Goal: Task Accomplishment & Management: Use online tool/utility

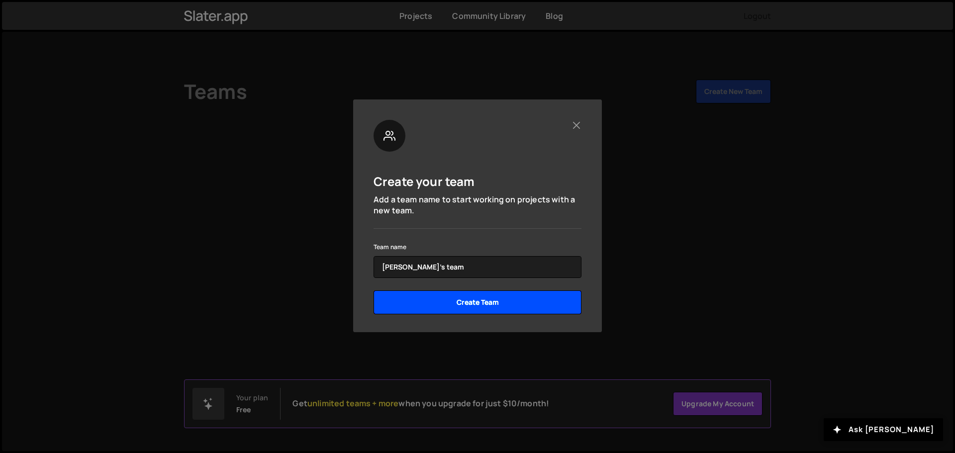
type input "Ivan's team"
click at [479, 301] on input "Create Team" at bounding box center [478, 302] width 208 height 24
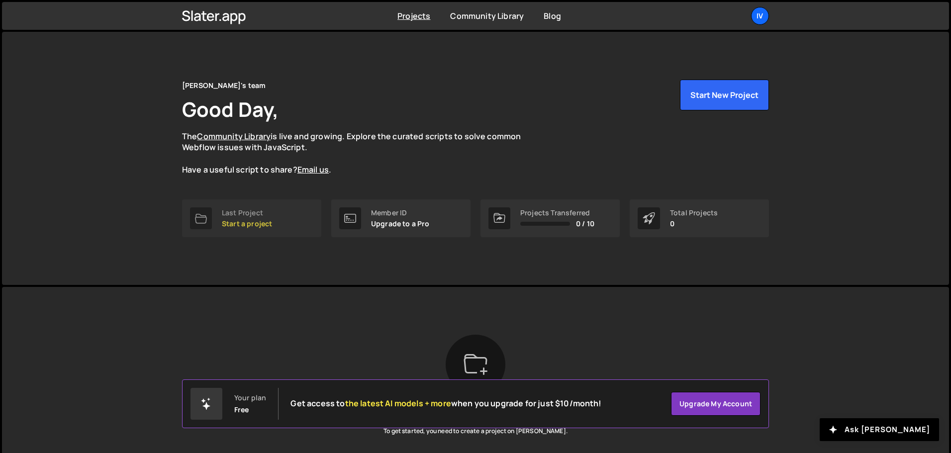
click at [222, 222] on p "Start a project" at bounding box center [247, 224] width 50 height 8
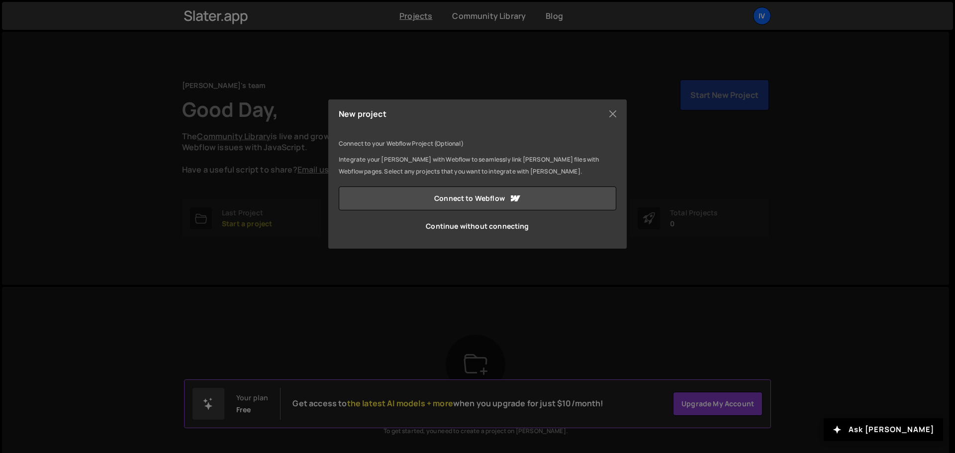
click at [419, 186] on div "Connect to your Webflow Project (Optional) Integrate your Slater with Webflow t…" at bounding box center [478, 188] width 278 height 100
click at [416, 191] on link "Connect to Webflow" at bounding box center [478, 199] width 278 height 24
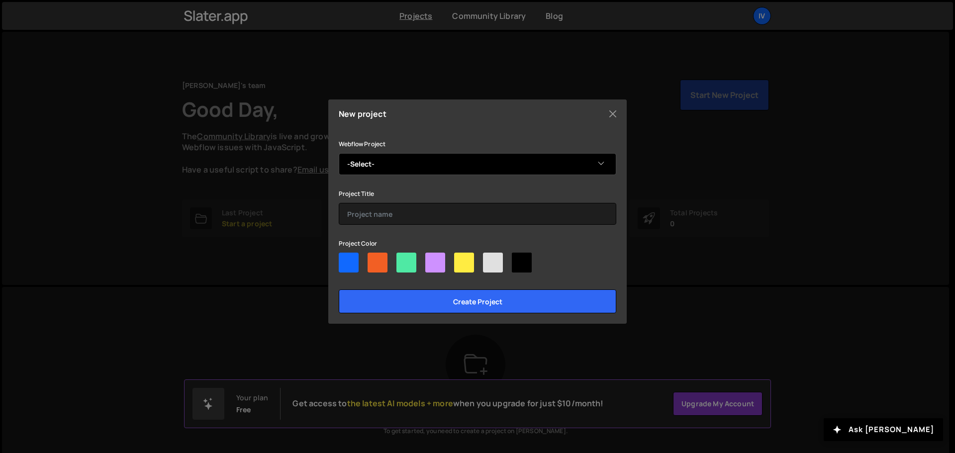
click at [443, 156] on select "-Select- Copy of Stari Hrast" at bounding box center [478, 164] width 278 height 22
select select "68d1017db0b57bcba9a6e2dd"
click at [339, 153] on select "-Select- Copy of Stari Hrast" at bounding box center [478, 164] width 278 height 22
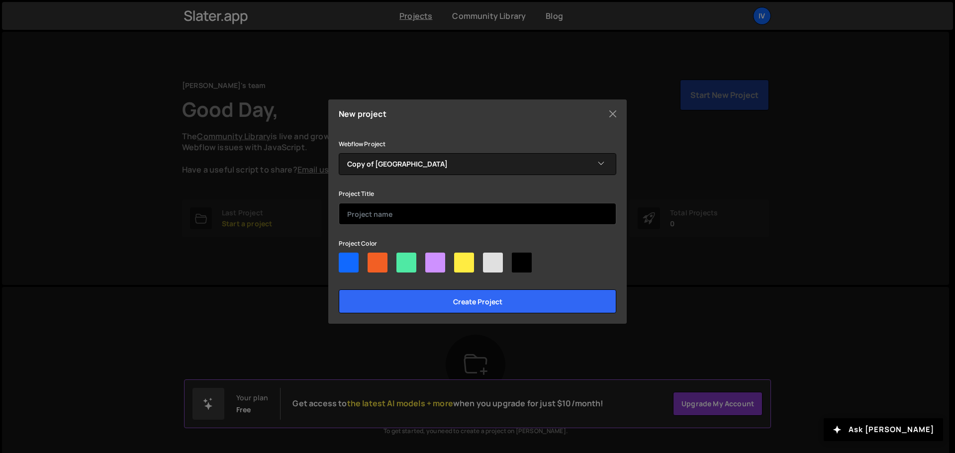
click at [409, 218] on input "text" at bounding box center [478, 214] width 278 height 22
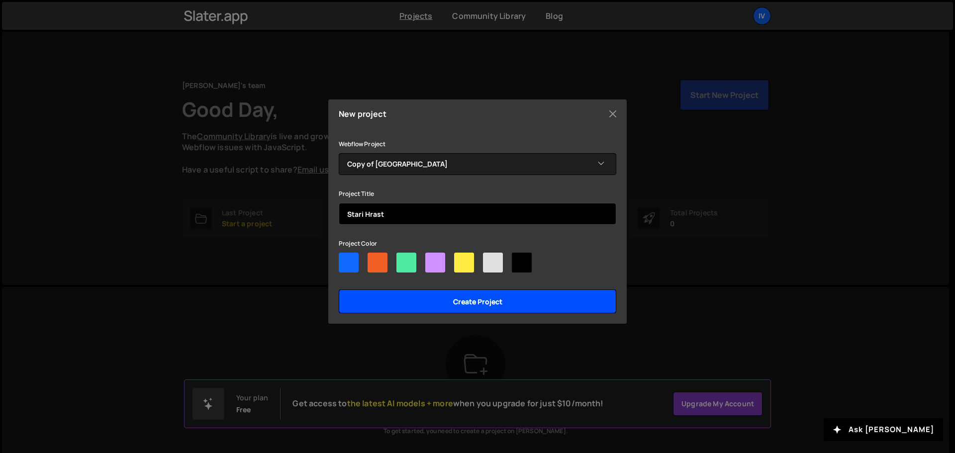
type input "Stari Hrast"
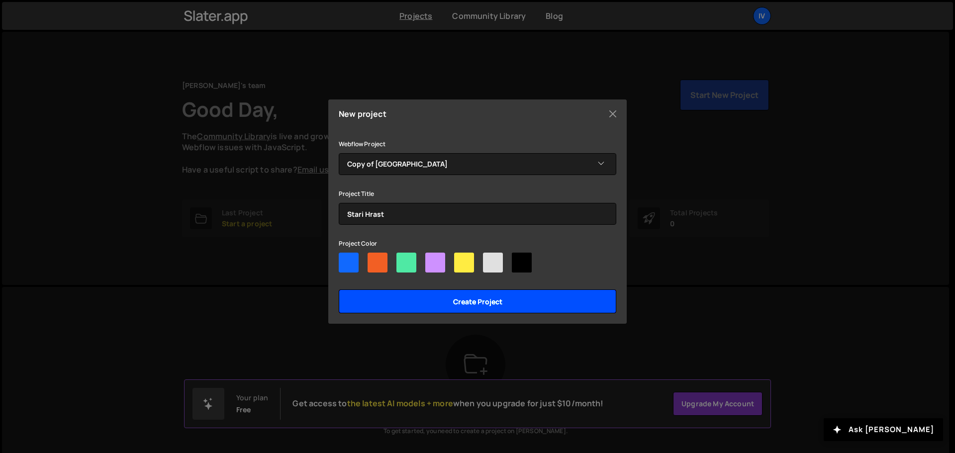
click at [426, 295] on input "Create project" at bounding box center [478, 301] width 278 height 24
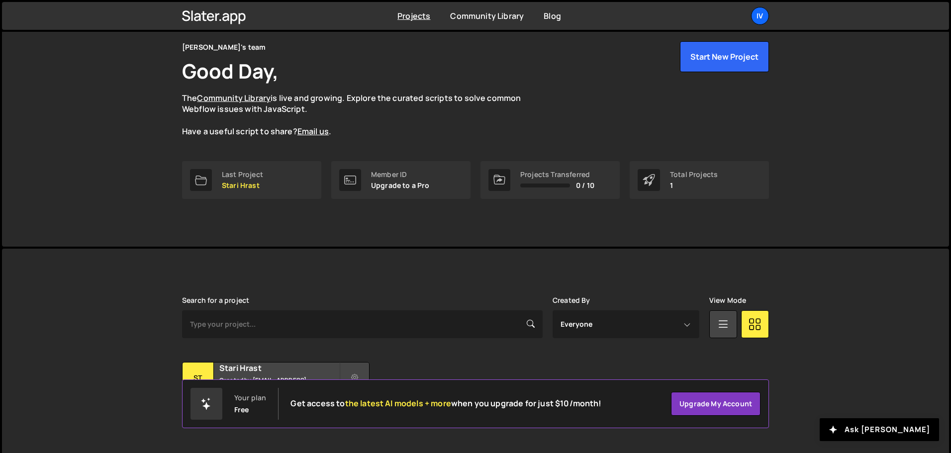
scroll to position [59, 0]
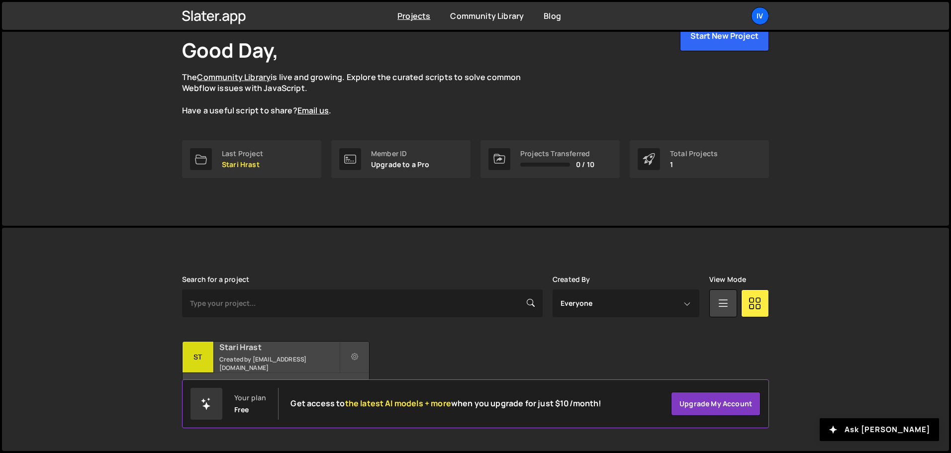
click at [246, 353] on h2 "Stari Hrast" at bounding box center [279, 347] width 120 height 11
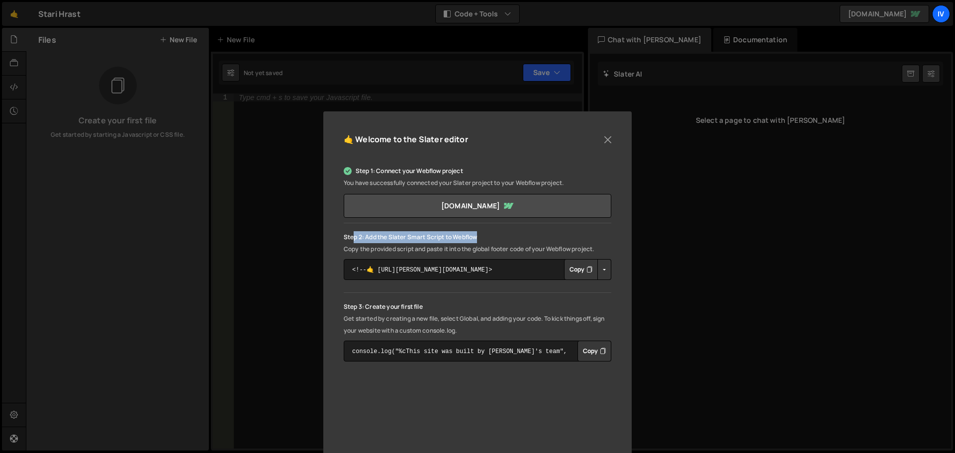
drag, startPoint x: 353, startPoint y: 241, endPoint x: 478, endPoint y: 237, distance: 124.4
click at [478, 237] on p "Step 2: Add the Slater Smart Script to Webflow" at bounding box center [478, 237] width 268 height 12
drag, startPoint x: 406, startPoint y: 247, endPoint x: 565, endPoint y: 251, distance: 158.2
click at [565, 251] on p "Copy the provided script and paste it into the global footer code of your Webfl…" at bounding box center [478, 249] width 268 height 12
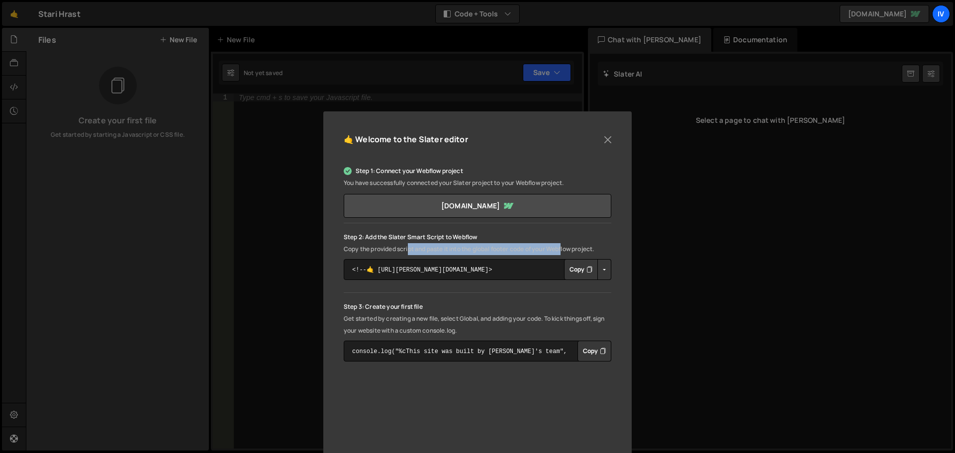
click at [566, 250] on p "Copy the provided script and paste it into the global footer code of your Webfl…" at bounding box center [478, 249] width 268 height 12
click at [603, 271] on button "Button group with nested dropdown" at bounding box center [604, 269] width 14 height 21
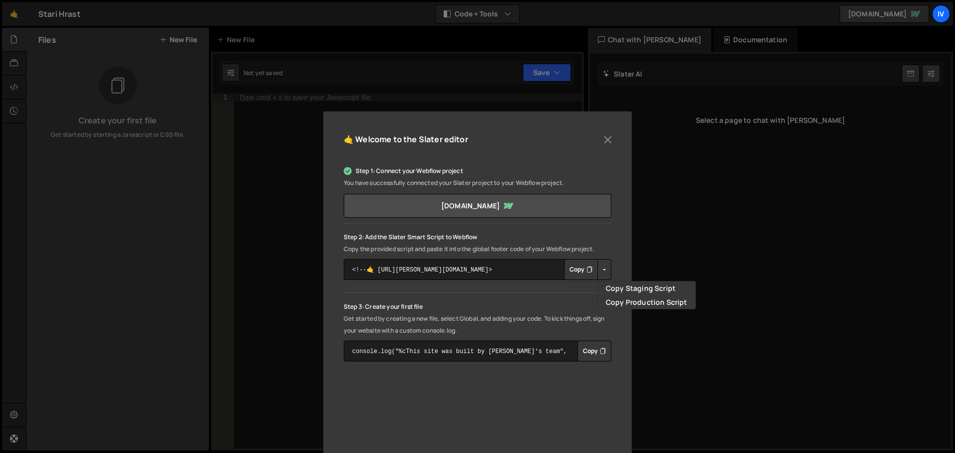
click at [603, 271] on button "Button group with nested dropdown" at bounding box center [604, 269] width 14 height 21
drag, startPoint x: 361, startPoint y: 308, endPoint x: 434, endPoint y: 308, distance: 73.1
click at [432, 308] on p "Step 3: Create your first file" at bounding box center [478, 307] width 268 height 12
click at [434, 308] on p "Step 3: Create your first file" at bounding box center [478, 307] width 268 height 12
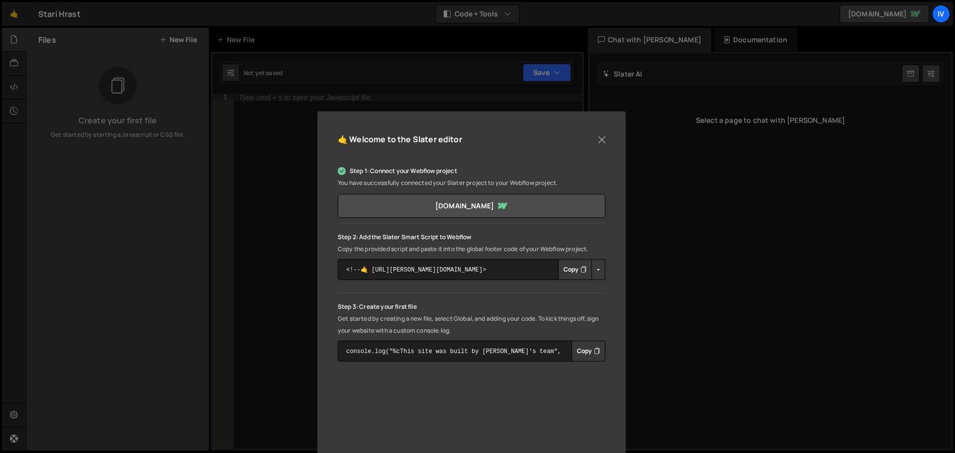
click at [562, 268] on button "Copy" at bounding box center [575, 269] width 34 height 21
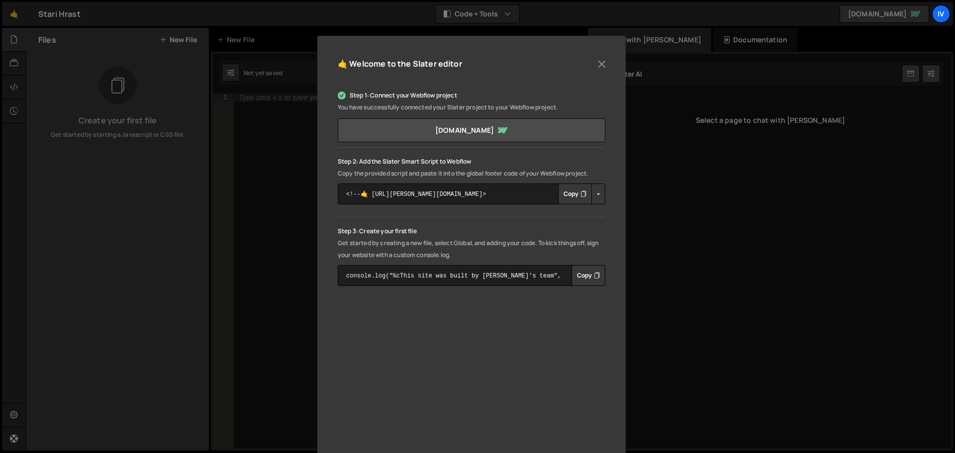
scroll to position [99, 0]
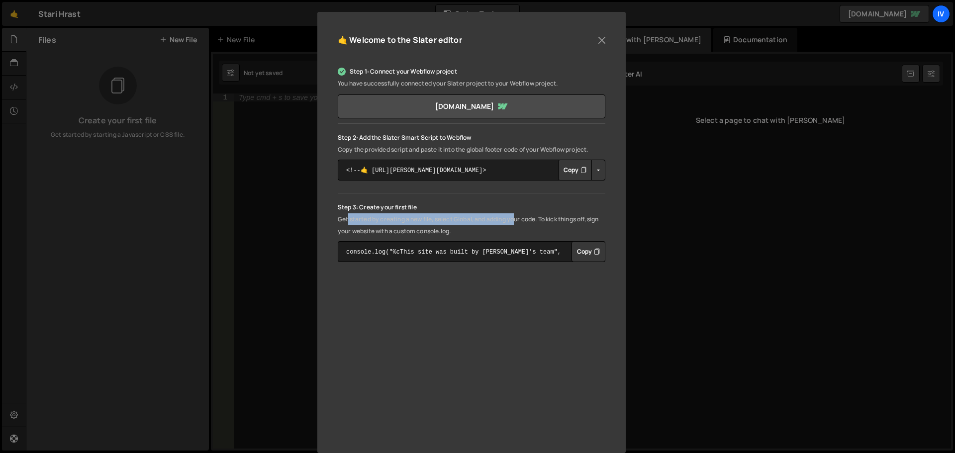
drag, startPoint x: 345, startPoint y: 222, endPoint x: 527, endPoint y: 220, distance: 182.1
click at [521, 222] on p "Get started by creating a new file, select Global, and adding your code. To kic…" at bounding box center [472, 225] width 268 height 24
click at [528, 220] on p "Get started by creating a new file, select Global, and adding your code. To kic…" at bounding box center [472, 225] width 268 height 24
click at [576, 253] on button "Copy" at bounding box center [589, 251] width 34 height 21
click at [599, 38] on button "Close" at bounding box center [601, 40] width 15 height 15
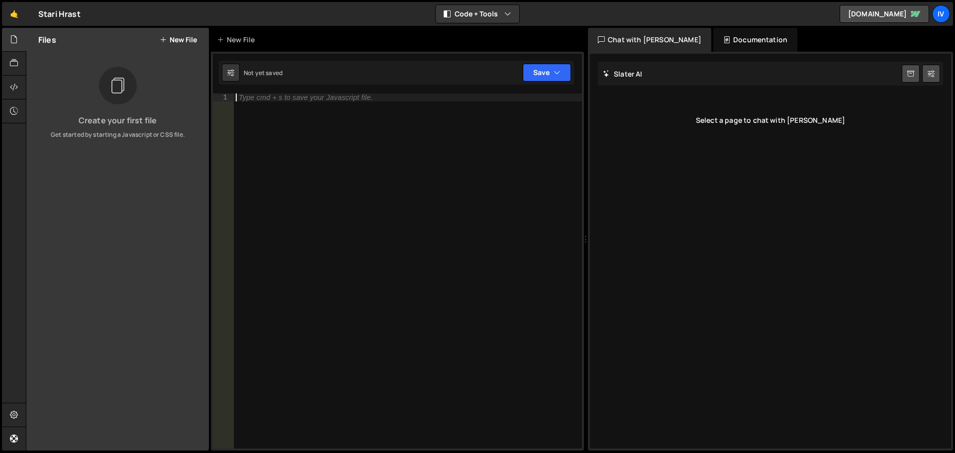
click at [289, 96] on div "Type cmd + s to save your Javascript file." at bounding box center [306, 97] width 134 height 7
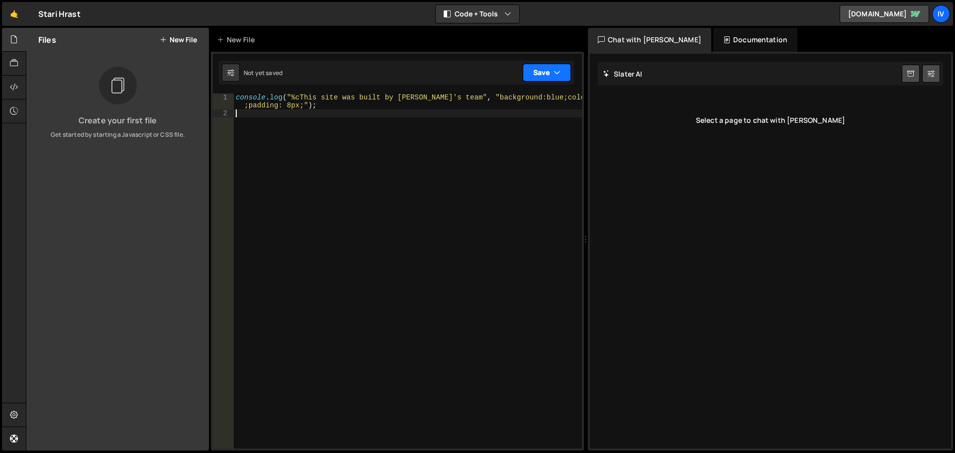
click at [531, 73] on button "Save" at bounding box center [547, 73] width 48 height 18
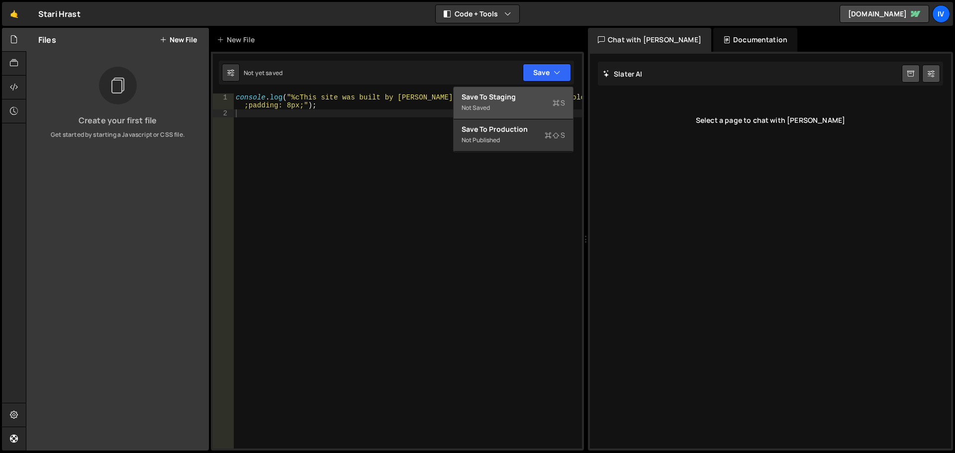
click at [500, 106] on div "Not saved" at bounding box center [513, 108] width 103 height 12
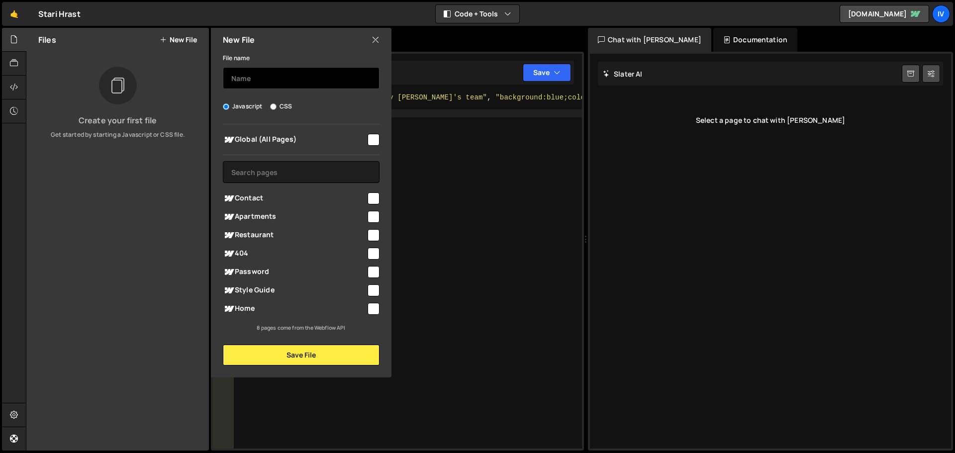
click at [290, 81] on input "text" at bounding box center [301, 78] width 157 height 22
click at [282, 74] on input "text" at bounding box center [301, 78] width 157 height 22
type input "Hello"
click at [369, 138] on input "checkbox" at bounding box center [374, 140] width 12 height 12
checkbox input "true"
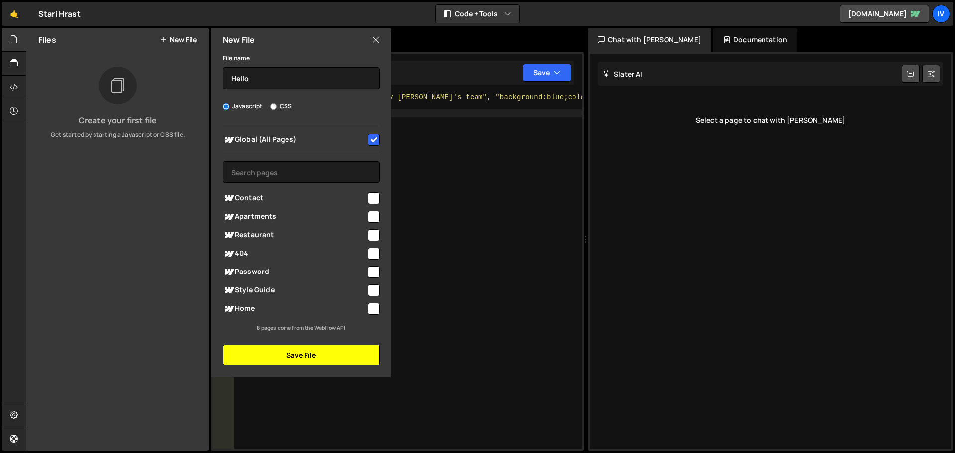
click at [280, 363] on button "Save File" at bounding box center [301, 355] width 157 height 21
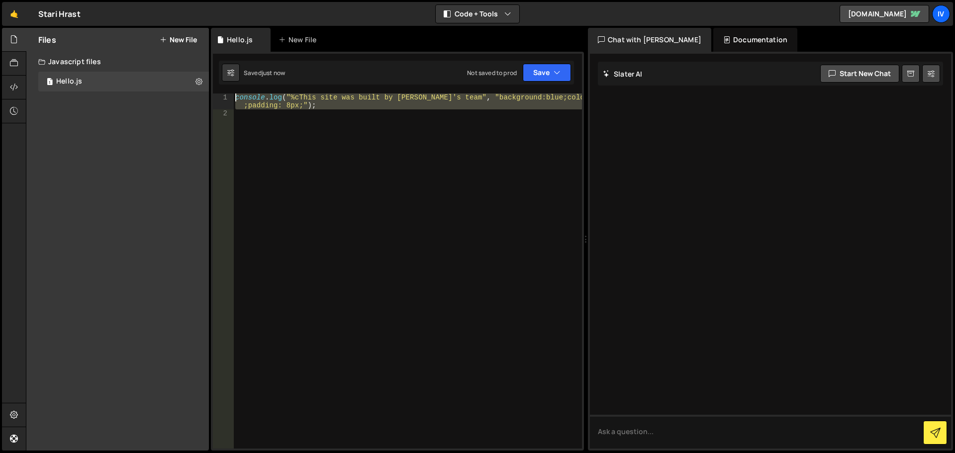
drag, startPoint x: 390, startPoint y: 142, endPoint x: 247, endPoint y: 69, distance: 161.1
click at [247, 69] on div "Debug Explain Copy Hello.js New File Saved just now Not saved to prod Upgrade t…" at bounding box center [397, 239] width 373 height 423
type textarea "console.log("%cThis site was built by Ivan's team", "background:blue;color:#fff…"
click at [443, 175] on div "console . log ( "%cThis site was built by Ivan's team" , "background:blue;color…" at bounding box center [407, 271] width 349 height 355
drag, startPoint x: 372, startPoint y: 148, endPoint x: 195, endPoint y: 81, distance: 189.4
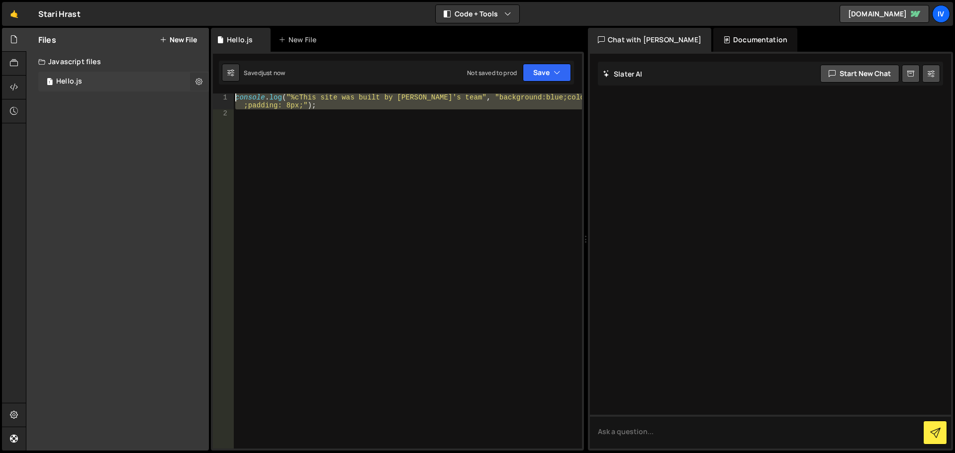
click at [195, 81] on div "Files New File Create your first file Get started by starting a Javascript or C…" at bounding box center [490, 239] width 929 height 423
type textarea "console.log("%cThis site was built by Ivan's team", "background:blue;color:#fff…"
click at [405, 170] on div "console . log ( "%cThis site was built by Ivan's team" , "background:blue;color…" at bounding box center [407, 271] width 349 height 355
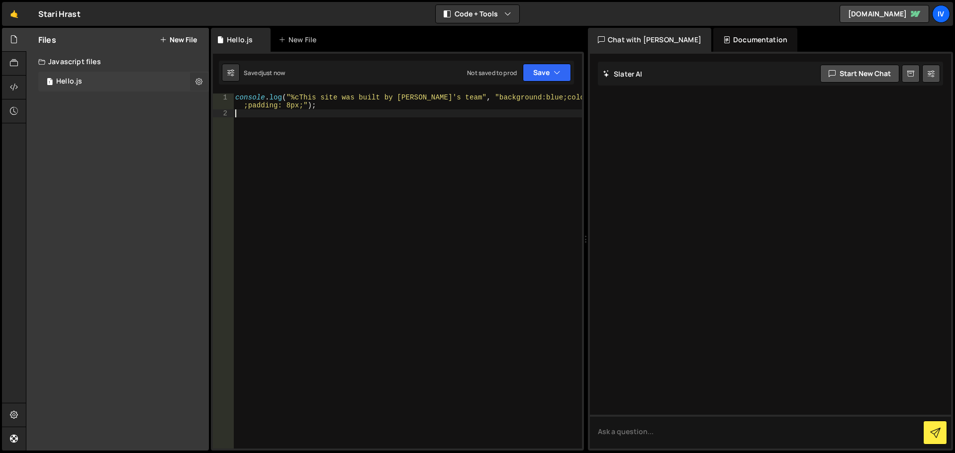
click at [197, 80] on icon at bounding box center [198, 81] width 7 height 9
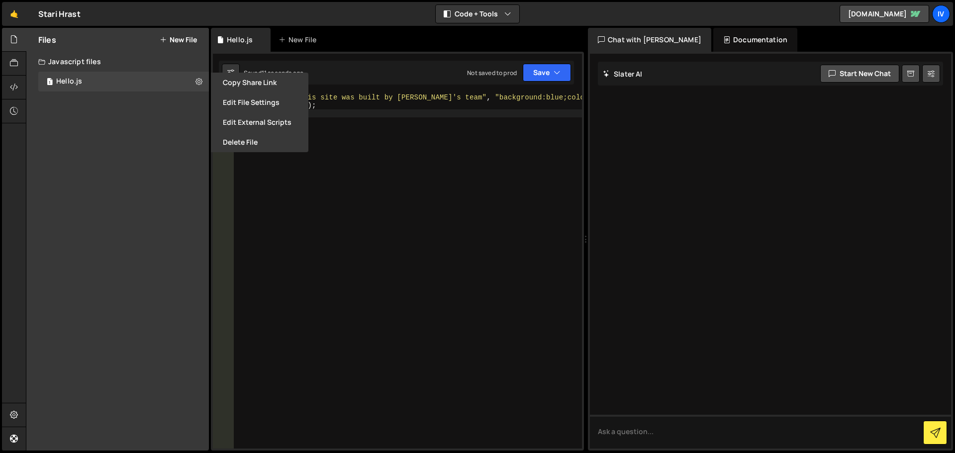
click at [171, 134] on div "Files New File Create your first file Get started by starting a Javascript or C…" at bounding box center [117, 239] width 183 height 423
click at [160, 78] on div "1 Hello.js 0" at bounding box center [123, 82] width 171 height 20
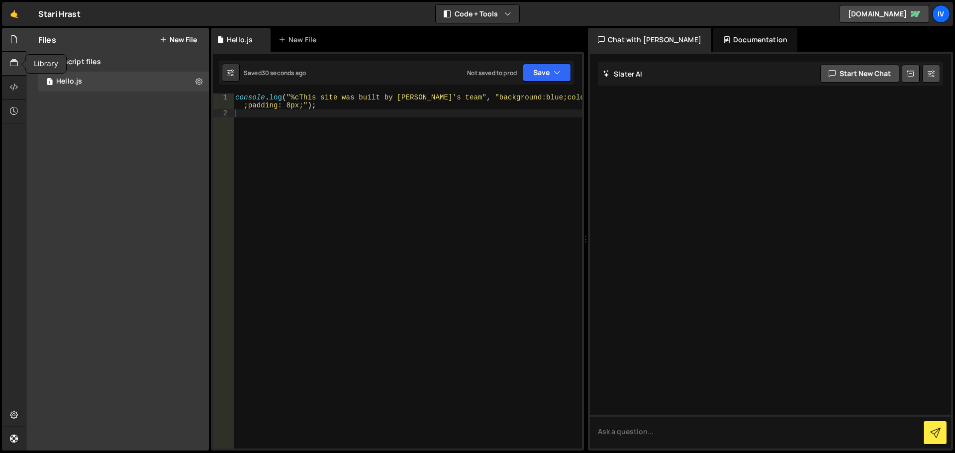
click at [18, 75] on div at bounding box center [14, 64] width 24 height 24
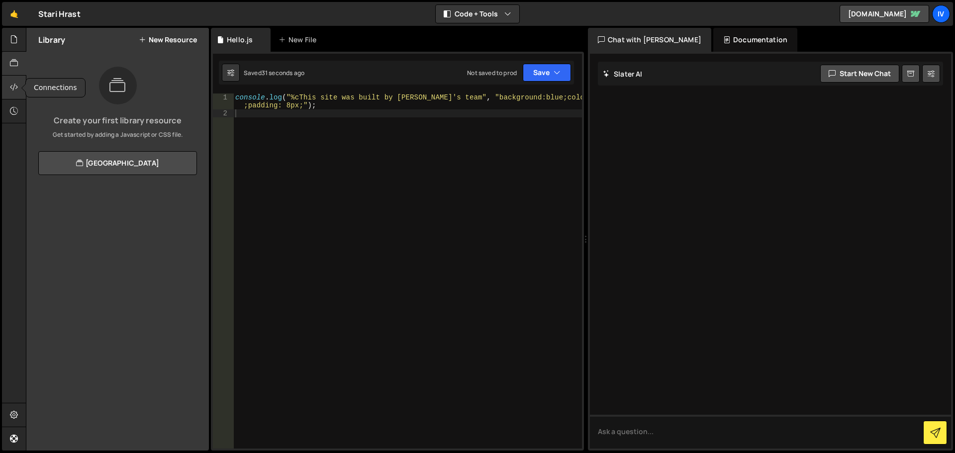
click at [13, 84] on icon at bounding box center [14, 87] width 8 height 11
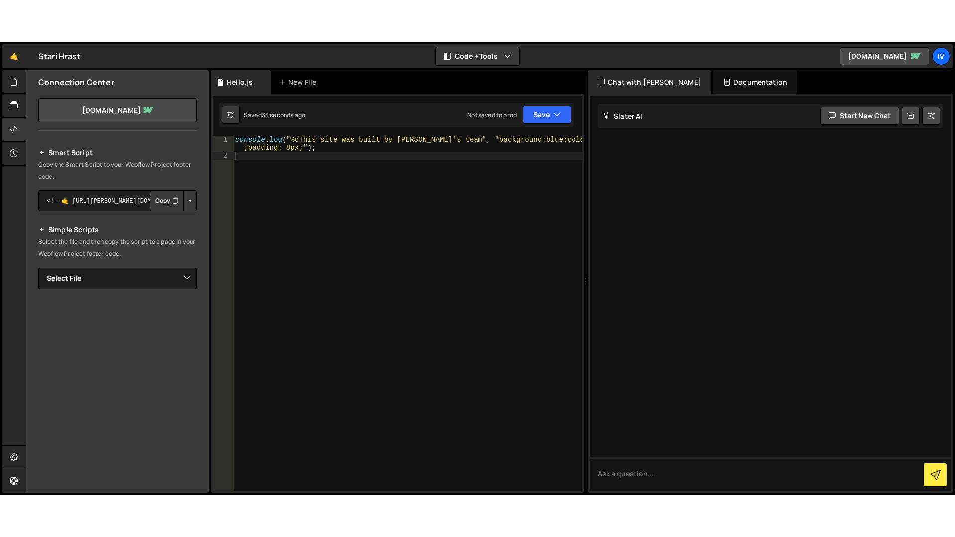
scroll to position [75, 0]
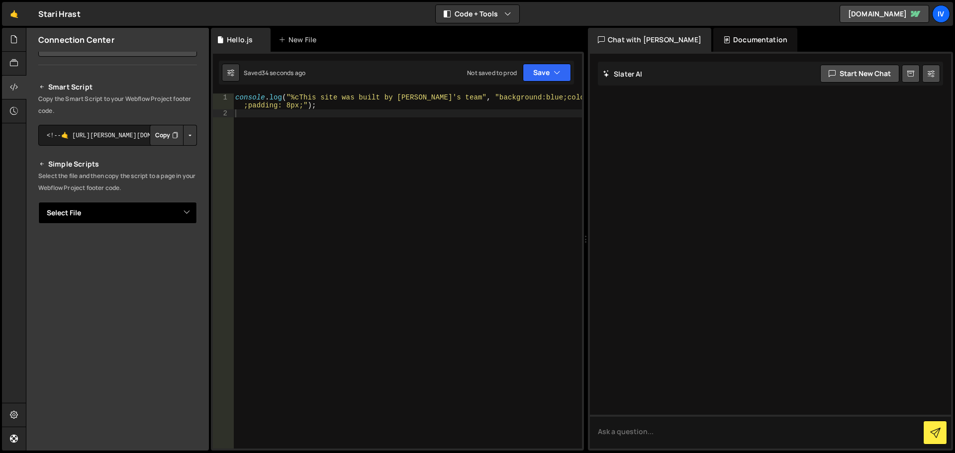
click at [128, 222] on select "Select File Hello.js" at bounding box center [117, 213] width 159 height 22
click at [131, 220] on select "Select File Hello.js" at bounding box center [117, 213] width 159 height 22
drag, startPoint x: 104, startPoint y: 174, endPoint x: 165, endPoint y: 183, distance: 61.3
click at [156, 183] on p "Select the file and then copy the script to a page in your Webflow Project foot…" at bounding box center [117, 182] width 159 height 24
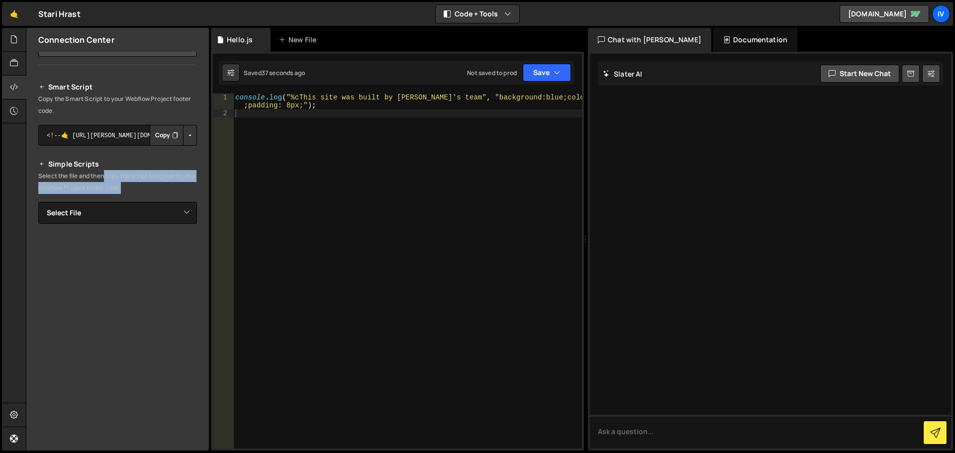
click at [169, 179] on p "Select the file and then copy the script to a page in your Webflow Project foot…" at bounding box center [117, 182] width 159 height 24
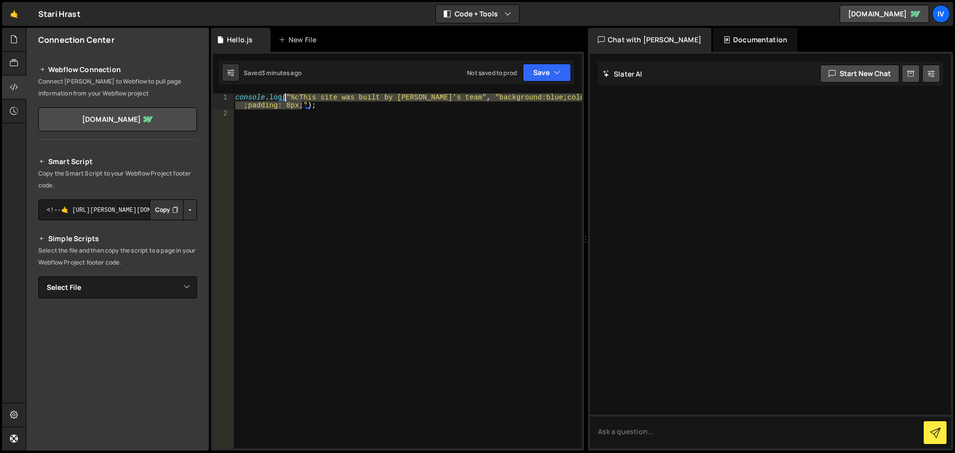
drag, startPoint x: 303, startPoint y: 105, endPoint x: 286, endPoint y: 94, distance: 21.1
click at [286, 94] on div "console . log ( "%cThis site was built by Ivan's team" , "background:blue;color…" at bounding box center [407, 283] width 349 height 379
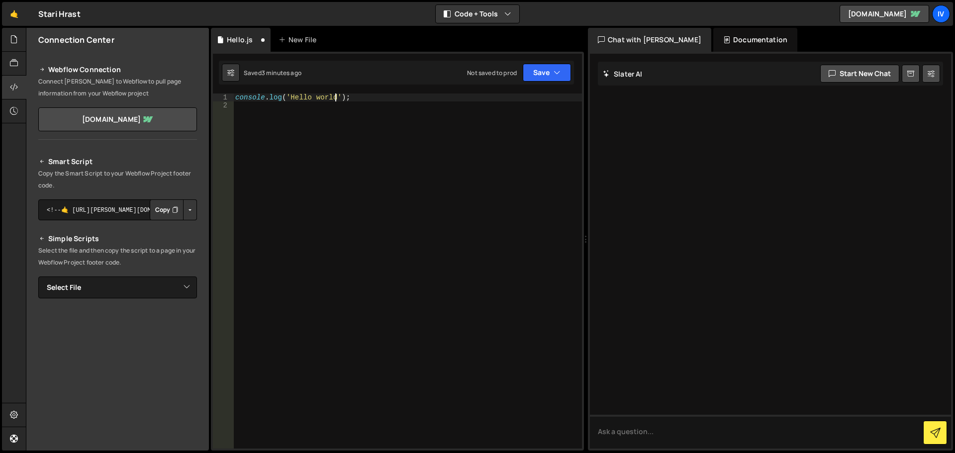
scroll to position [0, 7]
type textarea "console.log('Hello world');"
click at [540, 79] on button "Save" at bounding box center [547, 73] width 48 height 18
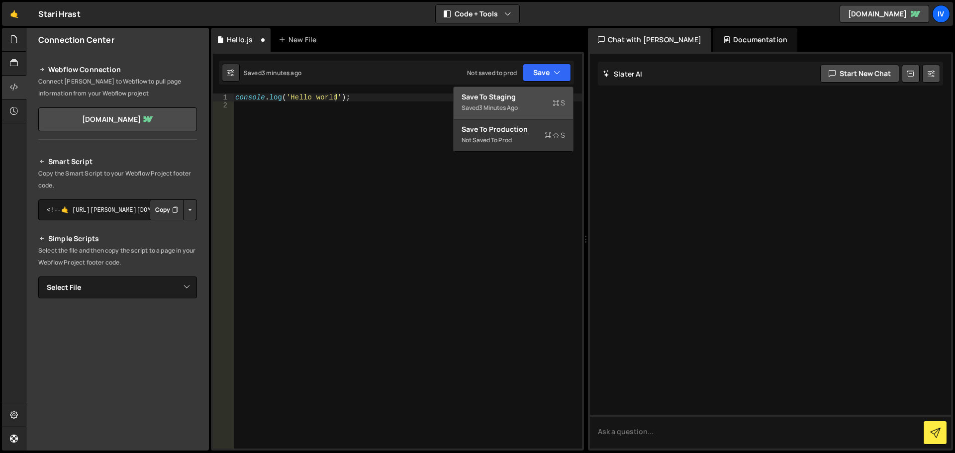
click at [522, 100] on div "Save to Staging S" at bounding box center [513, 97] width 103 height 10
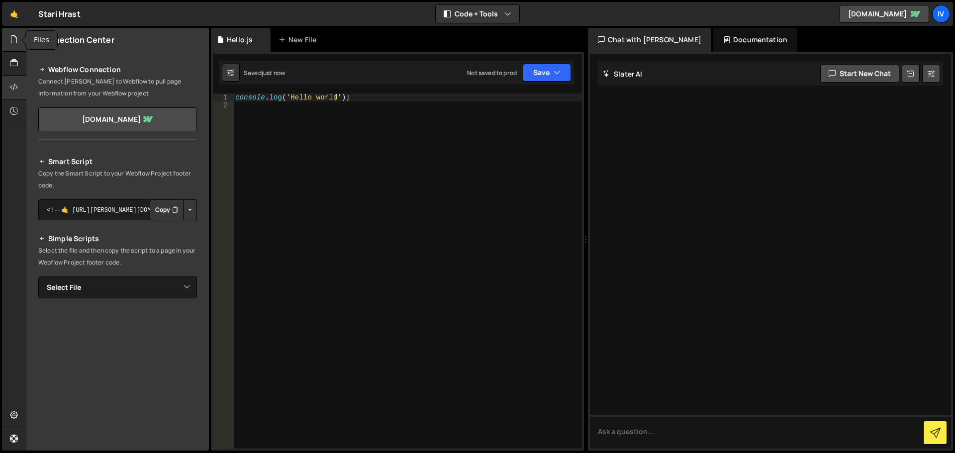
click at [9, 42] on div at bounding box center [14, 40] width 24 height 24
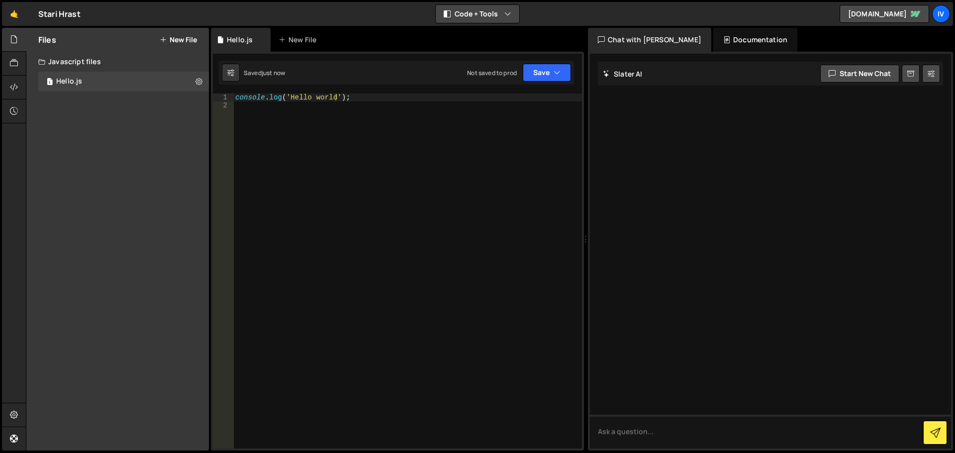
click at [509, 10] on icon "button" at bounding box center [507, 14] width 7 height 10
drag, startPoint x: 366, startPoint y: 100, endPoint x: 218, endPoint y: 100, distance: 147.7
click at [218, 100] on div "console.log('Hello world'); 1 2 console . log ( 'Hello world' ) ; ההההההההההההה…" at bounding box center [397, 271] width 369 height 355
click at [362, 98] on div "console . log ( 'Hello world' ) ;" at bounding box center [407, 271] width 349 height 355
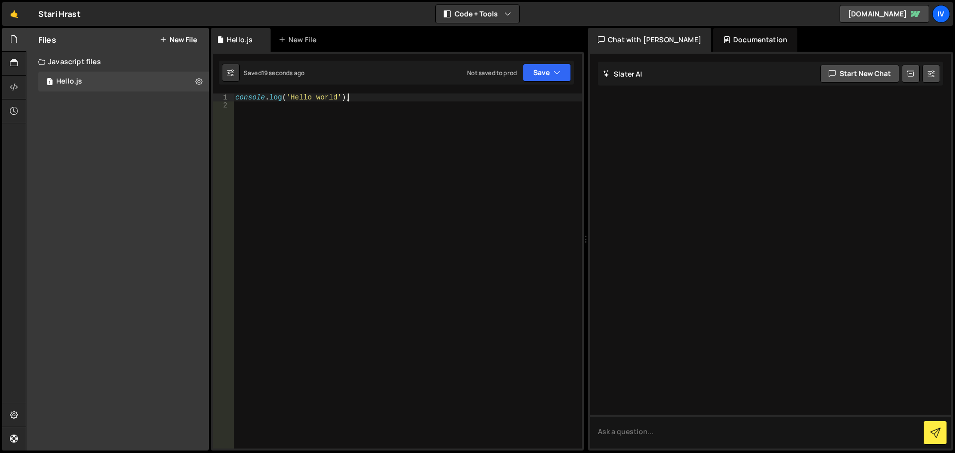
click at [240, 77] on div "Saved 19 seconds ago" at bounding box center [263, 73] width 83 height 18
click at [229, 69] on icon at bounding box center [230, 73] width 7 height 10
select select "editor"
select select "ace/theme/monokai"
type input "14"
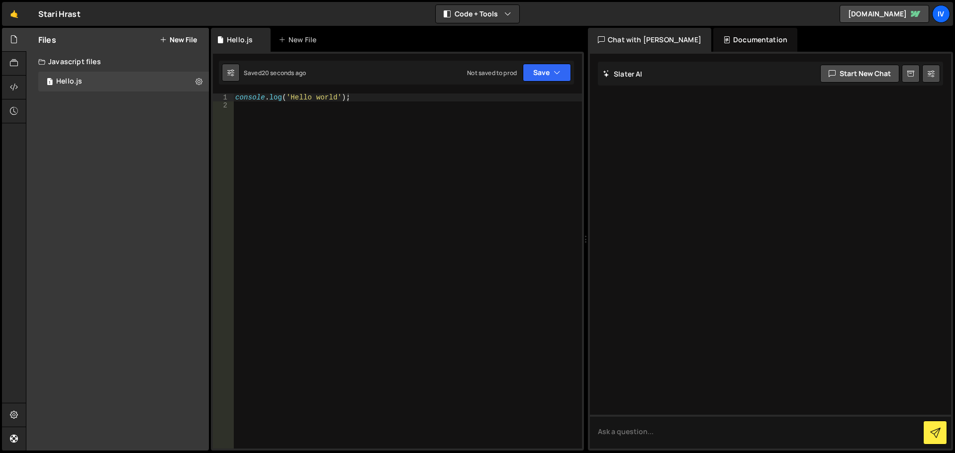
checkbox input "true"
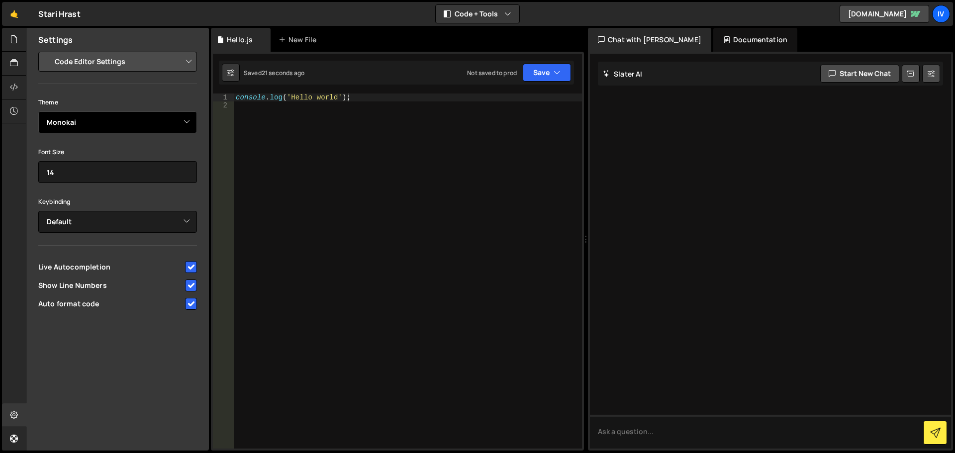
click at [194, 113] on select "Ambiance Chaos Clouds Midnight Dracula Cobalt Gruvbox Green on Black idle Finge…" at bounding box center [117, 122] width 159 height 22
click at [38, 111] on select "Ambiance Chaos Clouds Midnight Dracula Cobalt Gruvbox Green on Black idle Finge…" at bounding box center [117, 122] width 159 height 22
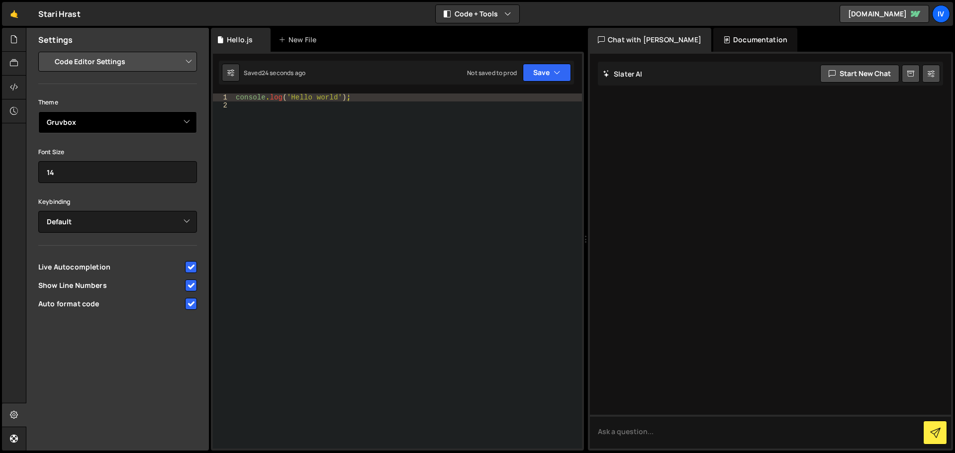
drag, startPoint x: 182, startPoint y: 119, endPoint x: 182, endPoint y: 133, distance: 13.9
click at [183, 119] on select "Ambiance Chaos Clouds Midnight Dracula Cobalt Gruvbox Green on Black idle Finge…" at bounding box center [117, 122] width 159 height 22
select select "ace/theme/monokai"
click at [38, 111] on select "Ambiance Chaos Clouds Midnight Dracula Cobalt Gruvbox Green on Black idle Finge…" at bounding box center [117, 122] width 159 height 22
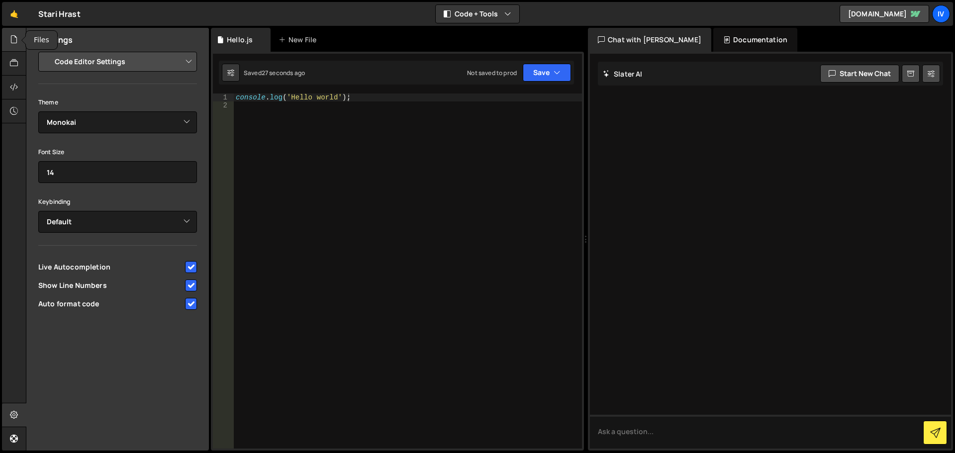
click at [20, 50] on div at bounding box center [14, 40] width 24 height 24
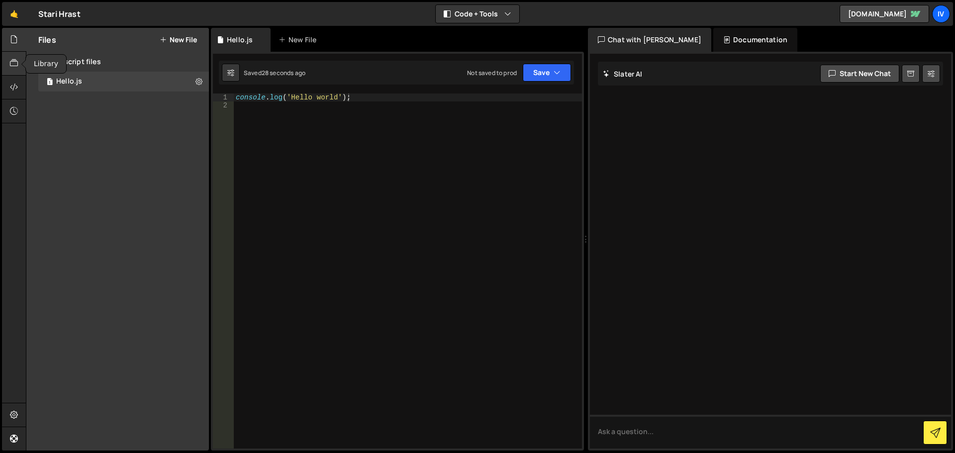
click at [19, 63] on div at bounding box center [14, 64] width 24 height 24
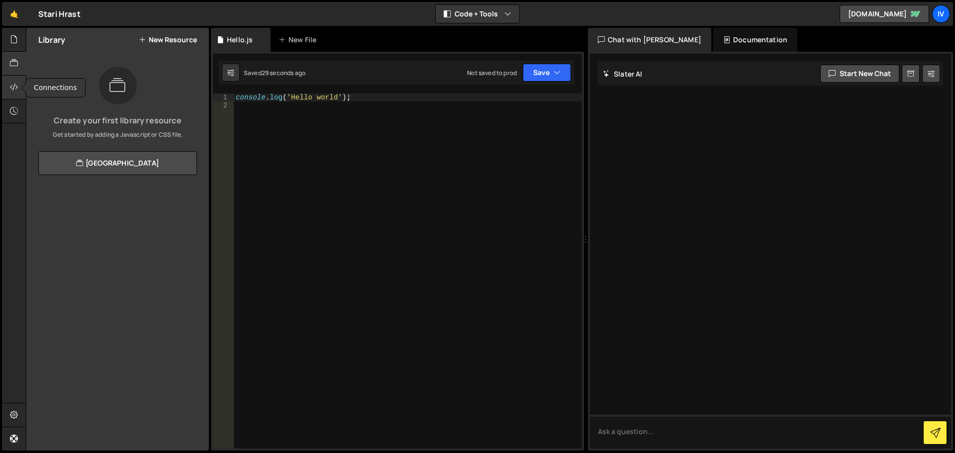
click at [21, 87] on div at bounding box center [14, 88] width 24 height 24
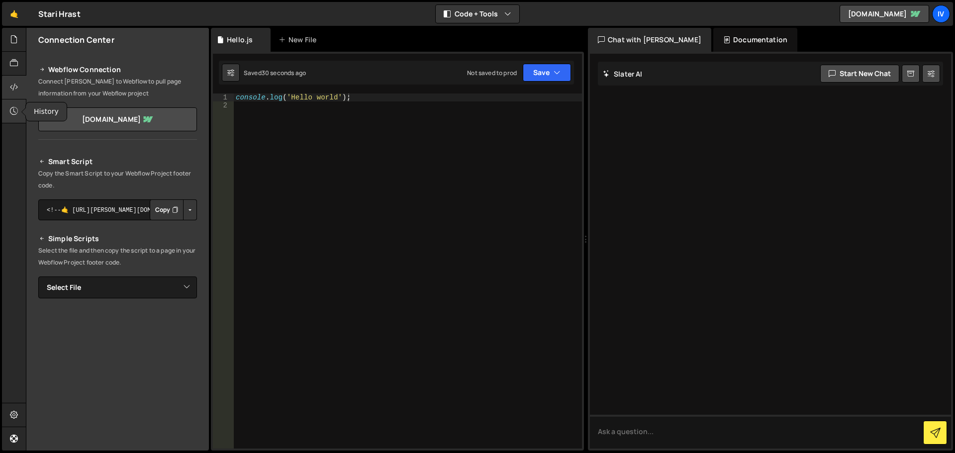
click at [17, 108] on icon at bounding box center [14, 110] width 8 height 11
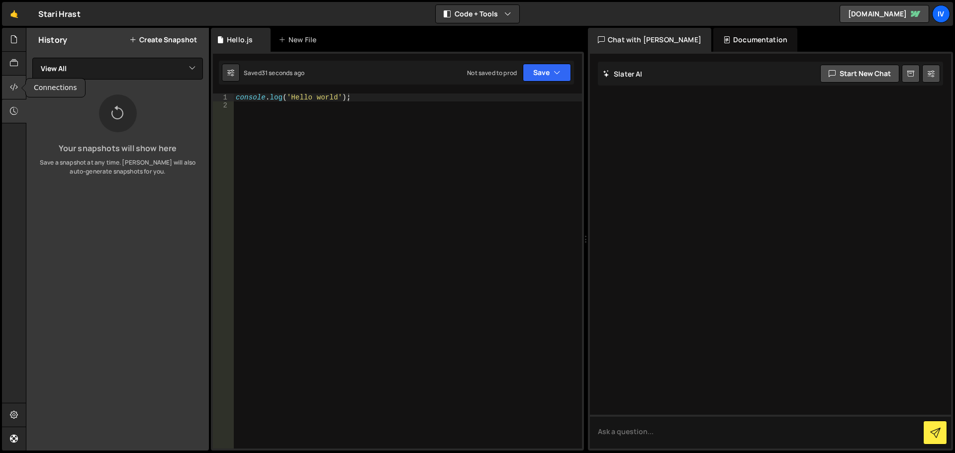
click at [7, 79] on div at bounding box center [14, 88] width 24 height 24
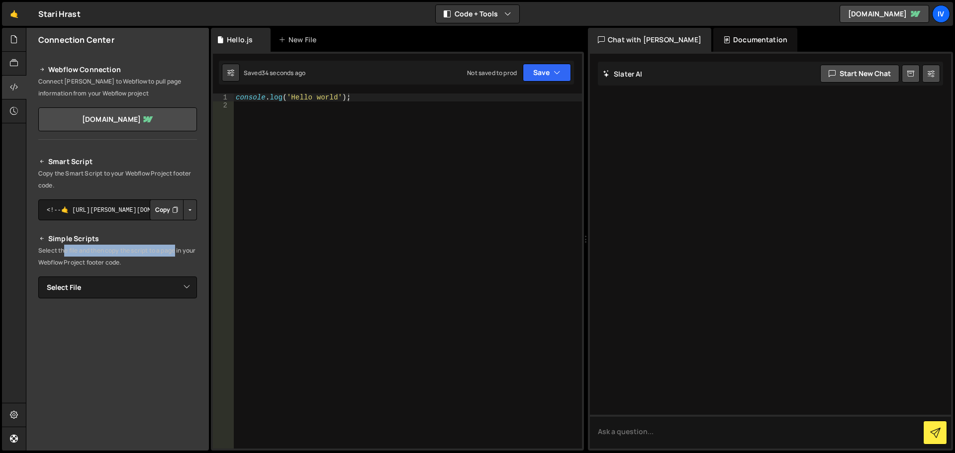
drag, startPoint x: 64, startPoint y: 249, endPoint x: 183, endPoint y: 252, distance: 118.9
click at [181, 252] on p "Select the file and then copy the script to a page in your Webflow Project foot…" at bounding box center [117, 257] width 159 height 24
click at [183, 252] on p "Select the file and then copy the script to a page in your Webflow Project foot…" at bounding box center [117, 257] width 159 height 24
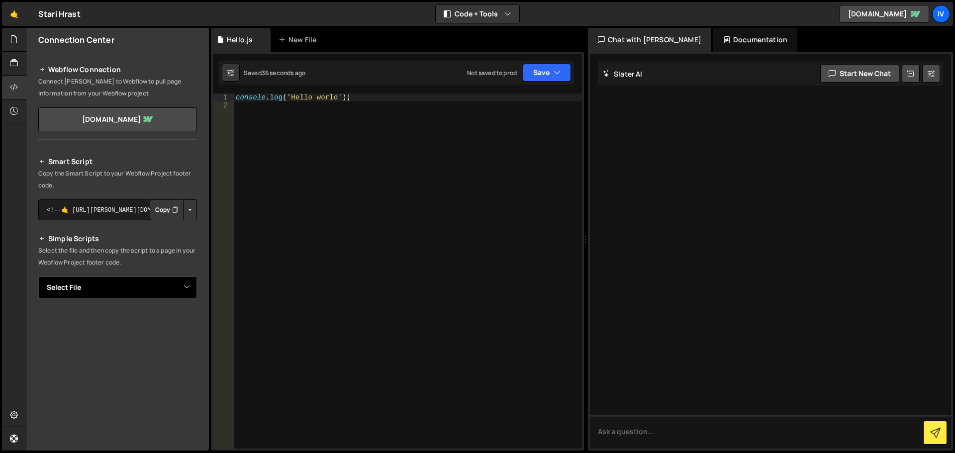
click at [114, 282] on select "Select File Hello.js" at bounding box center [117, 288] width 159 height 22
select select "47411"
click at [38, 277] on select "Select File Hello.js" at bounding box center [117, 288] width 159 height 22
click at [112, 287] on select "Select File Hello.js" at bounding box center [117, 288] width 159 height 22
select select
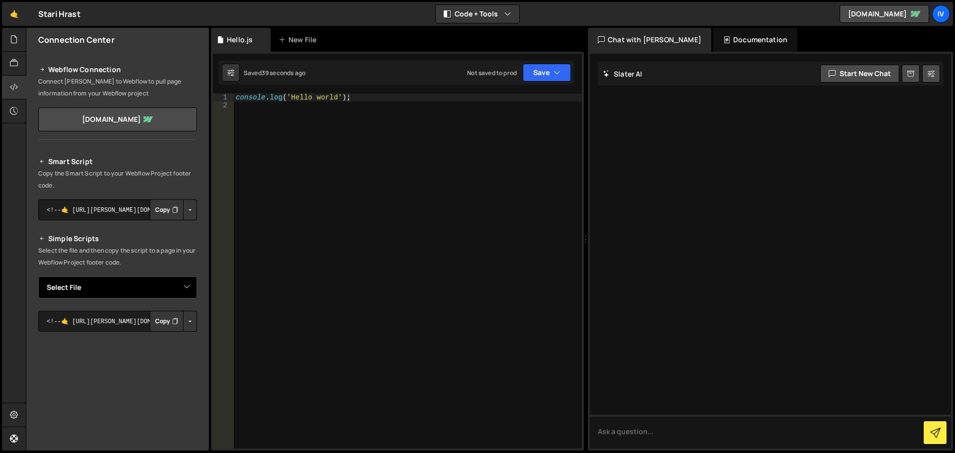
click at [38, 277] on select "Select File Hello.js" at bounding box center [117, 288] width 159 height 22
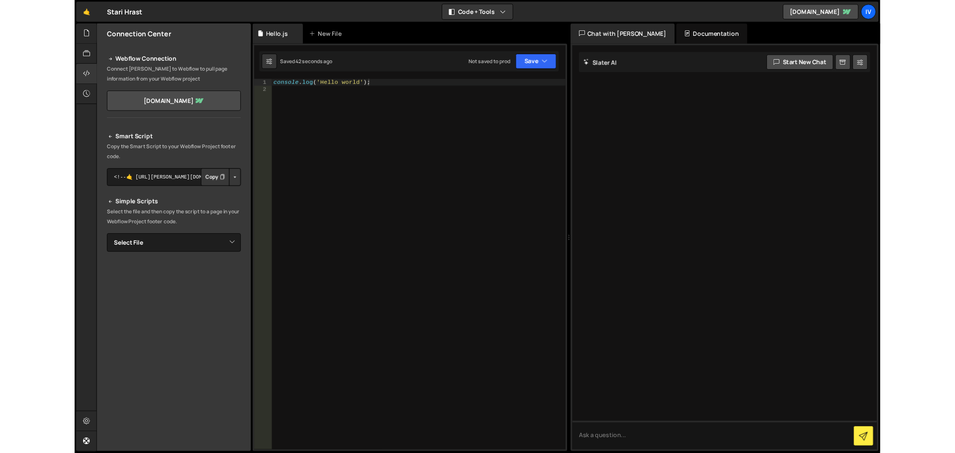
scroll to position [0, 0]
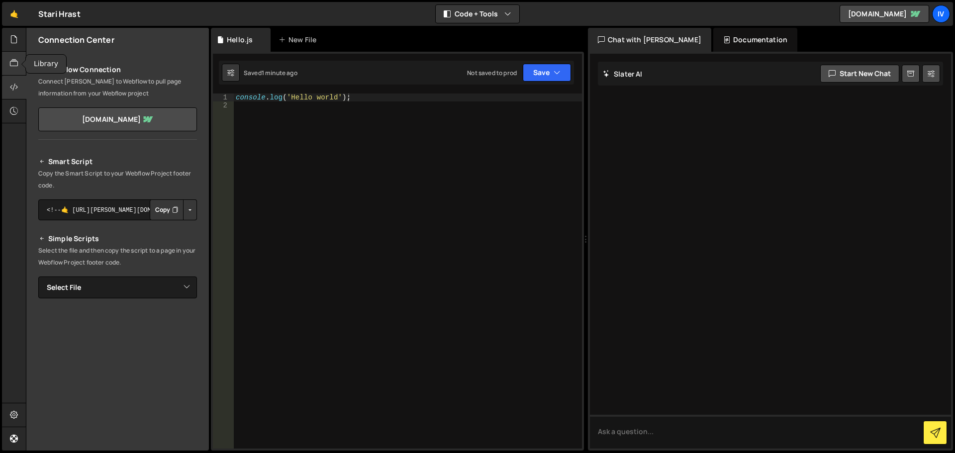
click at [7, 63] on div at bounding box center [14, 64] width 24 height 24
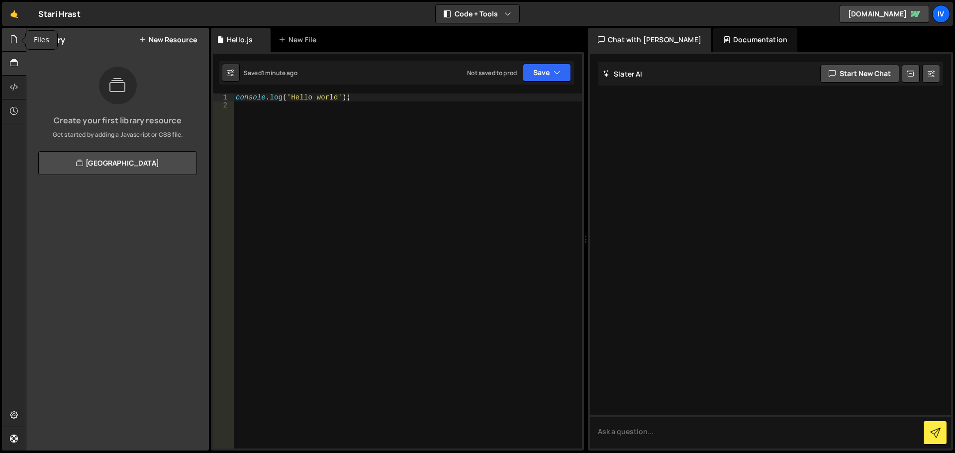
click at [12, 44] on icon at bounding box center [14, 39] width 8 height 11
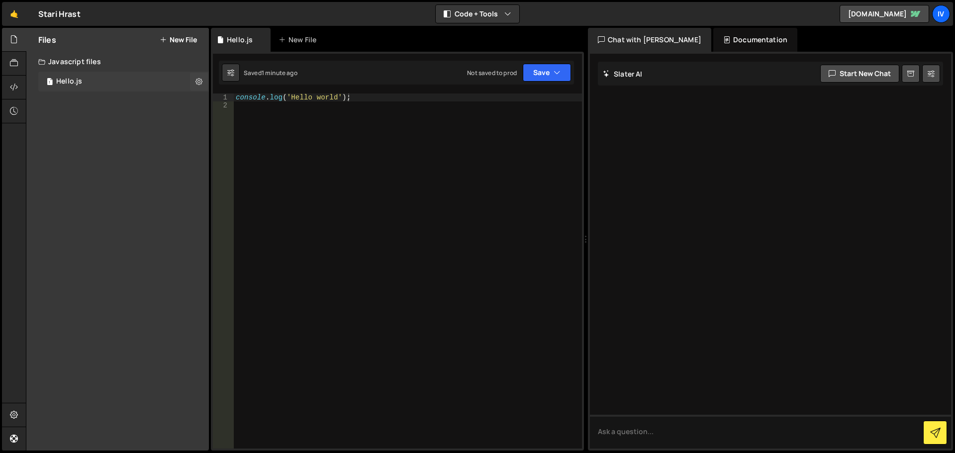
click at [74, 82] on div "Hello.js" at bounding box center [69, 81] width 26 height 9
click at [11, 93] on div at bounding box center [14, 88] width 24 height 24
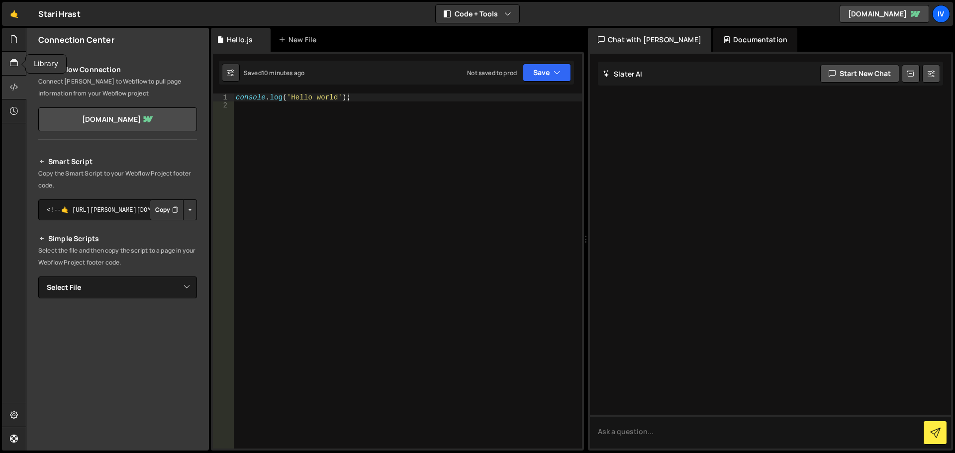
click at [16, 68] on icon at bounding box center [14, 63] width 8 height 11
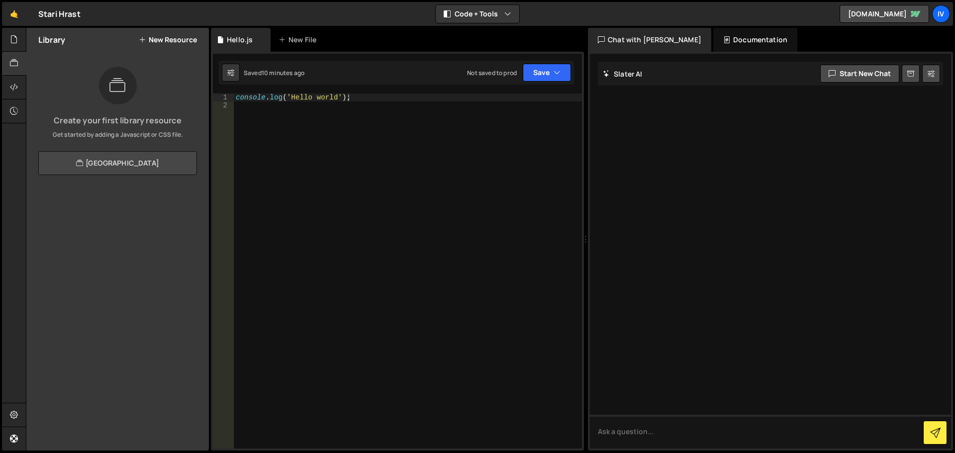
click at [103, 157] on link "View Community Library" at bounding box center [117, 163] width 159 height 24
click at [377, 170] on div "console . log ( 'Hello world' ) ;" at bounding box center [408, 279] width 348 height 371
type textarea "console.log('Hello world');"
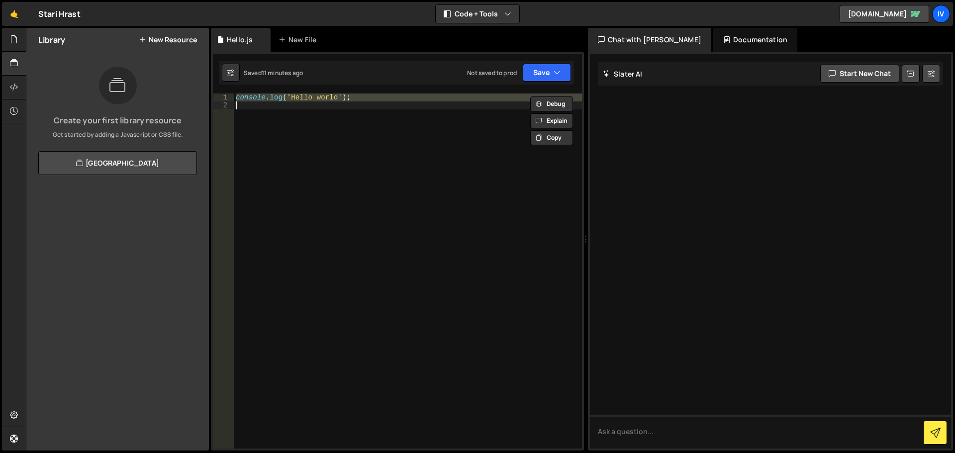
paste textarea
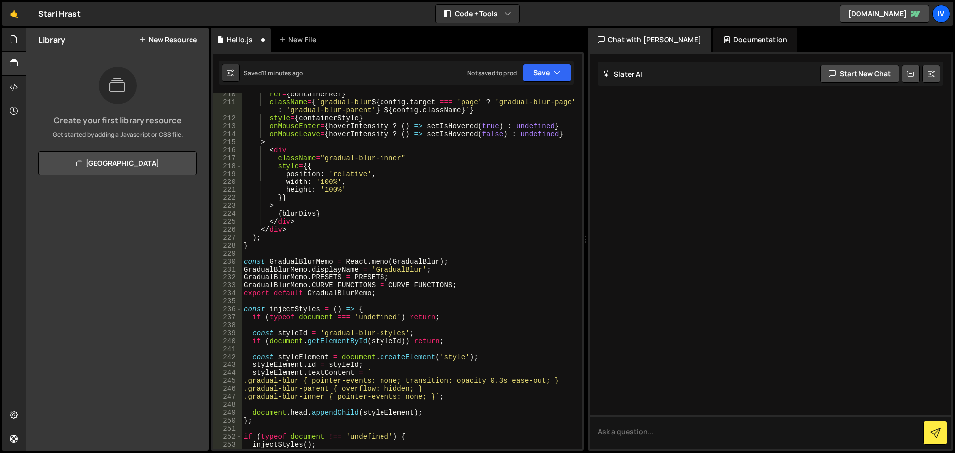
click at [532, 82] on div "Saved 11 minutes ago Not saved to prod Upgrade to Edit Save Save to Staging S S…" at bounding box center [396, 73] width 355 height 24
click at [534, 80] on button "Save" at bounding box center [547, 73] width 48 height 18
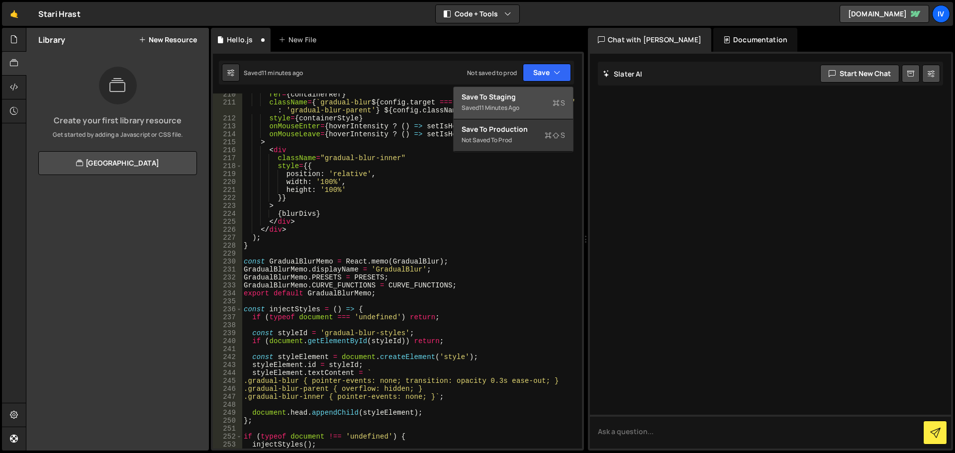
click at [520, 97] on div "Save to Staging S" at bounding box center [513, 97] width 103 height 10
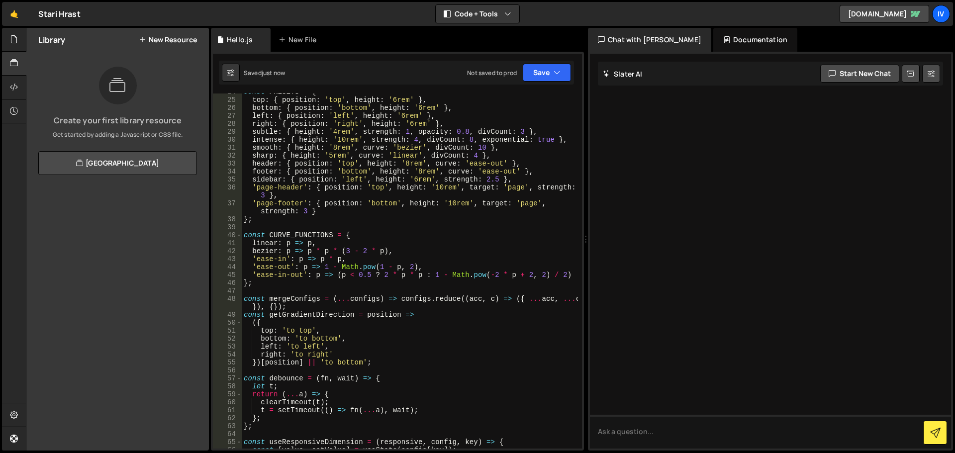
scroll to position [0, 0]
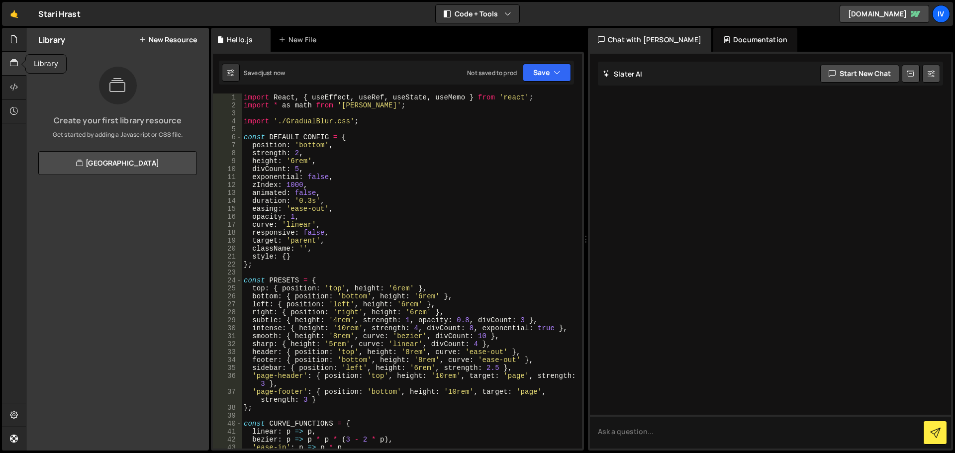
click at [12, 64] on icon at bounding box center [14, 63] width 8 height 11
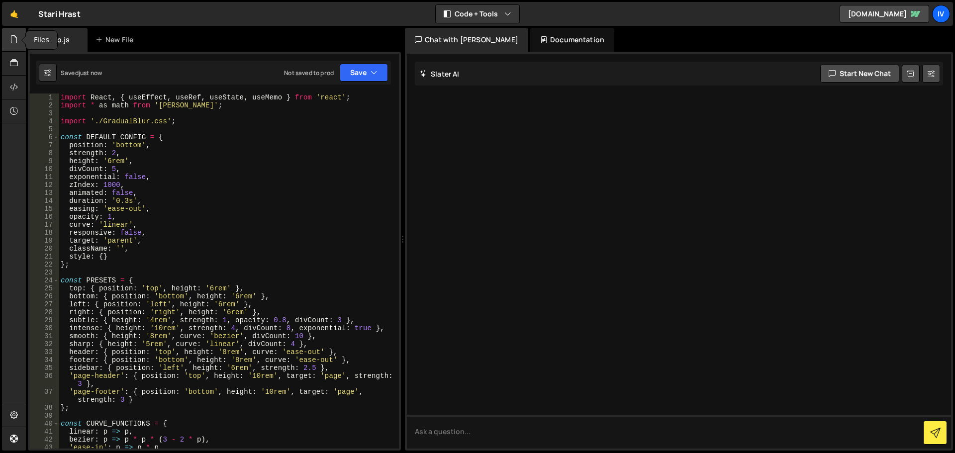
click at [19, 45] on div at bounding box center [14, 40] width 24 height 24
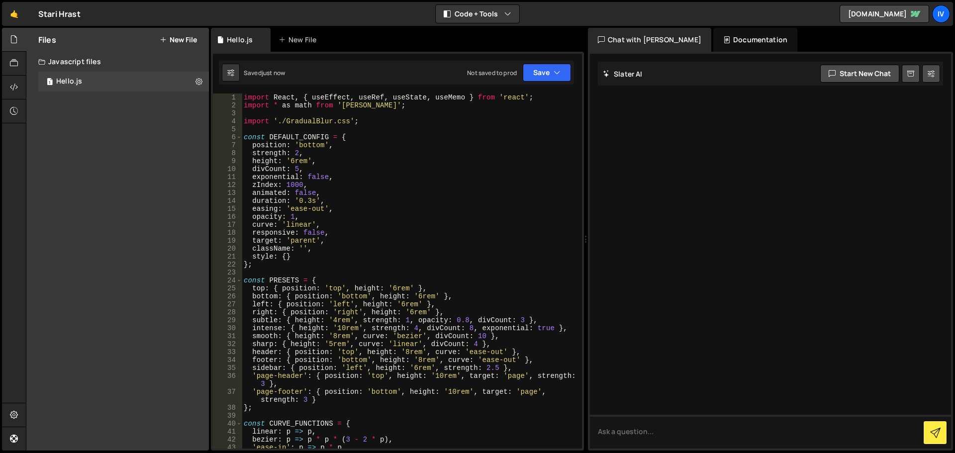
click at [180, 39] on button "New File" at bounding box center [178, 40] width 37 height 8
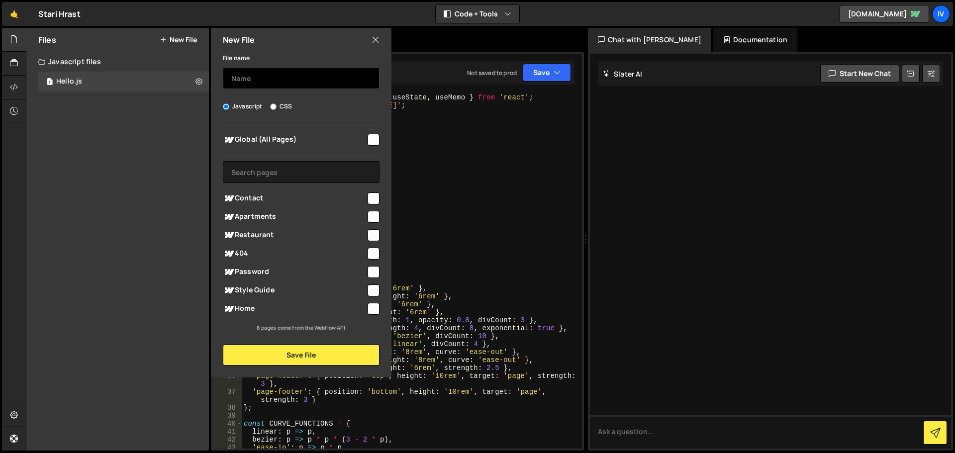
click at [276, 85] on input "text" at bounding box center [301, 78] width 157 height 22
type input "BlurStyle"
click at [272, 106] on input "CSS" at bounding box center [273, 106] width 6 height 6
radio input "true"
click at [286, 137] on span "Global (All Pages)" at bounding box center [294, 140] width 143 height 12
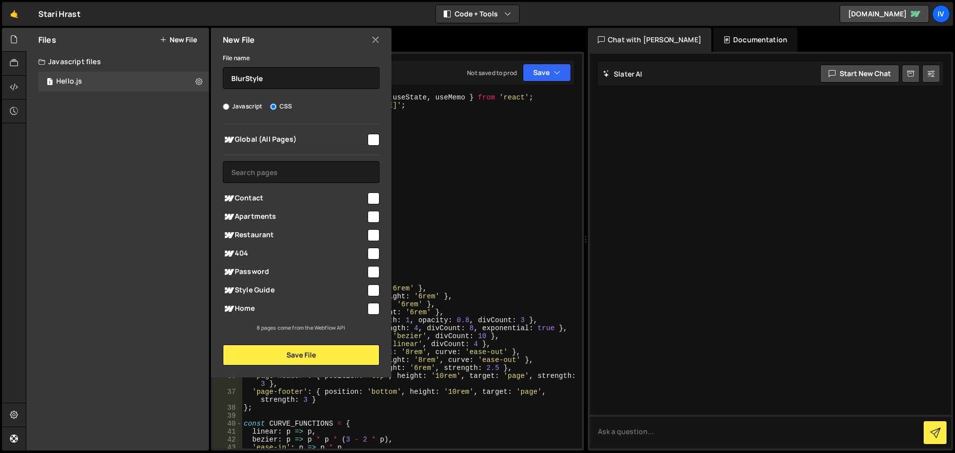
checkbox input "true"
click at [337, 354] on button "Save File" at bounding box center [301, 355] width 157 height 21
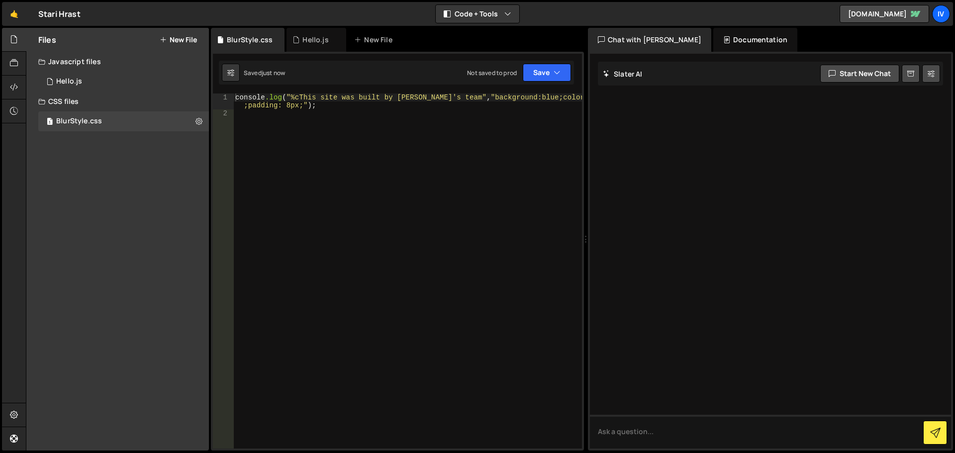
click at [360, 127] on div "console .log ( " %cThis site was built by Ivan's team " , " background:blue;col…" at bounding box center [407, 283] width 349 height 379
type textarea "console.log("%cThis site was built by Ivan's team", "background:blue;color:#fff…"
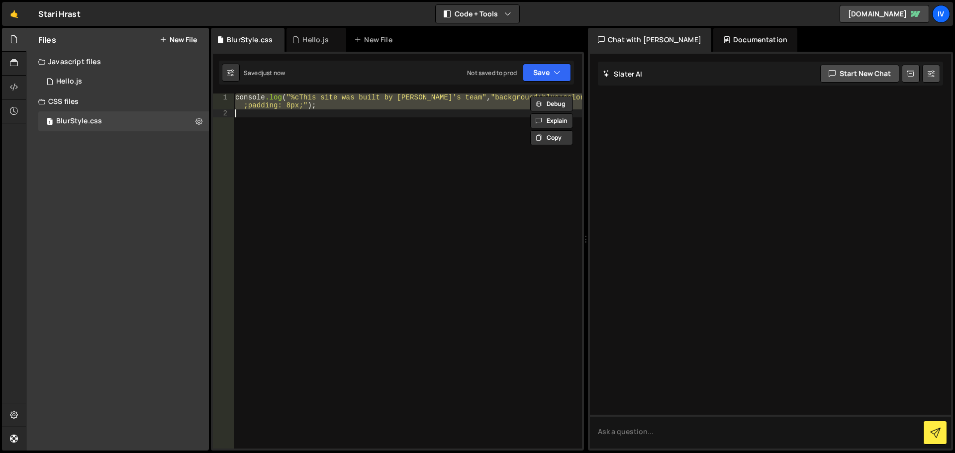
paste textarea
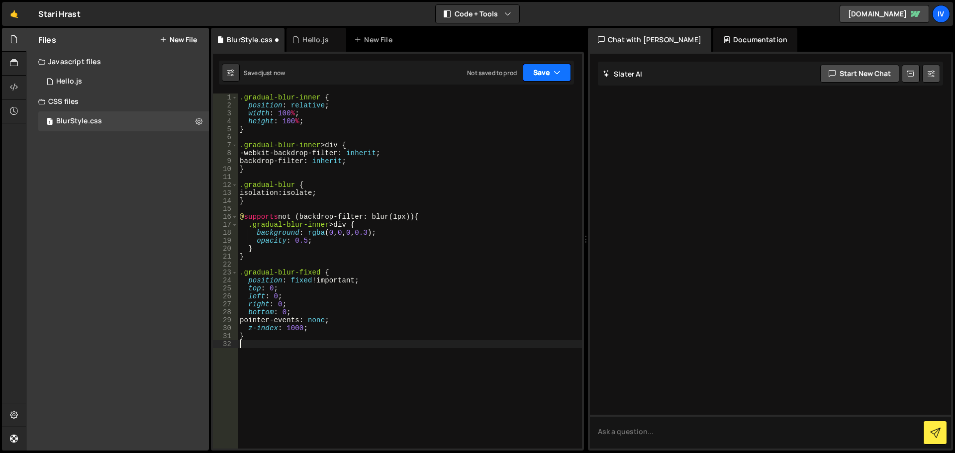
click at [538, 74] on button "Save" at bounding box center [547, 73] width 48 height 18
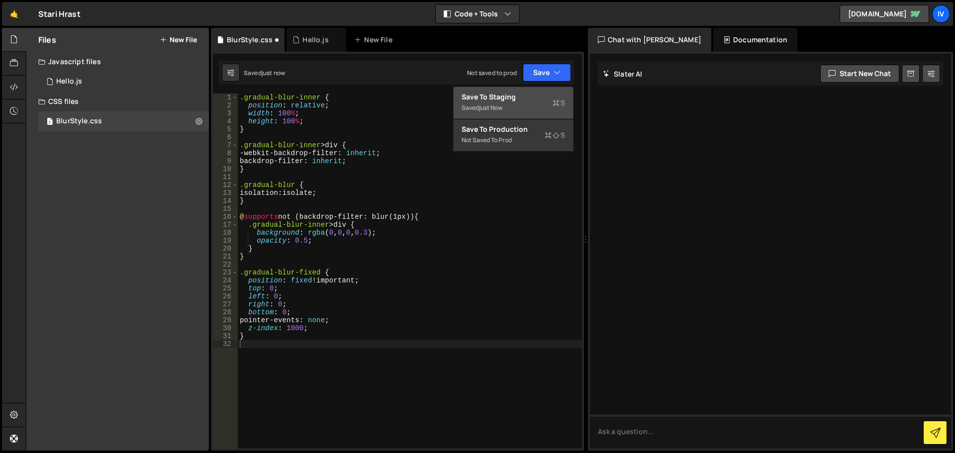
click at [521, 97] on div "Save to Staging S" at bounding box center [513, 97] width 103 height 10
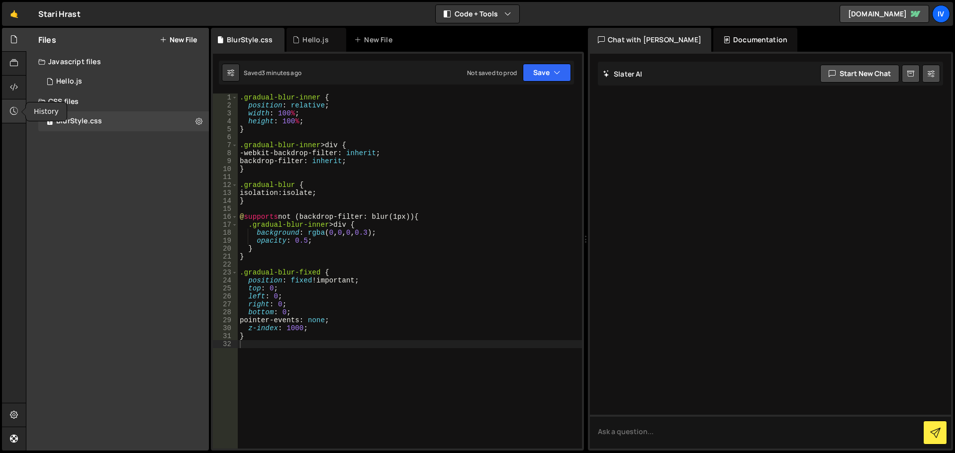
click at [13, 111] on icon at bounding box center [14, 110] width 8 height 11
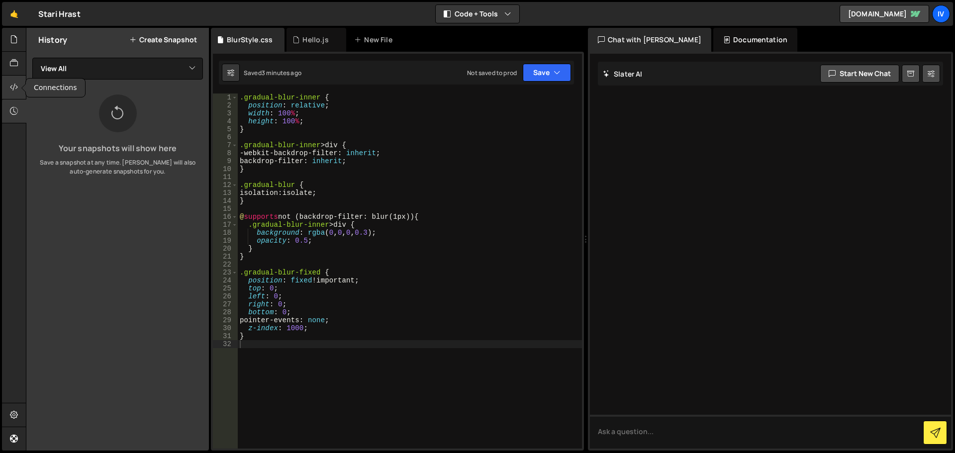
click at [11, 86] on icon at bounding box center [14, 87] width 8 height 11
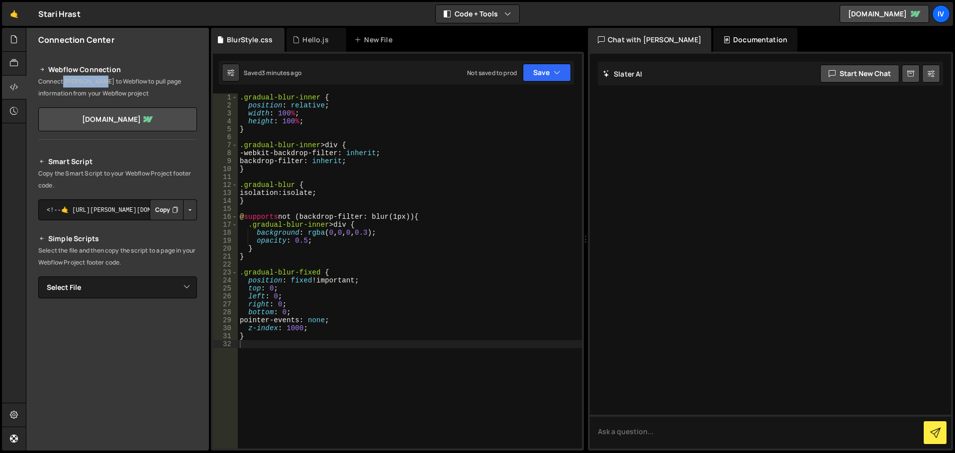
drag, startPoint x: 64, startPoint y: 82, endPoint x: 124, endPoint y: 83, distance: 60.2
click at [116, 83] on p "Connect Slater to Webflow to pull page information from your Webflow project" at bounding box center [117, 88] width 159 height 24
click at [144, 81] on p "Connect Slater to Webflow to pull page information from your Webflow project" at bounding box center [117, 88] width 159 height 24
click at [177, 115] on link "stari-hrast-dc6645-5073049ae7bb2379ddf2.webflow.io" at bounding box center [117, 119] width 159 height 24
click at [133, 283] on select "Select File Hello.js BlurStyle.css" at bounding box center [117, 288] width 159 height 22
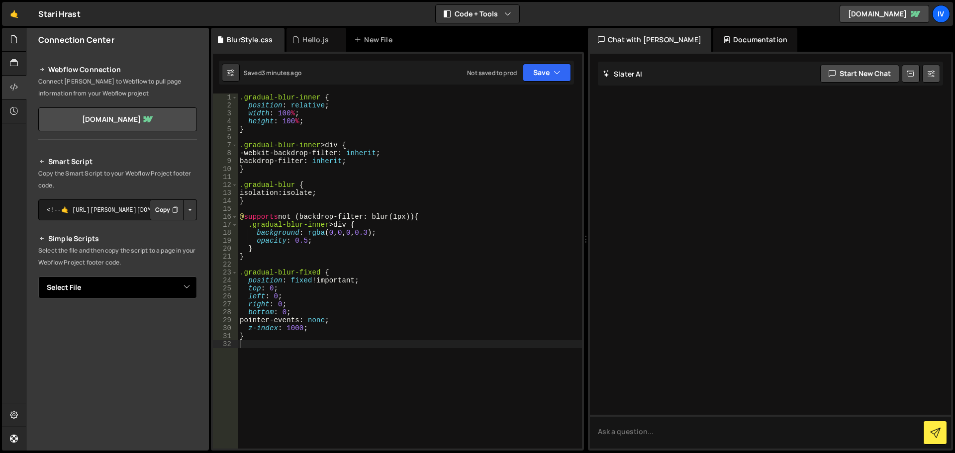
click at [133, 283] on select "Select File Hello.js BlurStyle.css" at bounding box center [117, 288] width 159 height 22
drag, startPoint x: 87, startPoint y: 250, endPoint x: 152, endPoint y: 248, distance: 65.2
click at [152, 248] on p "Select the file and then copy the script to a page in your Webflow Project foot…" at bounding box center [117, 257] width 159 height 24
click at [767, 433] on textarea at bounding box center [770, 432] width 361 height 34
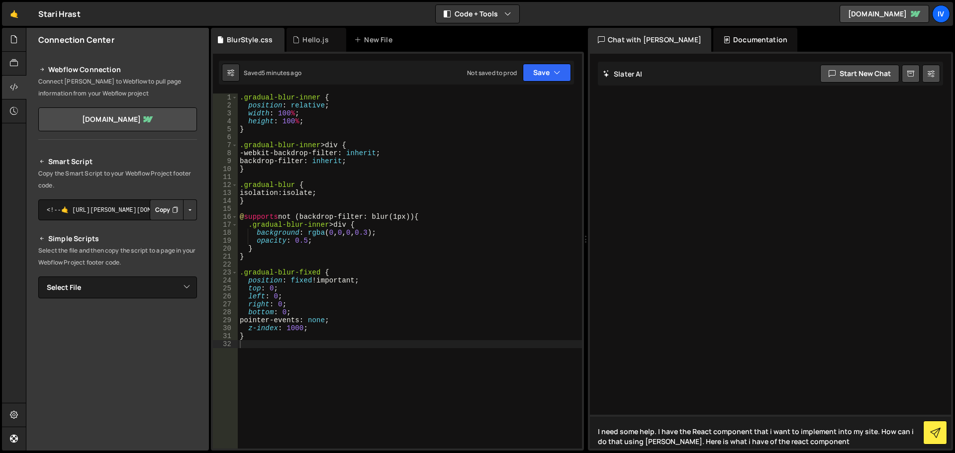
paste textarea "pnpm npm yarn bun npm install mathjs usage // Component added by Ansh - github.…"
type textarea "I need some help. I have the React component that i want to implement into my s…"
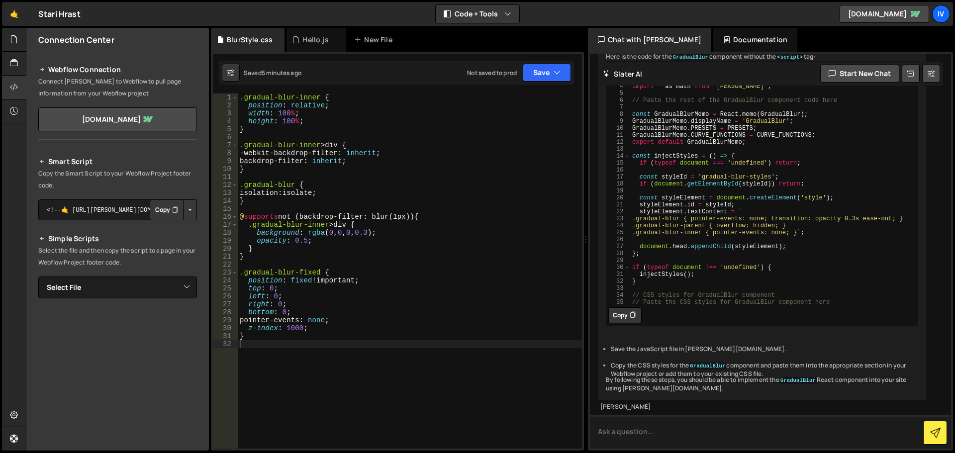
scroll to position [2627, 0]
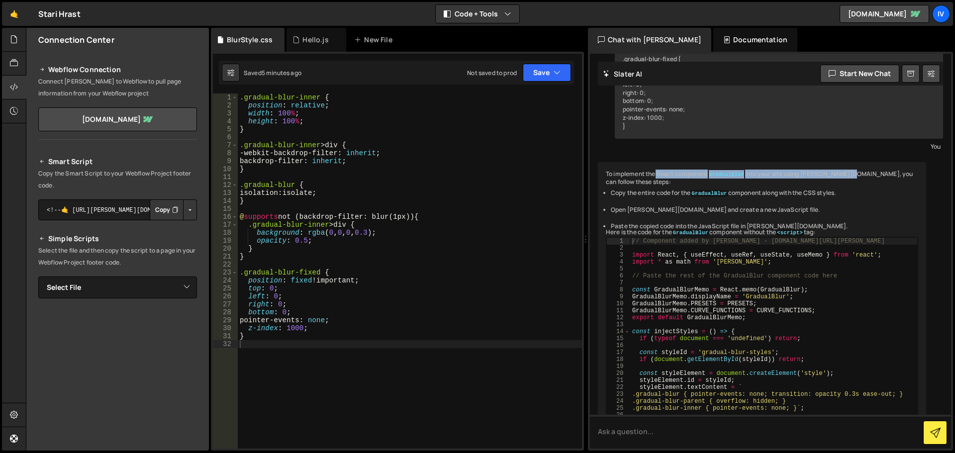
drag, startPoint x: 656, startPoint y: 184, endPoint x: 844, endPoint y: 181, distance: 188.0
click at [844, 181] on div "To implement the React component GradualBlur into your site using Slater.app, y…" at bounding box center [762, 369] width 328 height 414
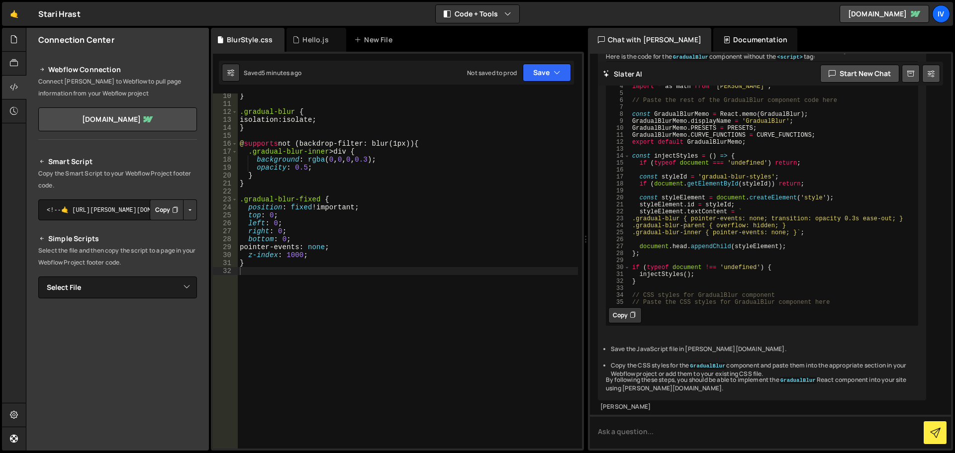
scroll to position [73, 0]
click at [242, 44] on div "BlurStyle.css" at bounding box center [250, 40] width 46 height 10
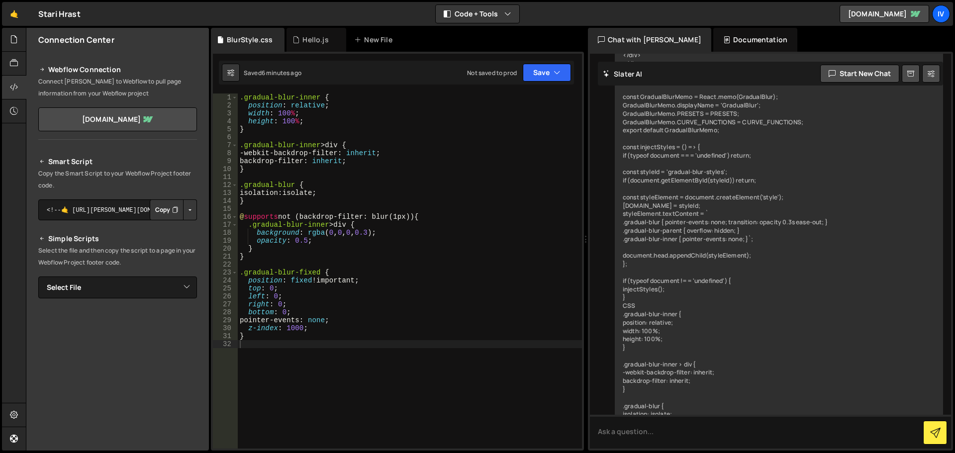
scroll to position [0, 0]
click at [390, 335] on div ".gradual-blur-inner { position : relative ; width : 100 % ; height : 100 % ; } …" at bounding box center [410, 279] width 344 height 371
type textarea "}"
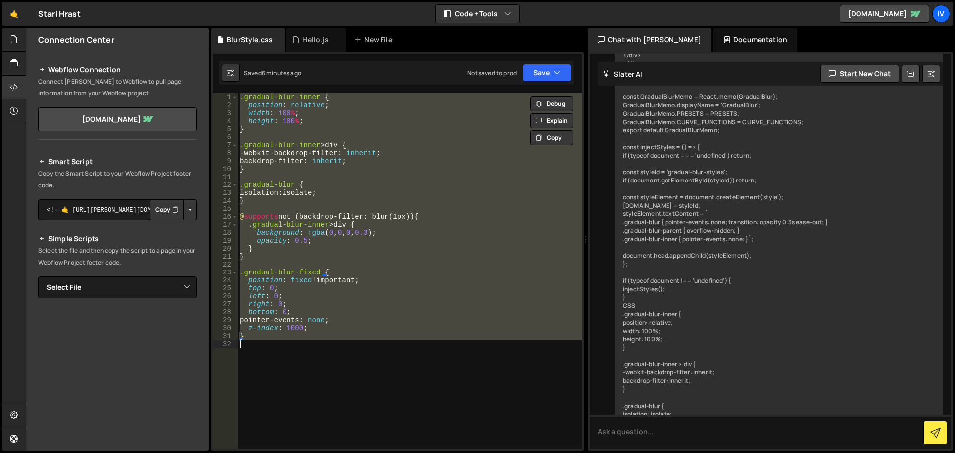
paste textarea
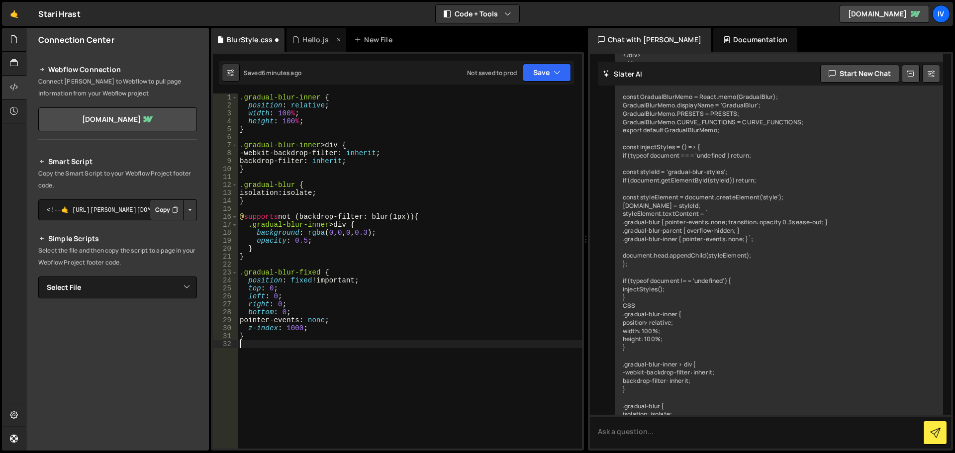
click at [319, 37] on div "Hello.js" at bounding box center [315, 40] width 26 height 10
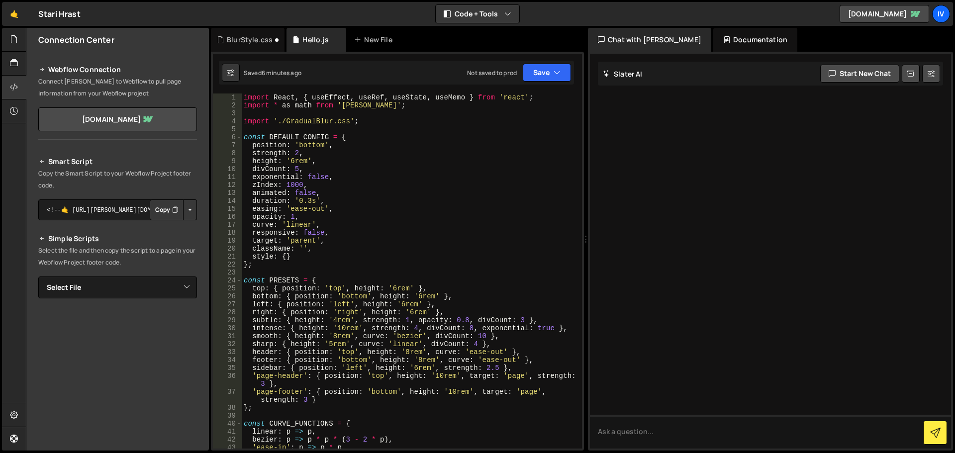
type textarea "exponential: false,"
click at [336, 177] on div "import React , { useEffect , useRef , useState , useMemo } from 'react' ; impor…" at bounding box center [410, 279] width 336 height 371
click at [539, 72] on button "Save" at bounding box center [547, 73] width 48 height 18
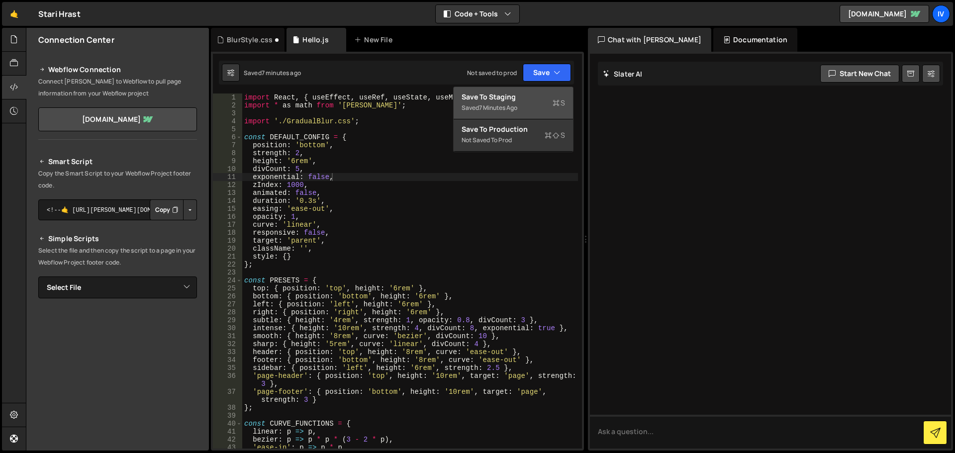
click at [501, 110] on div "7 minutes ago" at bounding box center [498, 107] width 38 height 8
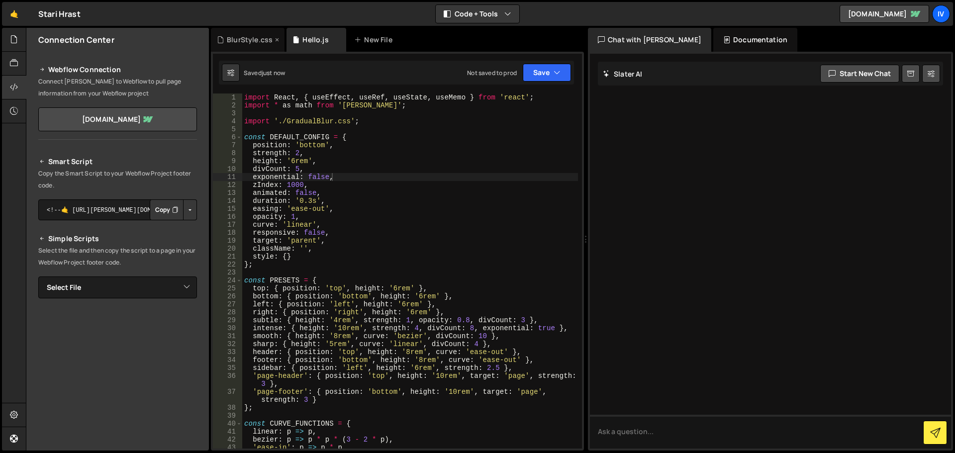
click at [235, 37] on div "BlurStyle.css" at bounding box center [250, 40] width 46 height 10
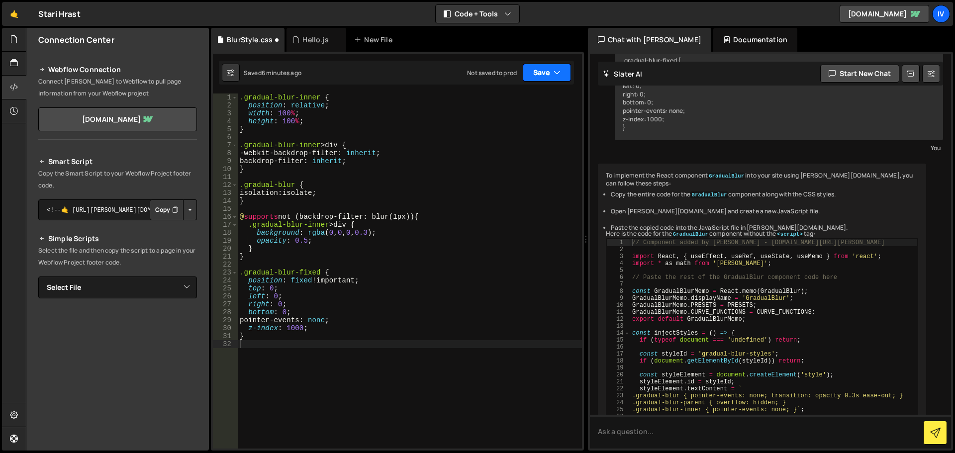
scroll to position [2853, 0]
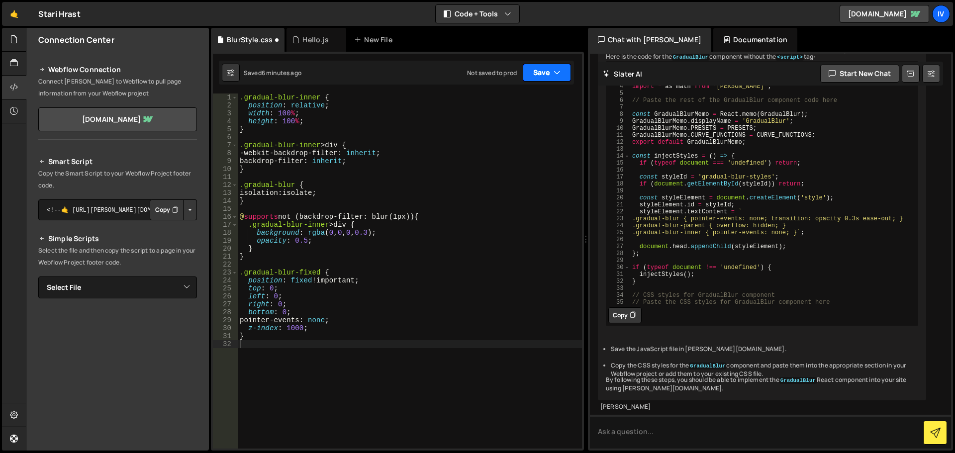
click at [529, 74] on button "Save" at bounding box center [547, 73] width 48 height 18
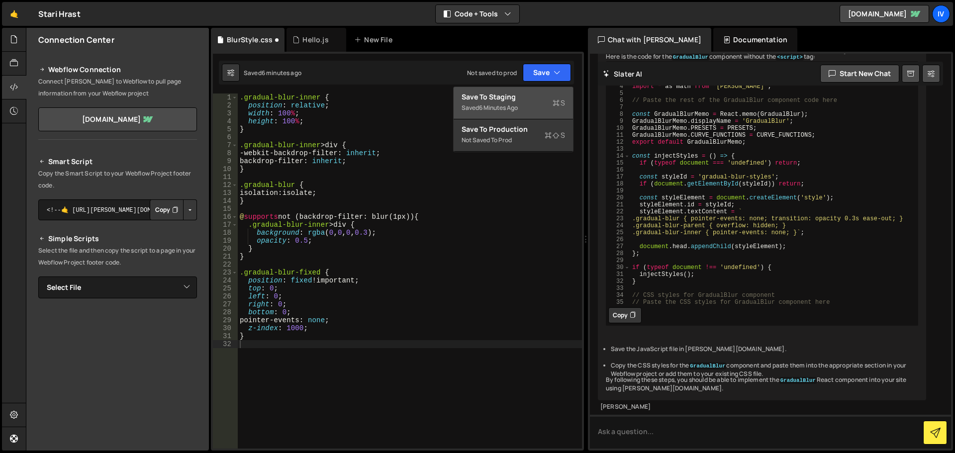
click at [518, 100] on div "Save to Staging S" at bounding box center [513, 97] width 103 height 10
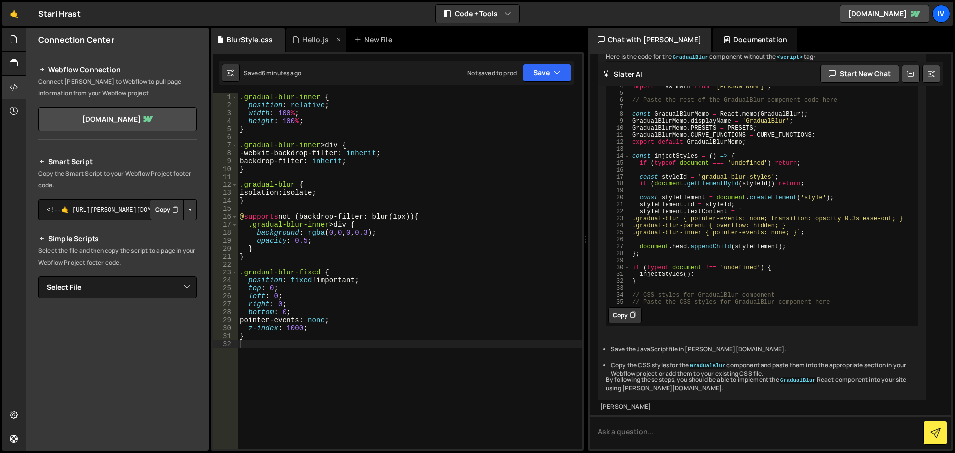
click at [314, 36] on div "Hello.js" at bounding box center [315, 40] width 26 height 10
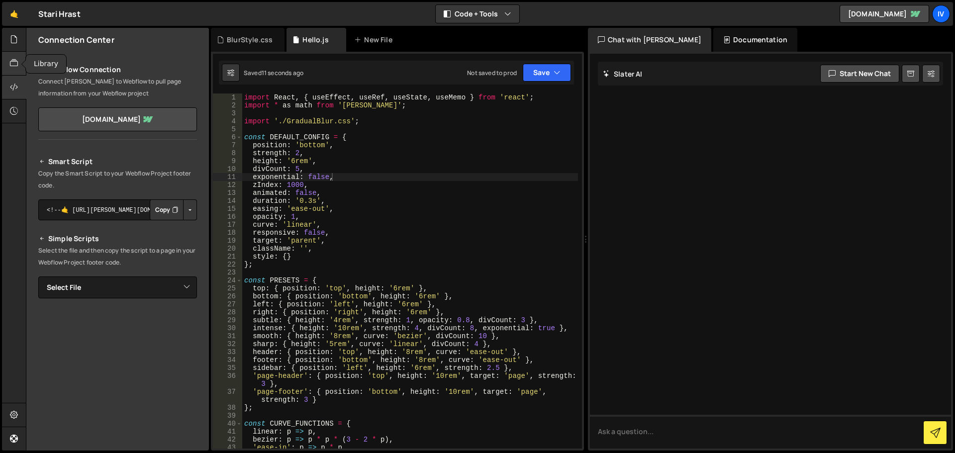
click at [14, 62] on icon at bounding box center [14, 63] width 8 height 11
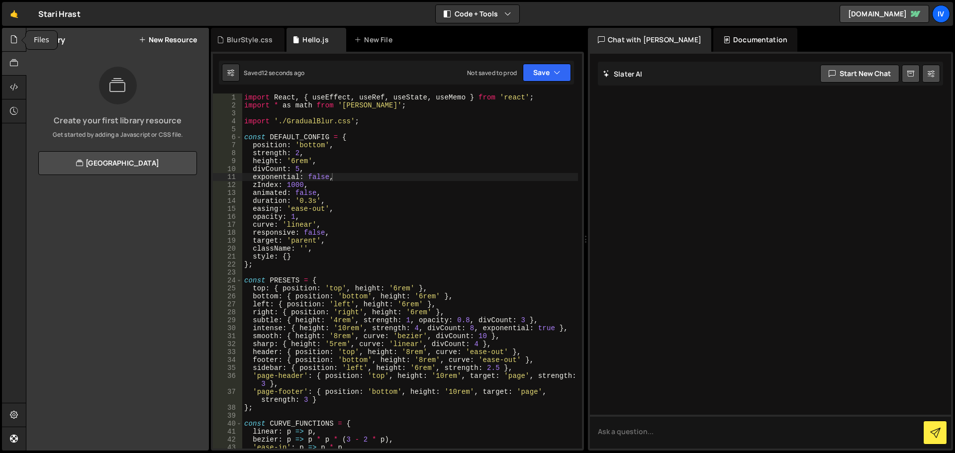
click at [15, 39] on icon at bounding box center [14, 39] width 8 height 11
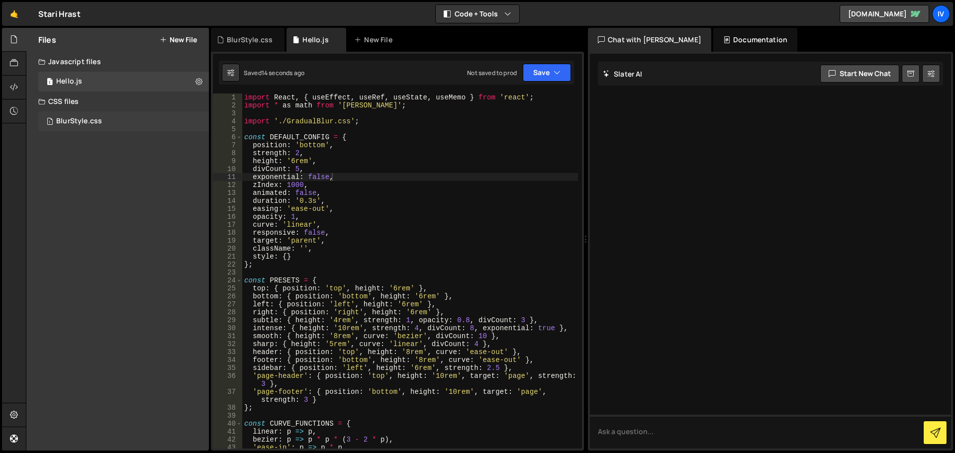
click at [68, 121] on div "BlurStyle.css" at bounding box center [79, 121] width 46 height 9
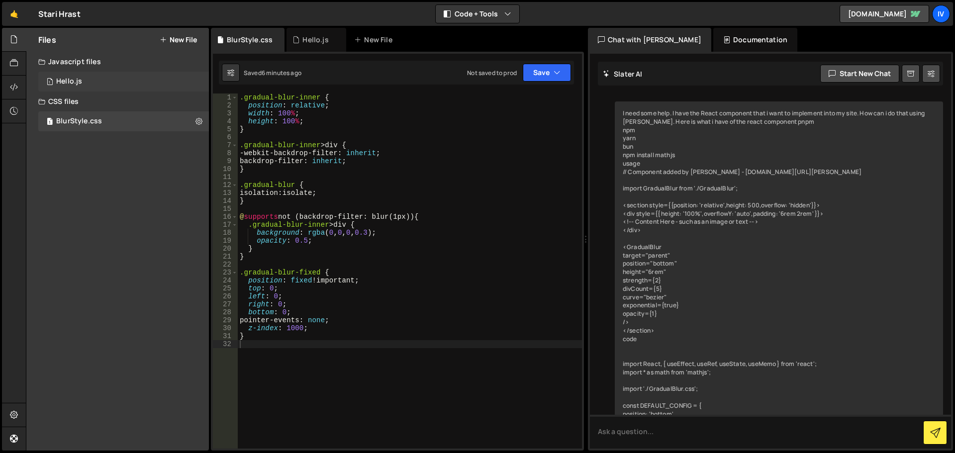
scroll to position [1682, 0]
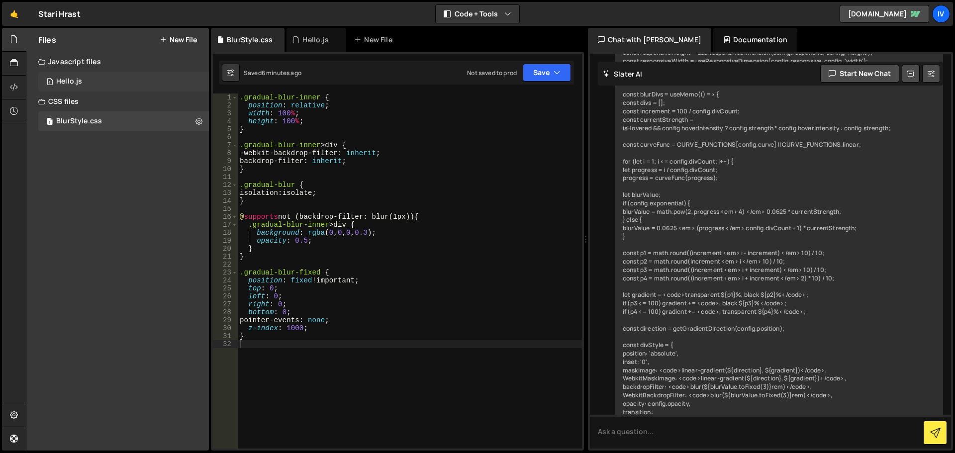
click at [66, 80] on div "Hello.js" at bounding box center [69, 81] width 26 height 9
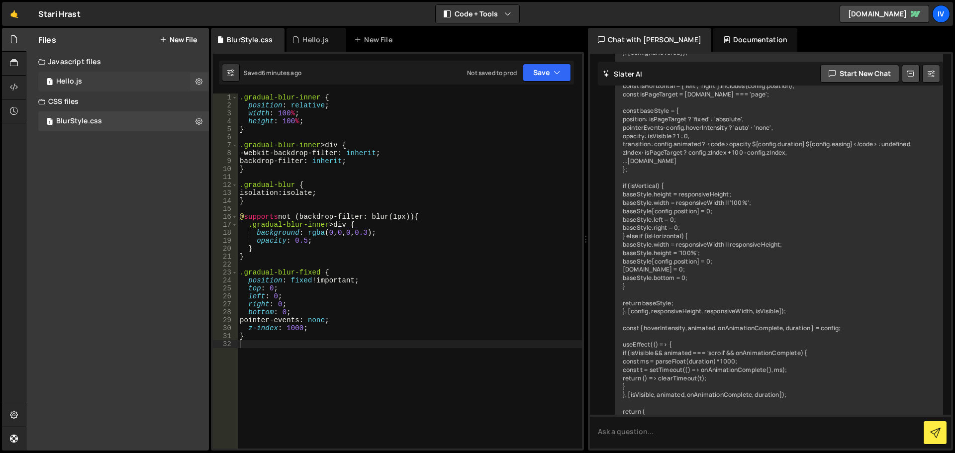
scroll to position [0, 0]
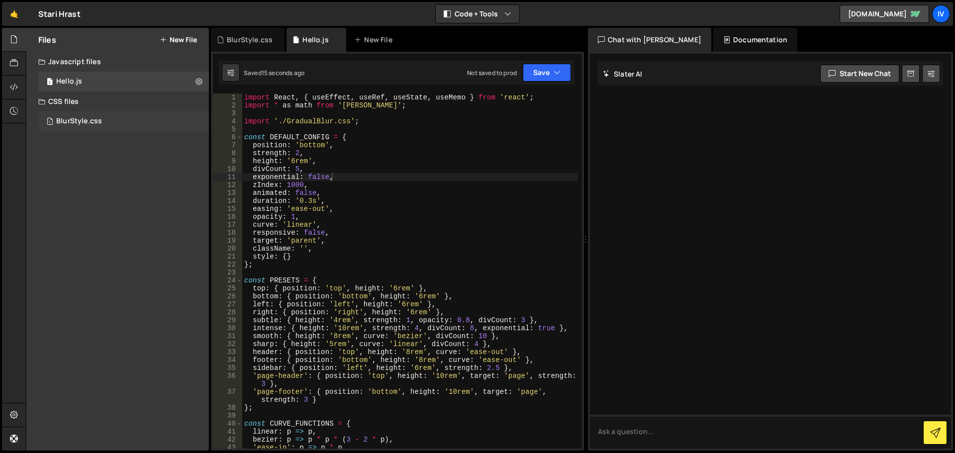
click at [78, 116] on div "1 BlurStyle.css 0" at bounding box center [123, 121] width 171 height 20
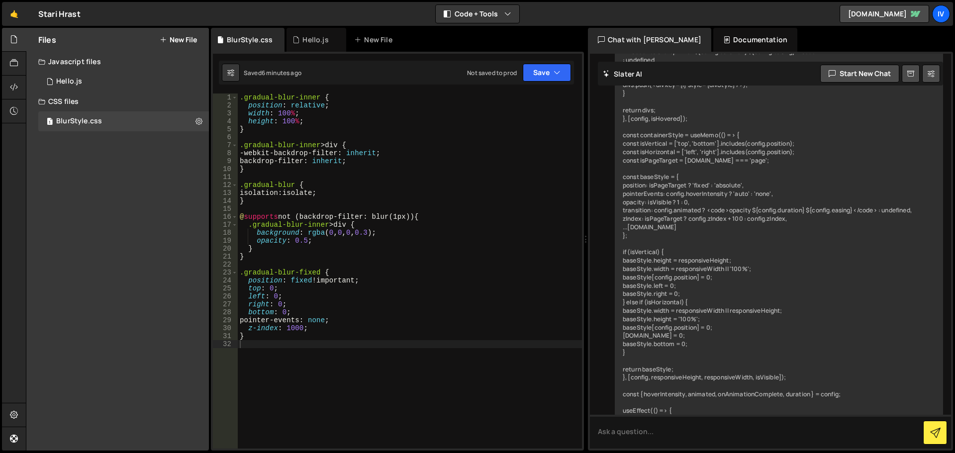
scroll to position [2853, 0]
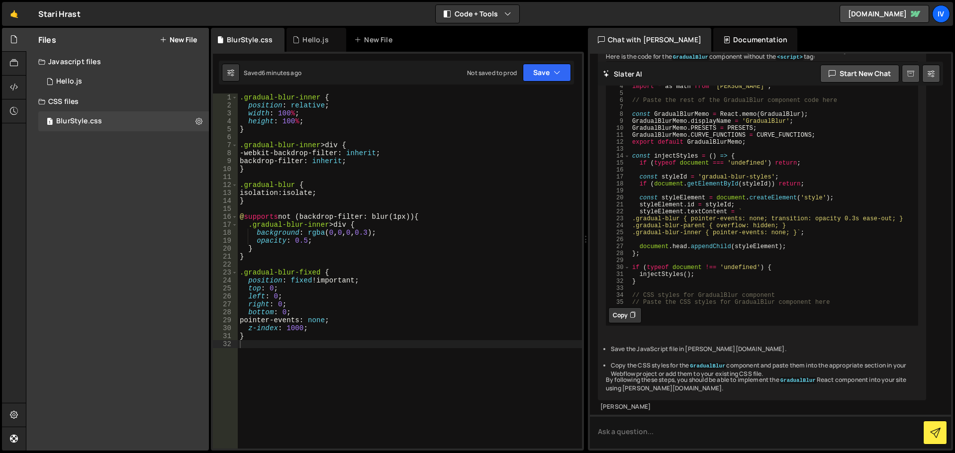
click at [910, 82] on link at bounding box center [911, 74] width 18 height 18
click at [926, 71] on button at bounding box center [931, 74] width 18 height 18
select select "chat"
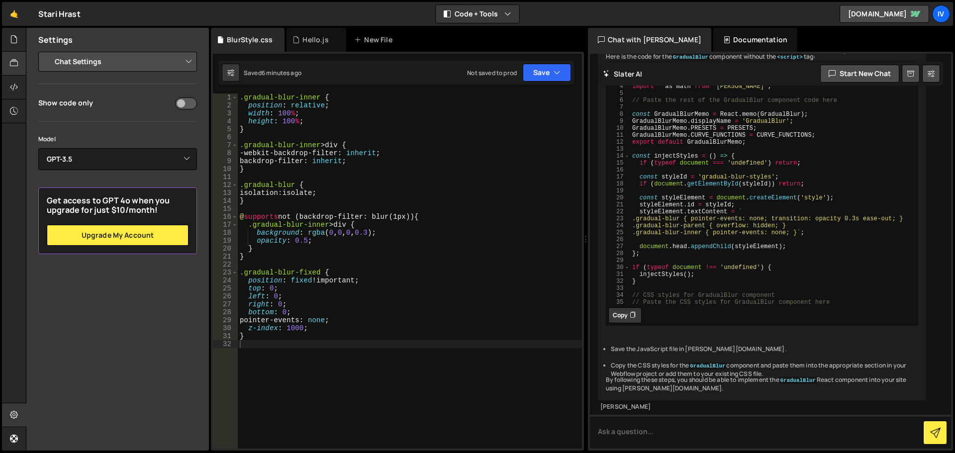
click at [14, 62] on icon at bounding box center [14, 63] width 8 height 11
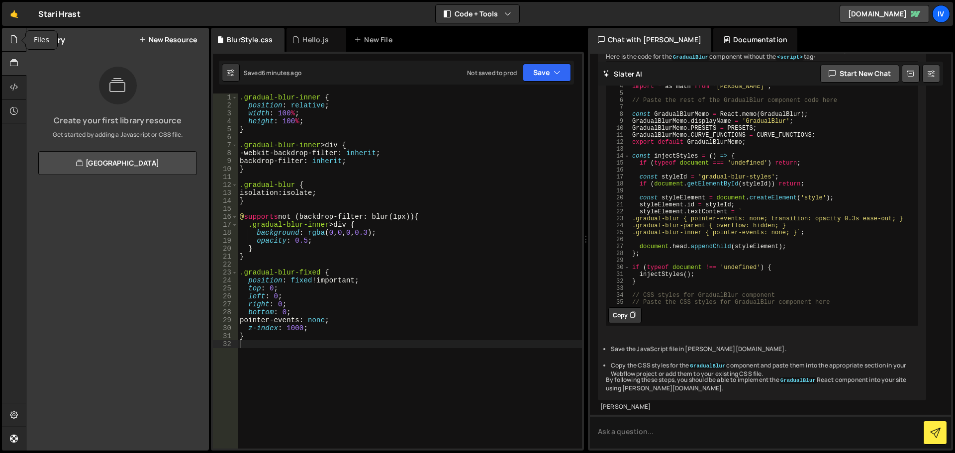
click at [15, 42] on icon at bounding box center [14, 39] width 8 height 11
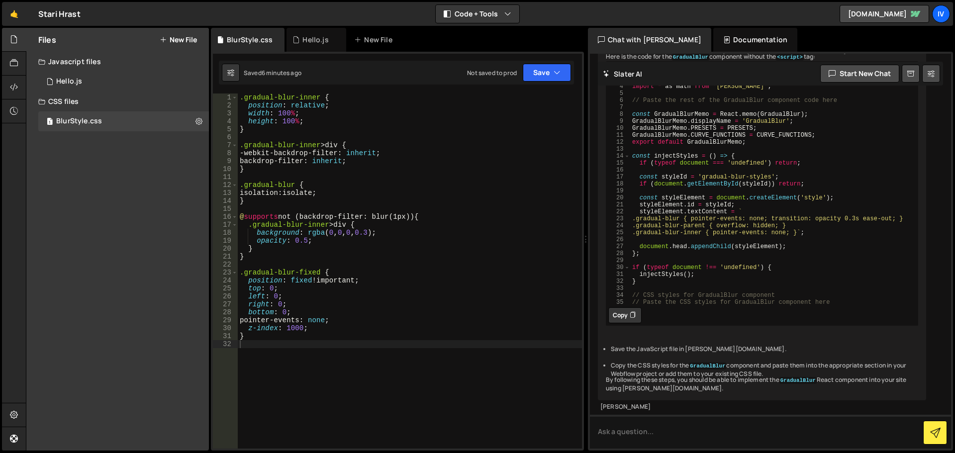
click at [738, 39] on div "Documentation" at bounding box center [755, 40] width 84 height 24
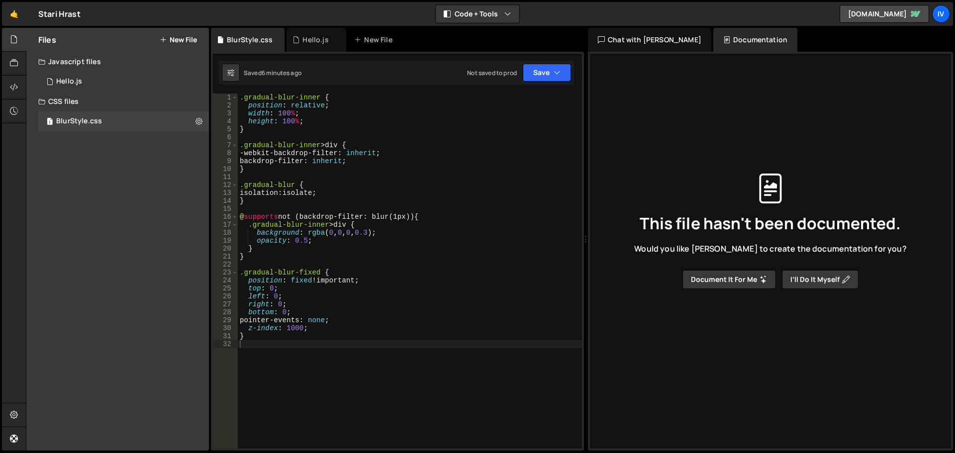
click at [630, 36] on div "Chat with Slater AI" at bounding box center [649, 40] width 123 height 24
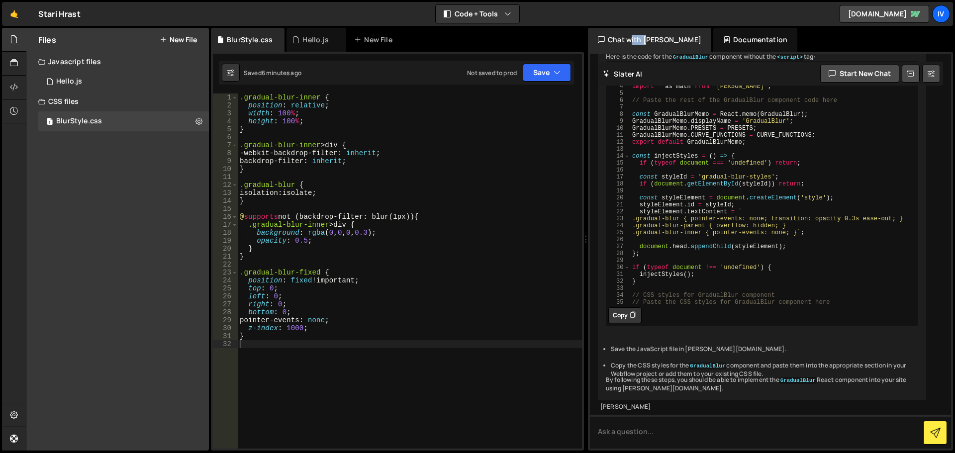
click at [630, 36] on div "Chat with Slater AI" at bounding box center [649, 40] width 123 height 24
click at [458, 8] on button "Code + Tools" at bounding box center [478, 14] width 84 height 18
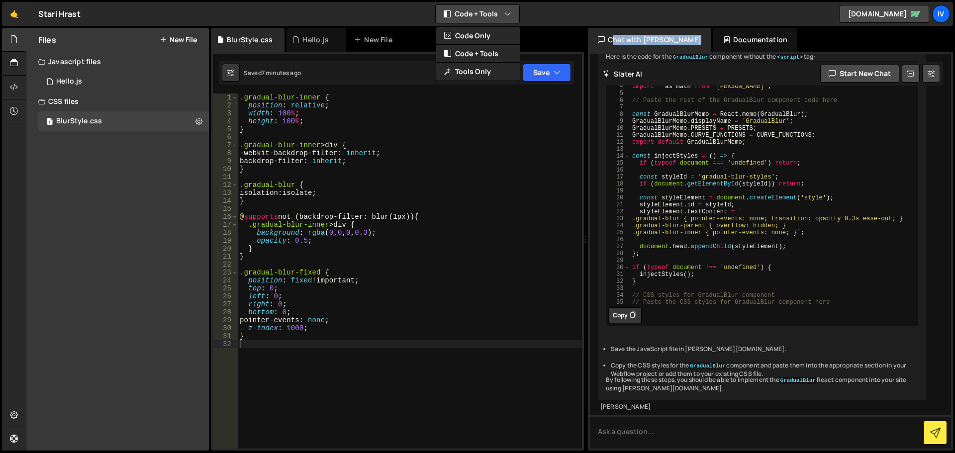
click at [458, 8] on button "Code + Tools" at bounding box center [478, 14] width 84 height 18
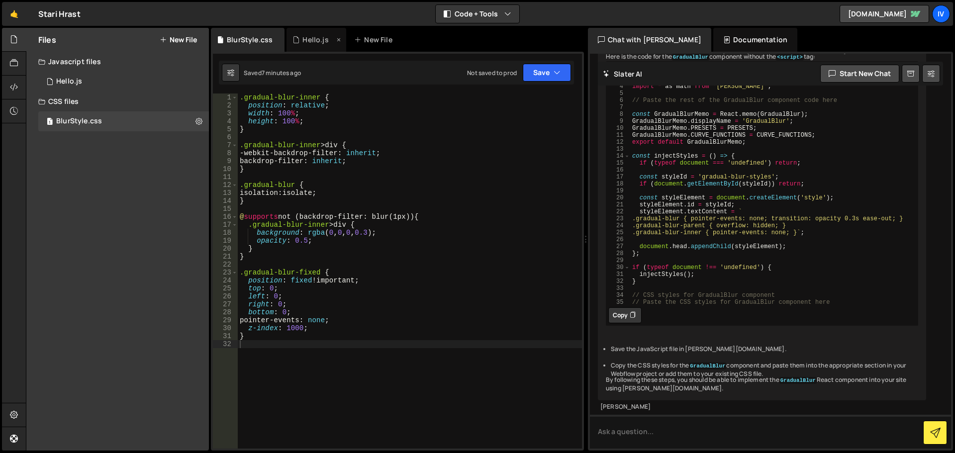
click at [305, 38] on div "Hello.js" at bounding box center [315, 40] width 26 height 10
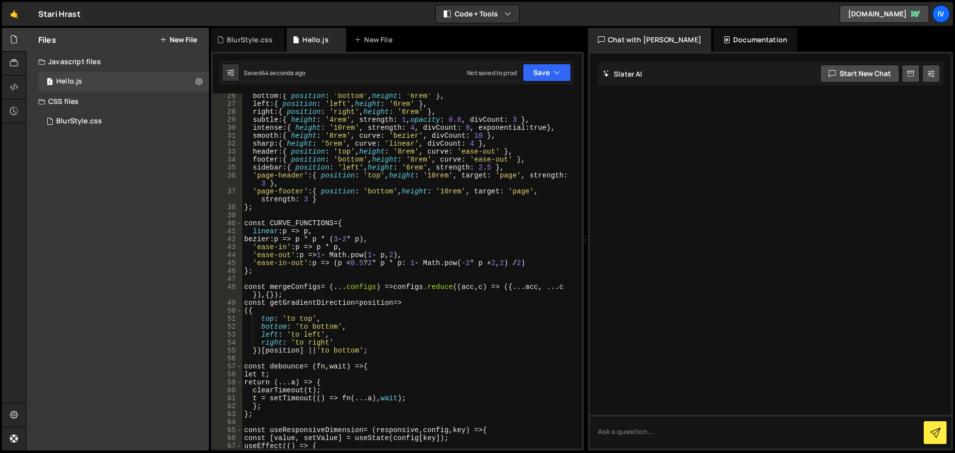
scroll to position [0, 0]
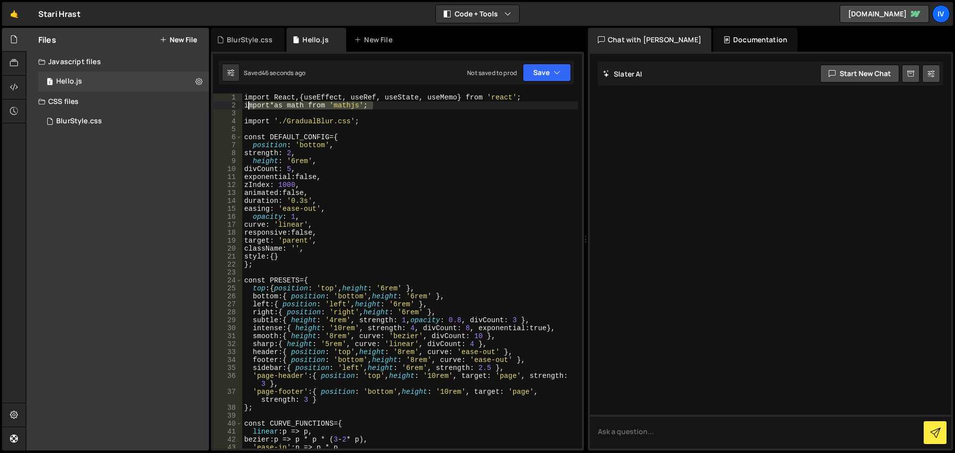
drag, startPoint x: 386, startPoint y: 103, endPoint x: 241, endPoint y: 105, distance: 145.8
click at [241, 105] on div "import * as math from 'mathjs'; 1 2 3 4 5 6 7 8 9 10 11 12 13 14 15 16 17 18 19…" at bounding box center [397, 271] width 369 height 355
click at [537, 74] on button "Save" at bounding box center [547, 73] width 48 height 18
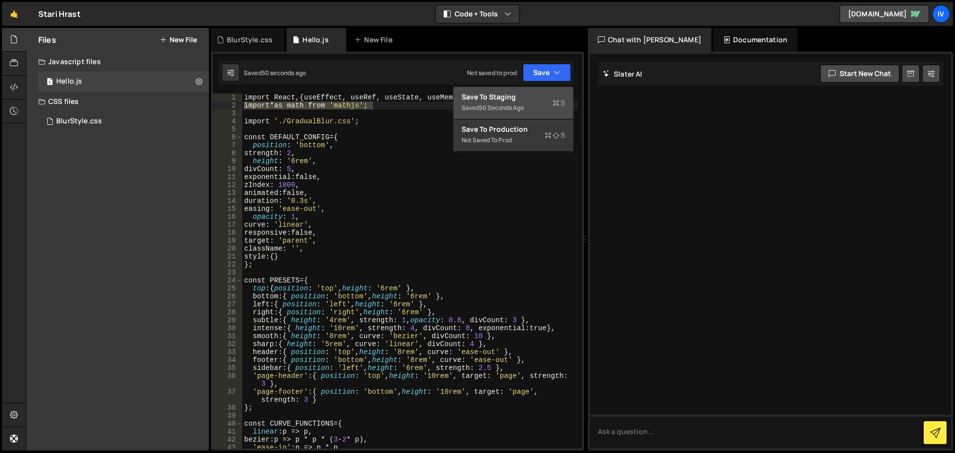
click at [551, 92] on div "Save to Staging S" at bounding box center [513, 97] width 103 height 10
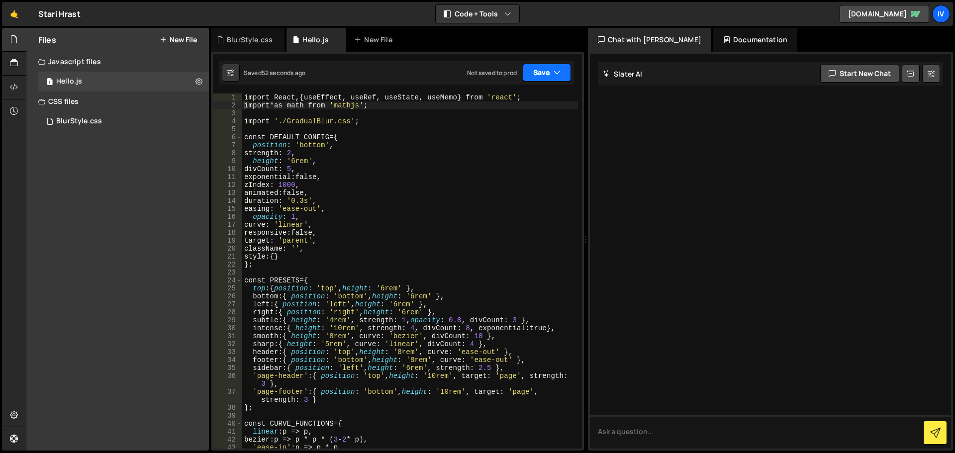
click at [559, 71] on icon "button" at bounding box center [557, 73] width 7 height 10
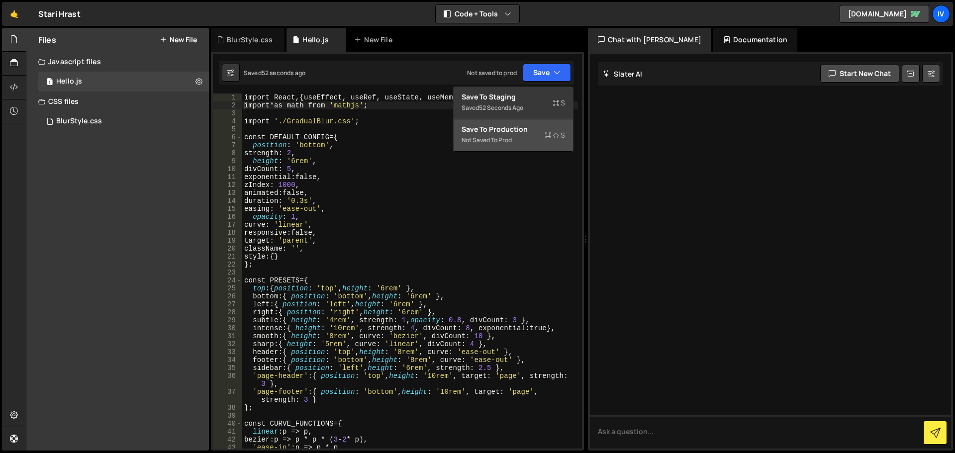
click at [524, 139] on div "Not saved to prod" at bounding box center [513, 140] width 103 height 12
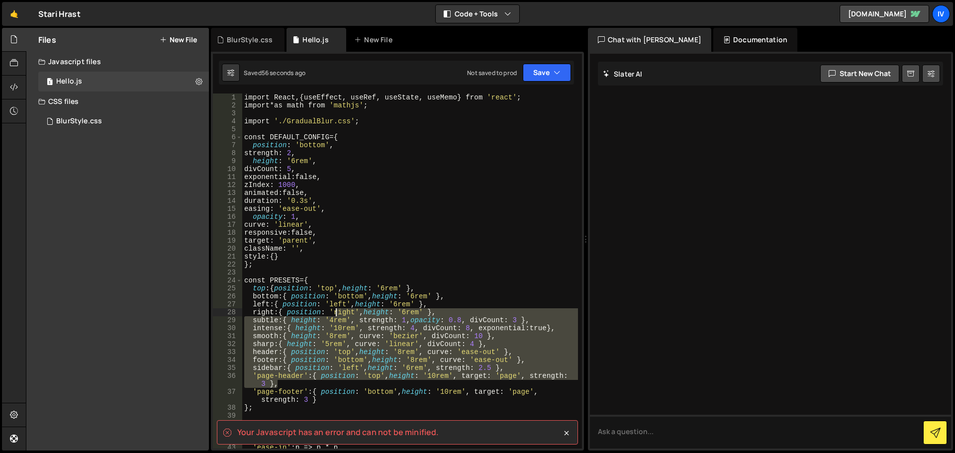
drag, startPoint x: 418, startPoint y: 383, endPoint x: 280, endPoint y: 217, distance: 215.8
click at [280, 221] on div "import React , { useEffect, useRef, useState, useMemo } from ' react ' ; import…" at bounding box center [410, 279] width 336 height 371
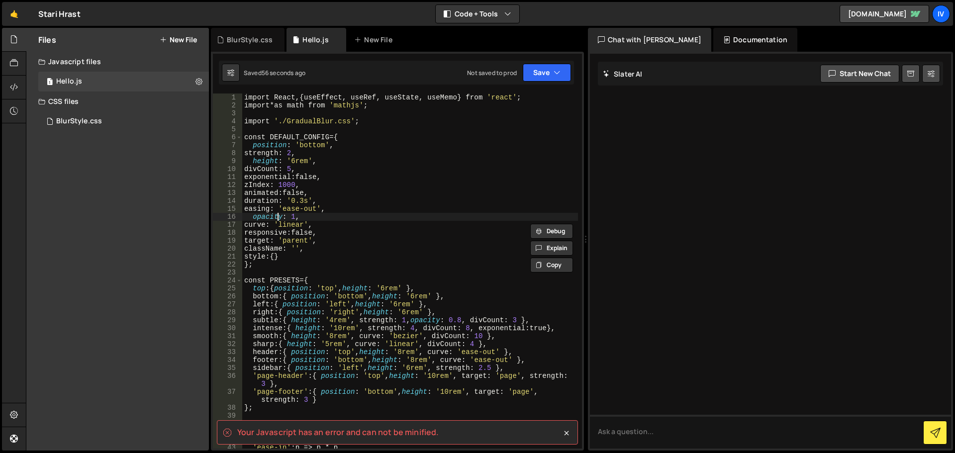
click at [280, 214] on div "import React , { useEffect, useRef, useState, useMemo } from ' react ' ; import…" at bounding box center [410, 279] width 336 height 371
type textarea "opacity: 1,"
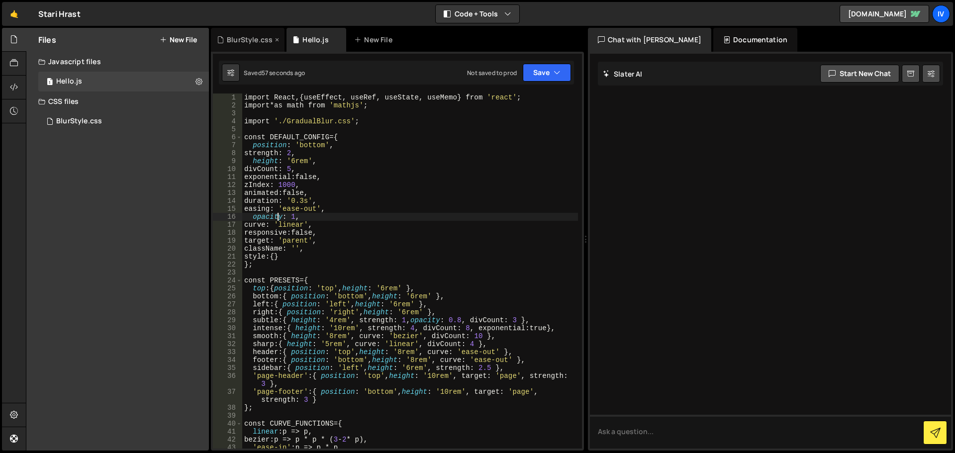
click at [241, 40] on div "BlurStyle.css" at bounding box center [250, 40] width 46 height 10
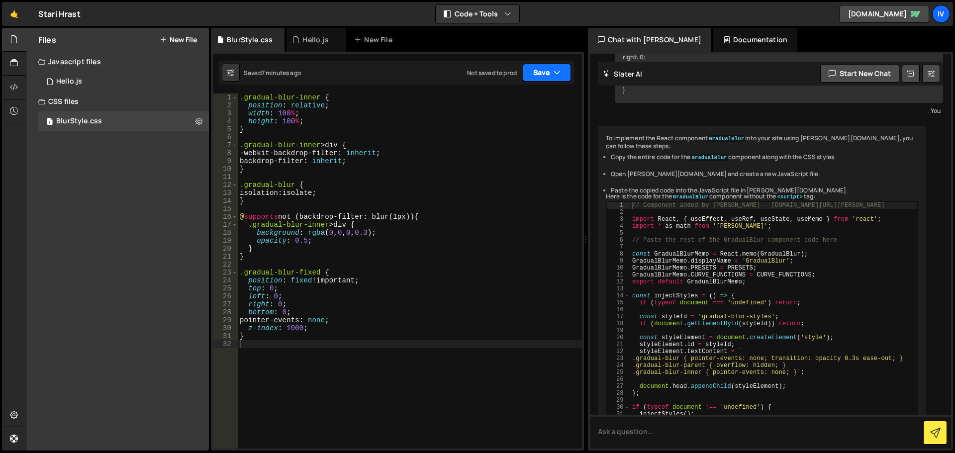
click at [559, 66] on button "Save" at bounding box center [547, 73] width 48 height 18
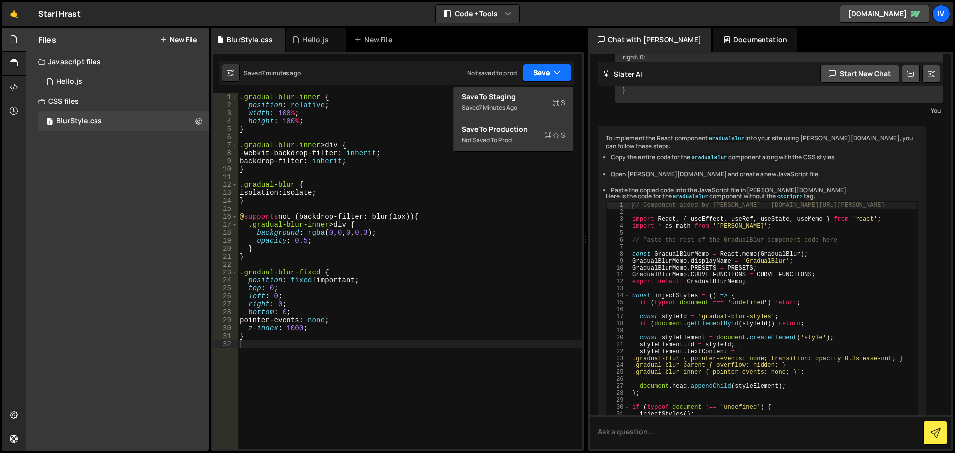
scroll to position [2853, 0]
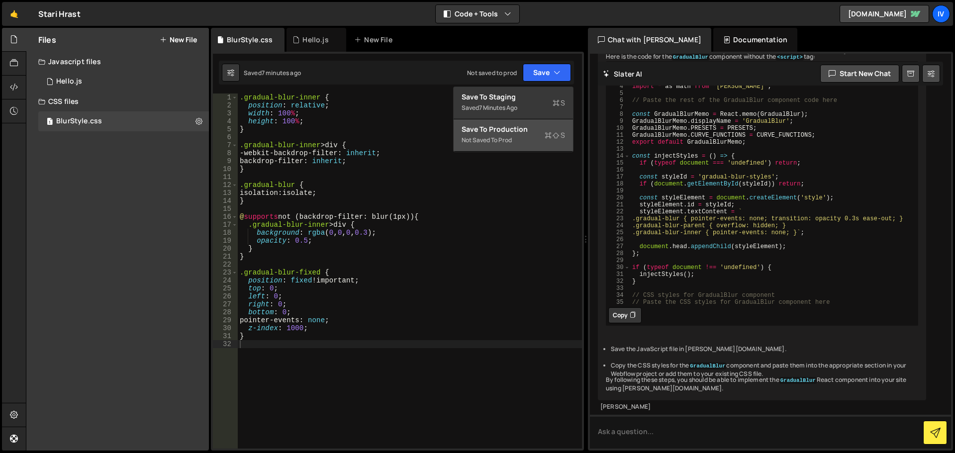
click at [542, 130] on div "Save to Production S" at bounding box center [513, 129] width 103 height 10
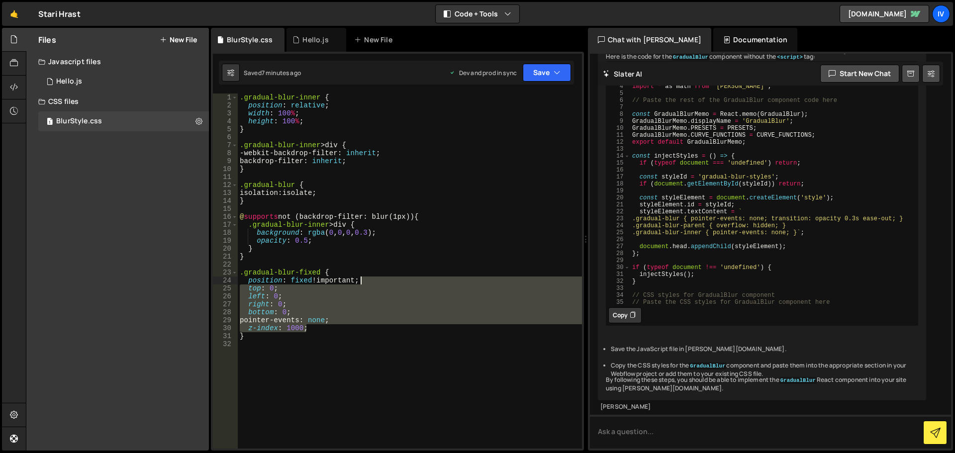
drag, startPoint x: 385, startPoint y: 325, endPoint x: 312, endPoint y: 194, distance: 150.3
click at [312, 194] on div ".gradual-blur-inner { position : relative ; width : 100 % ; height : 100 % ; } …" at bounding box center [410, 279] width 344 height 371
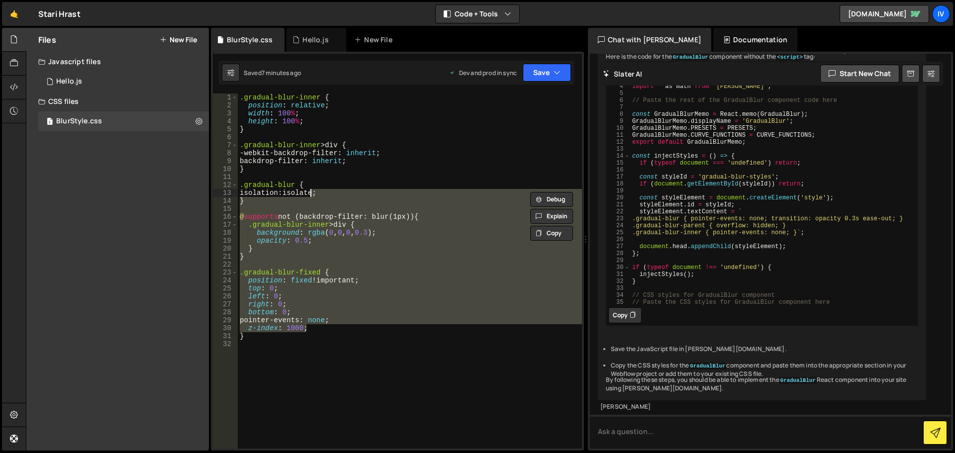
click at [312, 194] on div ".gradual-blur-inner { position : relative ; width : 100 % ; height : 100 % ; } …" at bounding box center [410, 271] width 344 height 355
type textarea "isolation: isolate;"
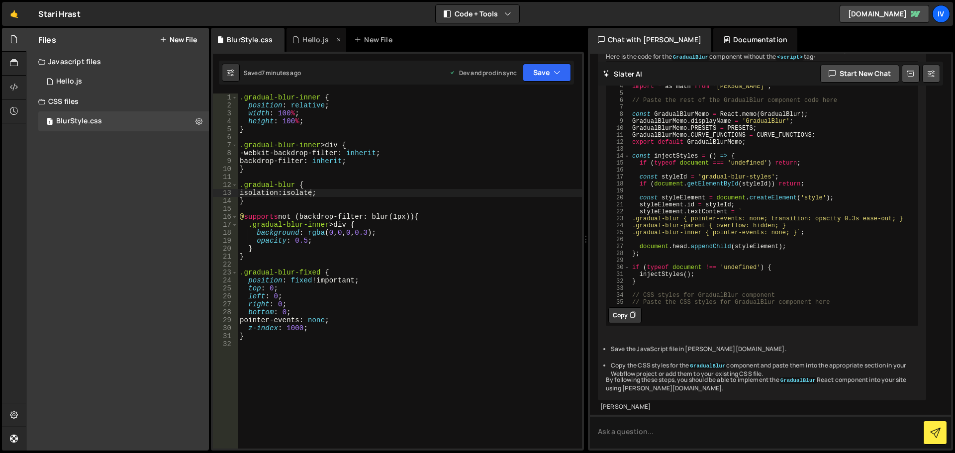
click at [317, 45] on div "Hello.js" at bounding box center [317, 40] width 60 height 24
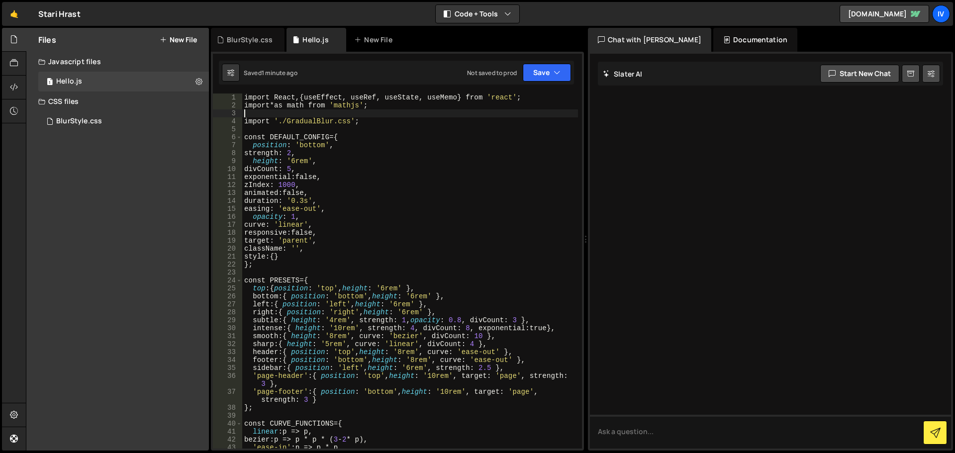
drag, startPoint x: 440, startPoint y: 116, endPoint x: 331, endPoint y: 99, distance: 110.3
click at [331, 99] on div "import React , { useEffect, useRef, useState, useMemo } from ' react ' ; import…" at bounding box center [410, 279] width 336 height 371
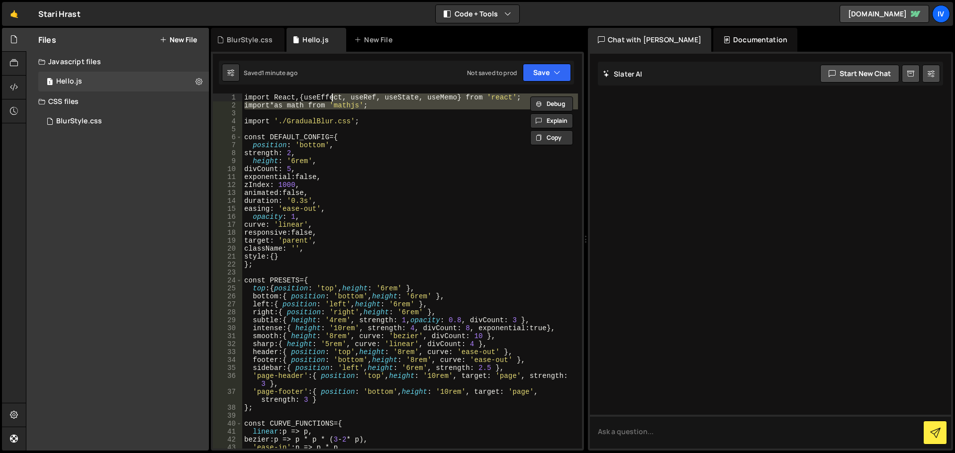
click at [331, 99] on div "import React , { useEffect, useRef, useState, useMemo } from ' react ' ; import…" at bounding box center [410, 271] width 336 height 355
drag, startPoint x: 495, startPoint y: 111, endPoint x: 262, endPoint y: 101, distance: 234.0
click at [262, 101] on div "import React , { useEffect, useRef, useState, useMemo } from ' react ' ; import…" at bounding box center [410, 279] width 336 height 371
click at [262, 101] on div "import React , { useEffect, useRef, useState, useMemo } from ' react ' ; import…" at bounding box center [410, 271] width 336 height 355
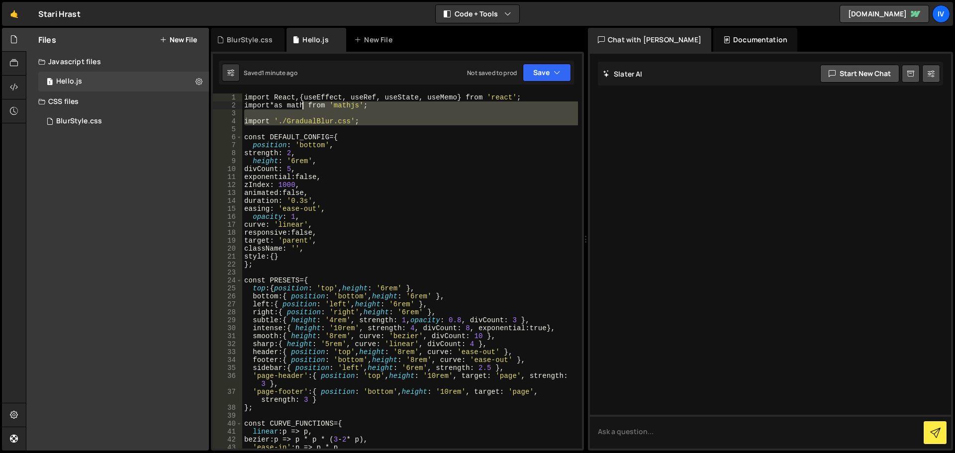
drag, startPoint x: 387, startPoint y: 126, endPoint x: 251, endPoint y: 97, distance: 139.2
click at [251, 97] on div "import React , { useEffect, useRef, useState, useMemo } from ' react ' ; import…" at bounding box center [410, 279] width 336 height 371
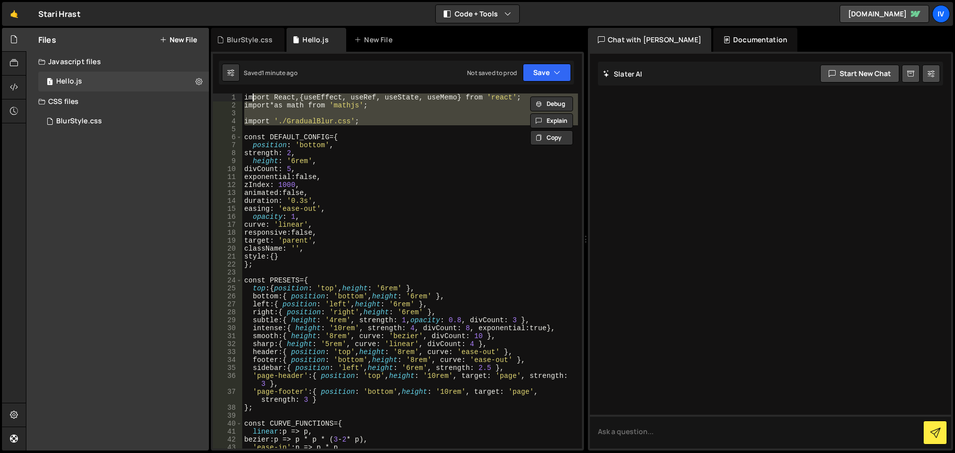
click at [409, 125] on div "import React , { useEffect, useRef, useState, useMemo } from ' react ' ; import…" at bounding box center [410, 271] width 336 height 355
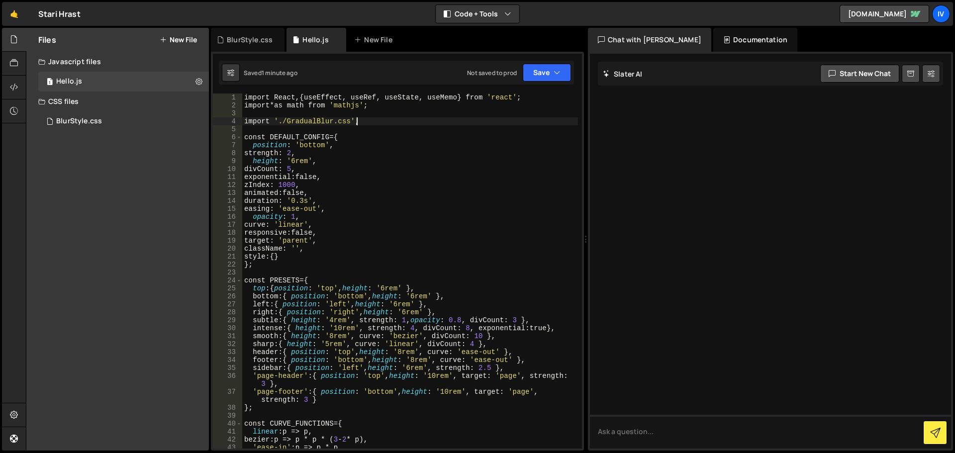
click at [409, 125] on div "import React , { useEffect, useRef, useState, useMemo } from ' react ' ; import…" at bounding box center [410, 279] width 336 height 371
click at [399, 155] on div "import React , { useEffect, useRef, useState, useMemo } from ' react ' ; import…" at bounding box center [410, 279] width 336 height 371
click at [397, 125] on div "import React , { useEffect, useRef, useState, useMemo } from ' react ' ; import…" at bounding box center [410, 279] width 336 height 371
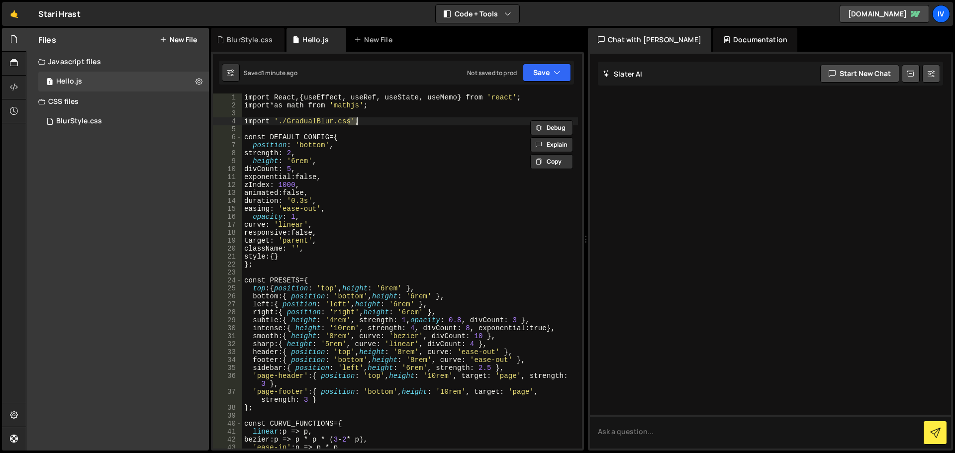
click at [397, 125] on div "import React , { useEffect, useRef, useState, useMemo } from ' react ' ; import…" at bounding box center [410, 279] width 336 height 371
click at [407, 163] on div "import React , { useEffect, useRef, useState, useMemo } from ' react ' ; import…" at bounding box center [410, 279] width 336 height 371
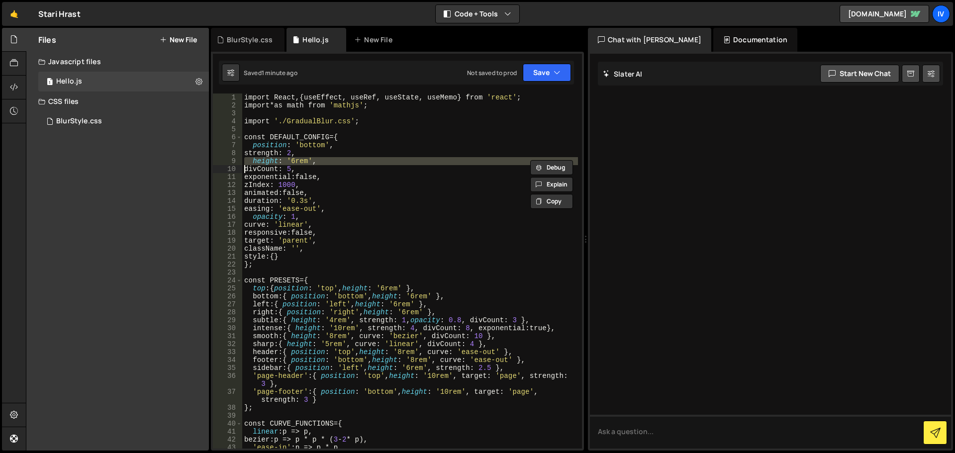
click at [407, 163] on div "import React , { useEffect, useRef, useState, useMemo } from ' react ' ; import…" at bounding box center [410, 279] width 336 height 371
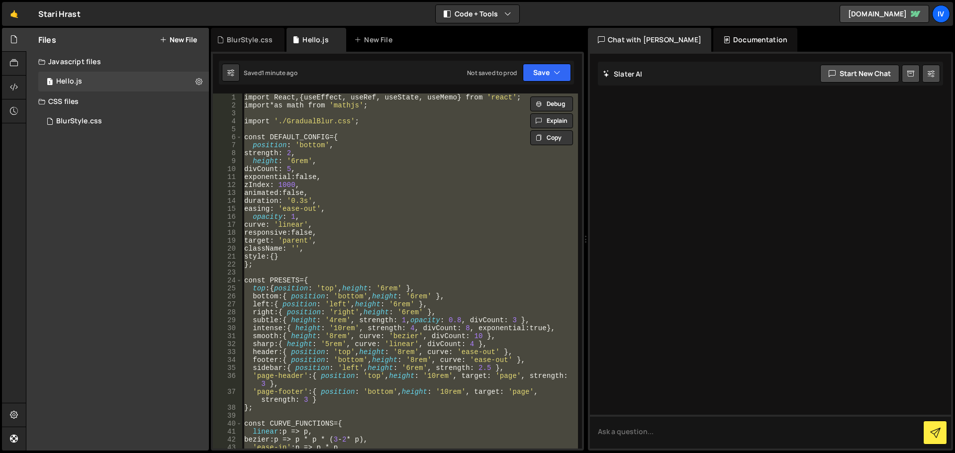
click at [407, 163] on div "import React , { useEffect, useRef, useState, useMemo } from ' react ' ; import…" at bounding box center [410, 279] width 336 height 371
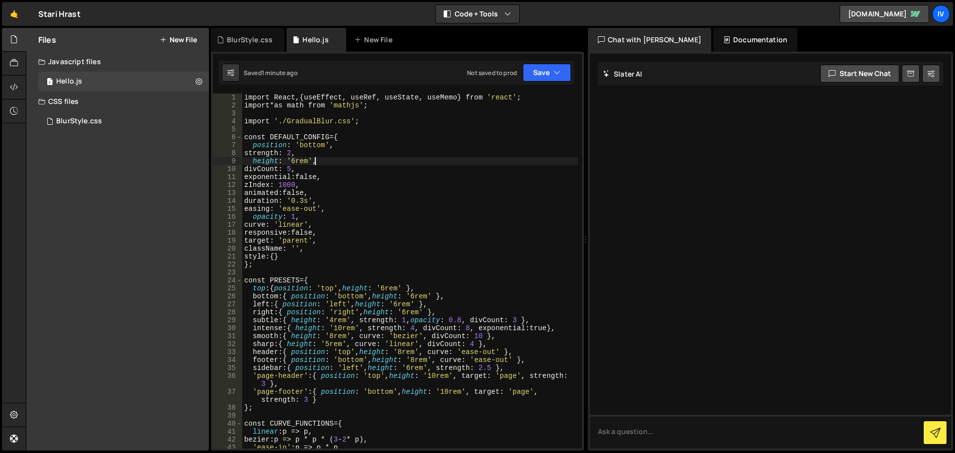
click at [407, 163] on div "import React , { useEffect, useRef, useState, useMemo } from ' react ' ; import…" at bounding box center [410, 279] width 336 height 371
type textarea "height: '6rem',"
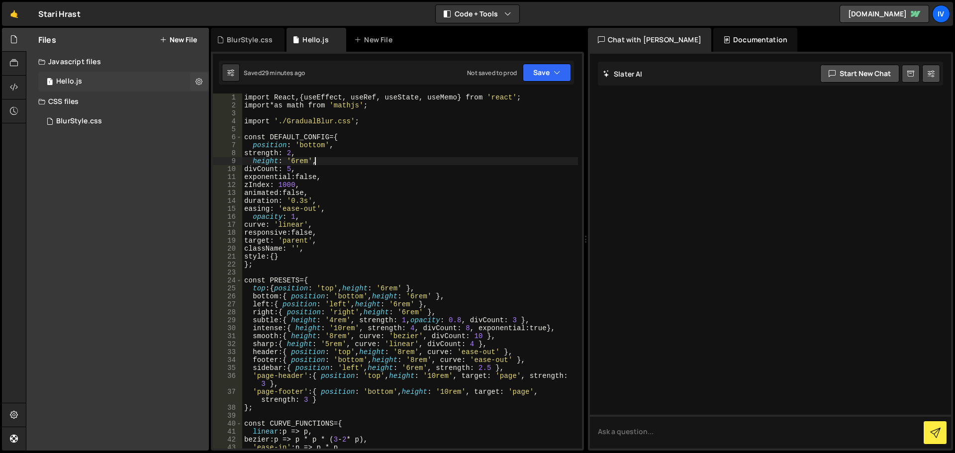
click at [76, 81] on div "Hello.js" at bounding box center [69, 81] width 26 height 9
click at [197, 84] on icon at bounding box center [198, 81] width 7 height 9
type input "Hello"
radio input "true"
checkbox input "true"
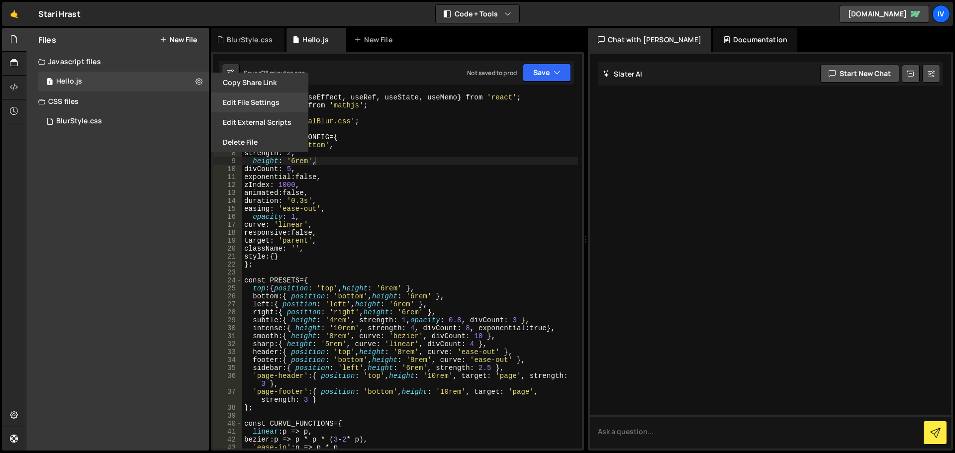
click at [256, 95] on button "Edit File Settings" at bounding box center [259, 103] width 97 height 20
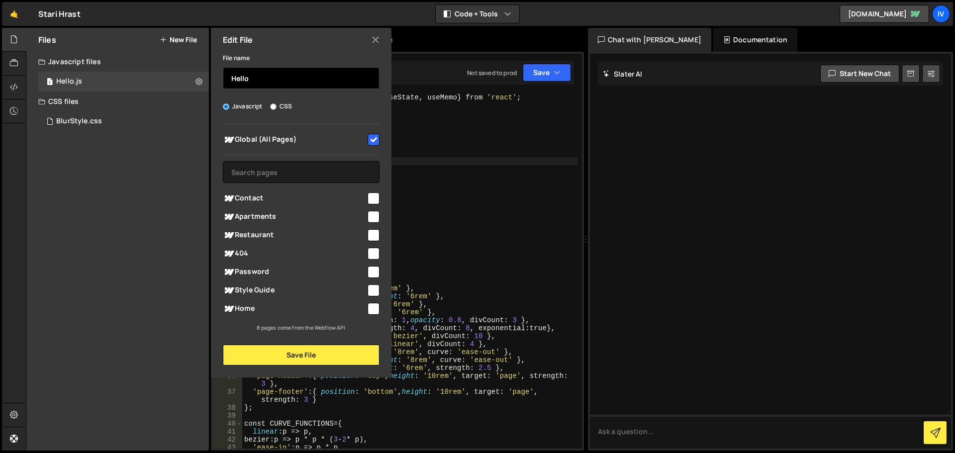
click at [344, 79] on input "Hello" at bounding box center [301, 78] width 157 height 22
paste input "GradualBlur"
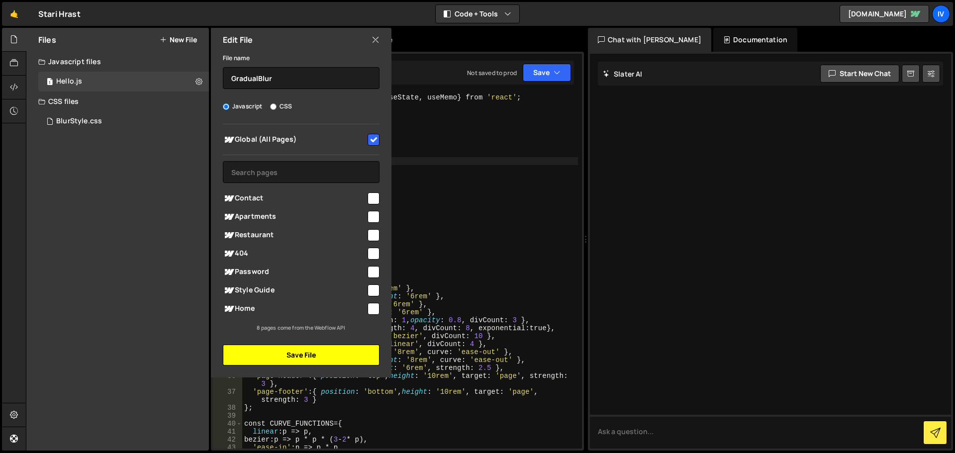
click at [322, 354] on button "Save File" at bounding box center [301, 355] width 157 height 21
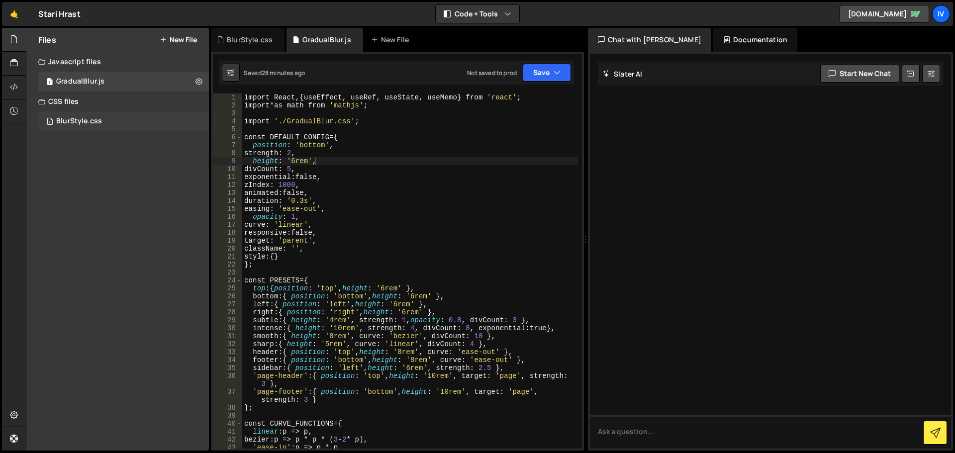
click at [80, 118] on div "BlurStyle.css" at bounding box center [79, 121] width 46 height 9
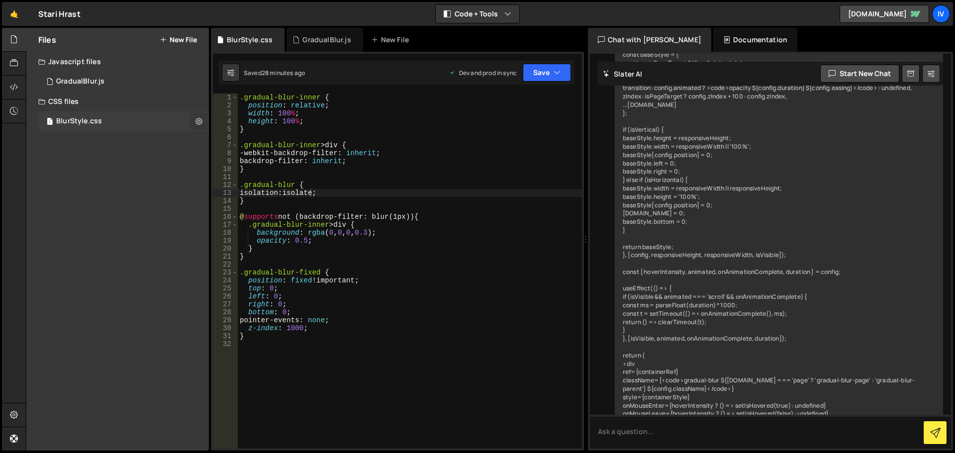
click at [194, 117] on button at bounding box center [199, 121] width 18 height 18
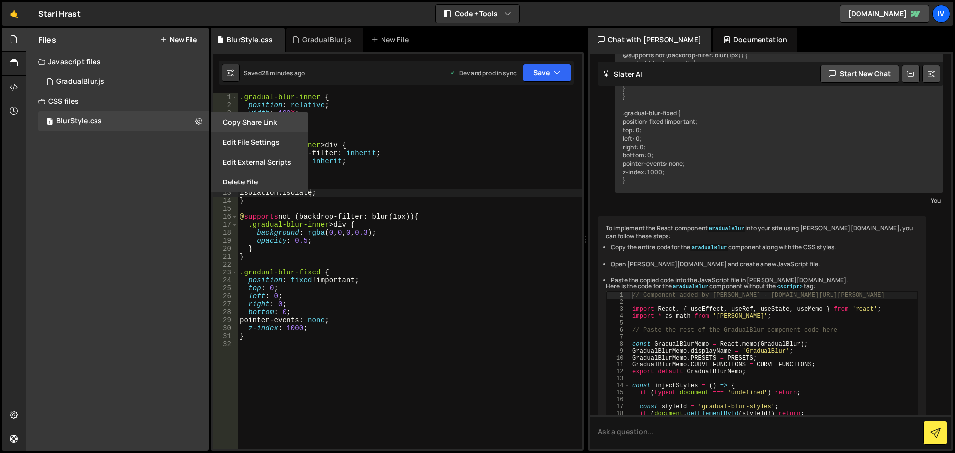
scroll to position [2853, 0]
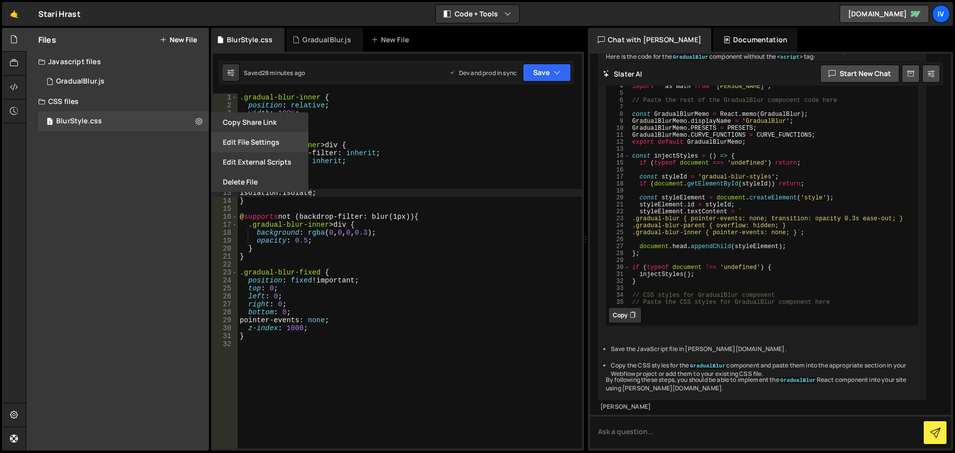
click at [257, 139] on button "Edit File Settings" at bounding box center [259, 142] width 97 height 20
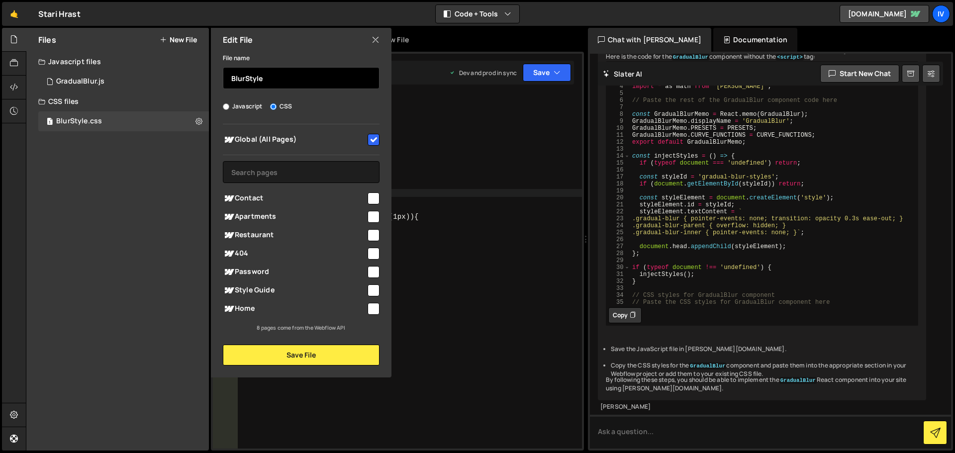
click at [251, 79] on input "BlurStyle" at bounding box center [301, 78] width 157 height 22
paste input "GradualBlur"
type input "GradualBlur"
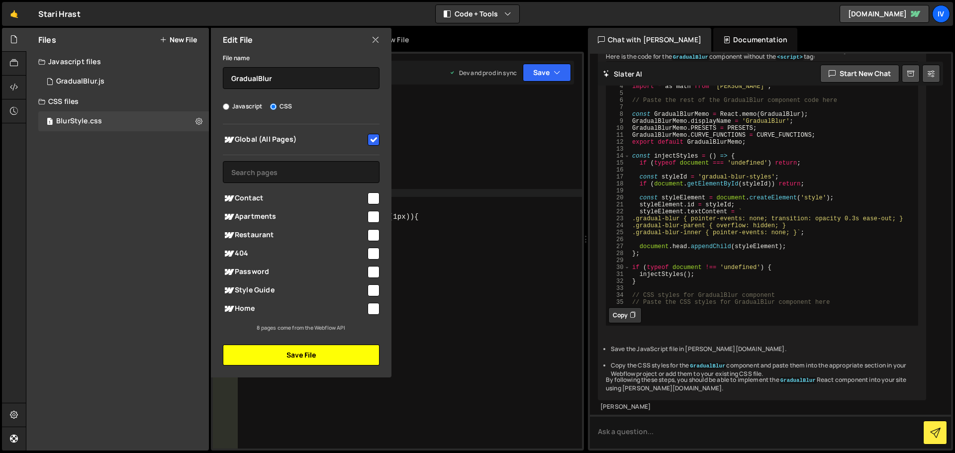
click at [323, 356] on button "Save File" at bounding box center [301, 355] width 157 height 21
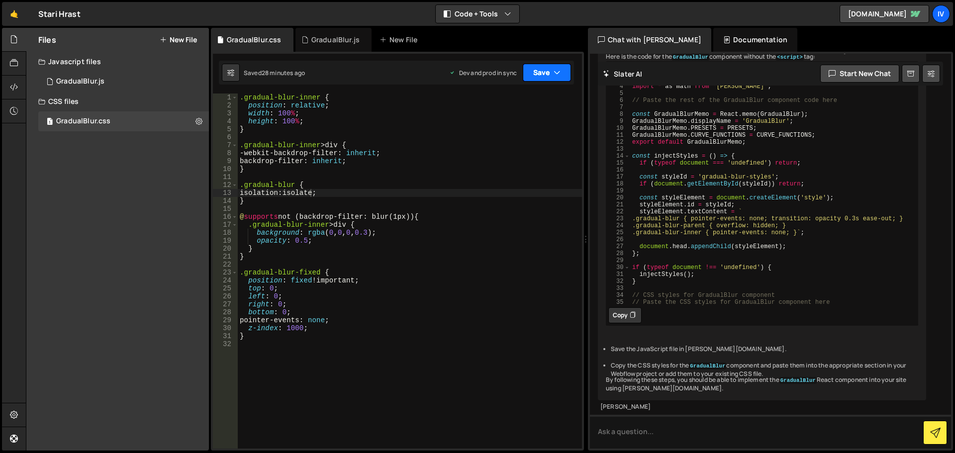
click at [567, 68] on button "Save" at bounding box center [547, 73] width 48 height 18
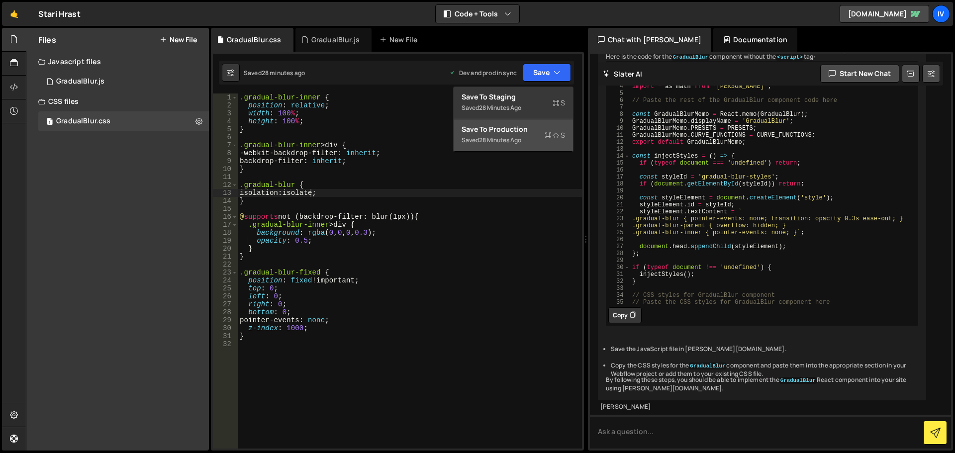
click at [525, 125] on div "Save to Production S" at bounding box center [513, 129] width 103 height 10
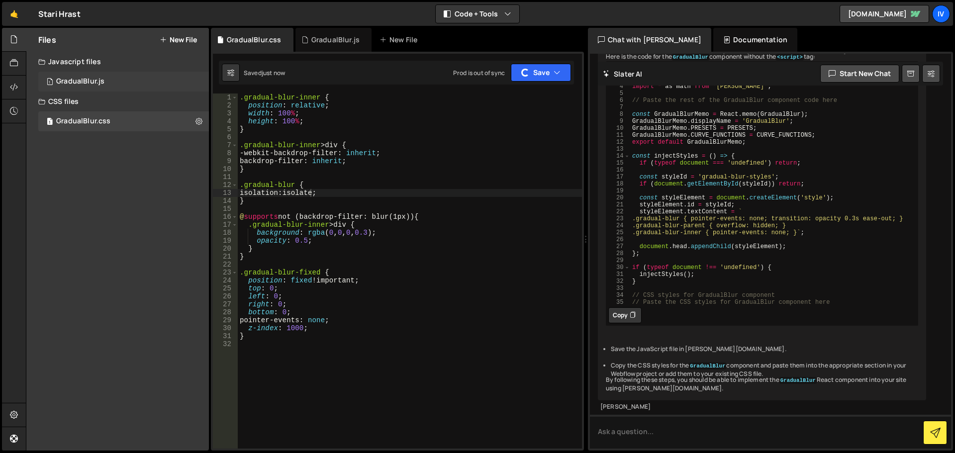
click at [129, 84] on div "1 GradualBlur.js 0" at bounding box center [123, 82] width 171 height 20
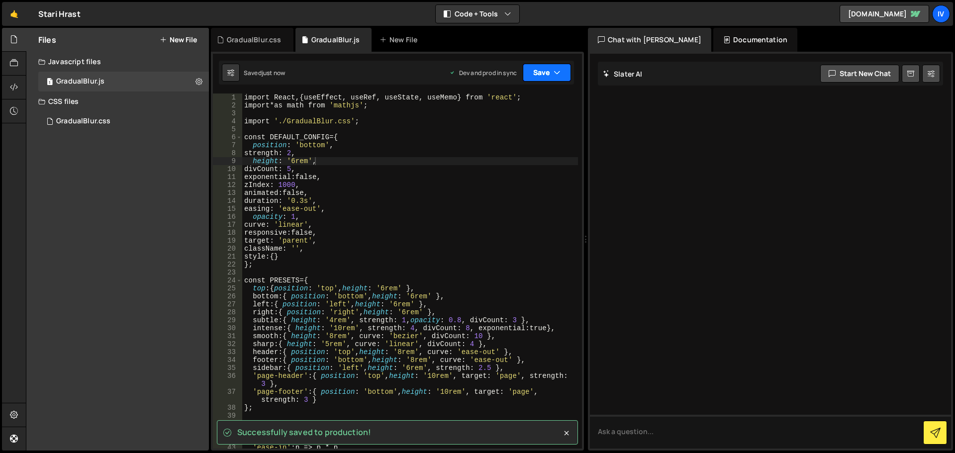
click at [561, 69] on button "Save" at bounding box center [547, 73] width 48 height 18
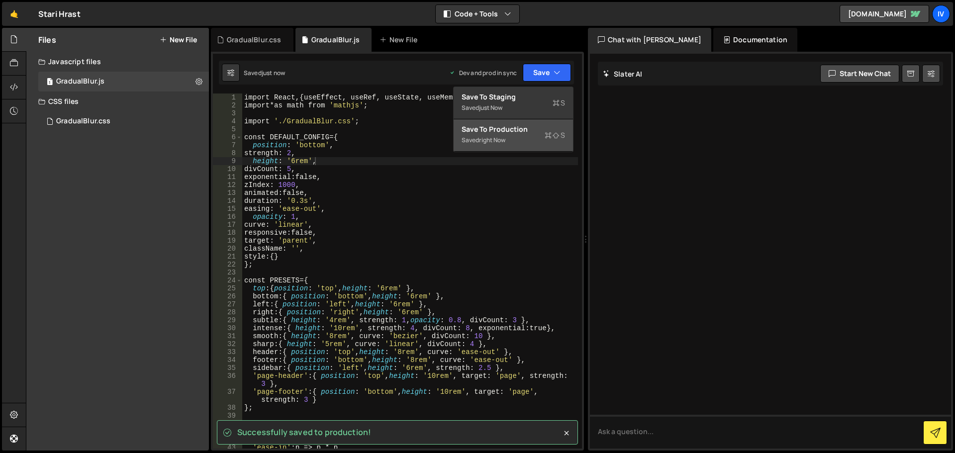
click at [521, 126] on div "Save to Production S" at bounding box center [513, 129] width 103 height 10
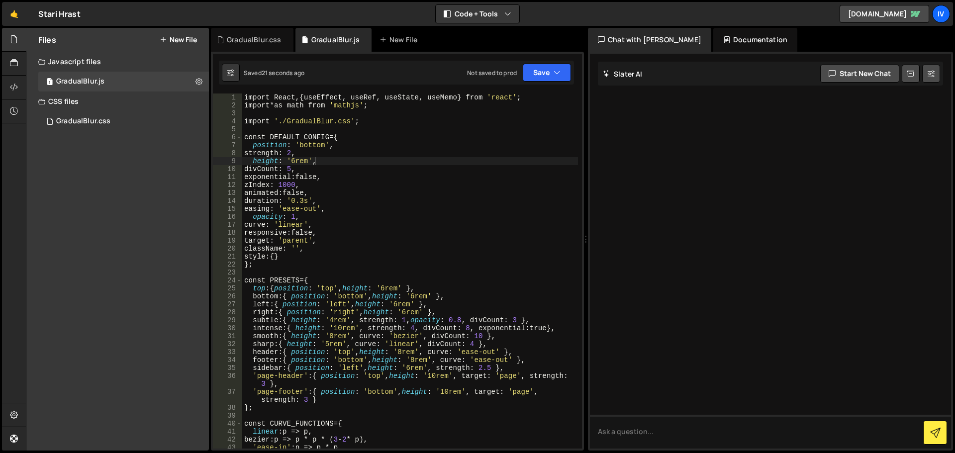
type textarea "import './GradualBlur.css';"
drag, startPoint x: 369, startPoint y: 123, endPoint x: 189, endPoint y: 124, distance: 180.1
click at [189, 124] on div "Files New File Create your first file Get started by starting a Javascript or C…" at bounding box center [490, 239] width 929 height 423
paste textarea
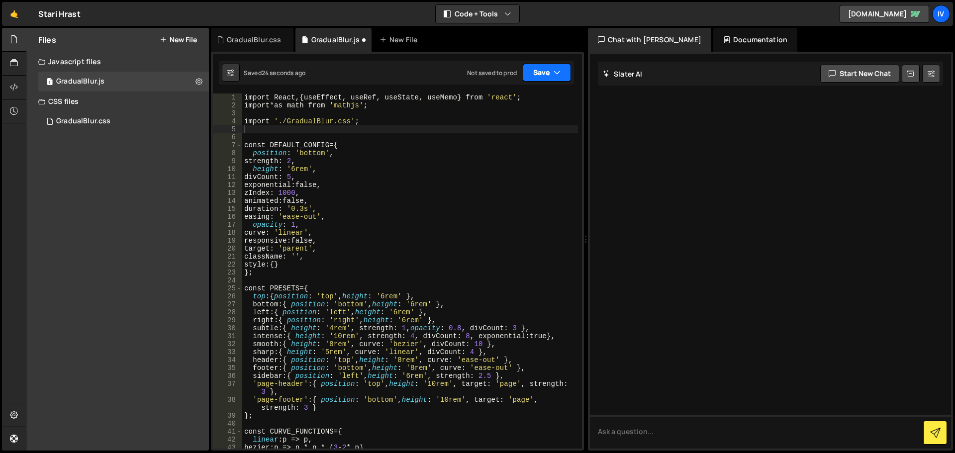
click at [547, 70] on button "Save" at bounding box center [547, 73] width 48 height 18
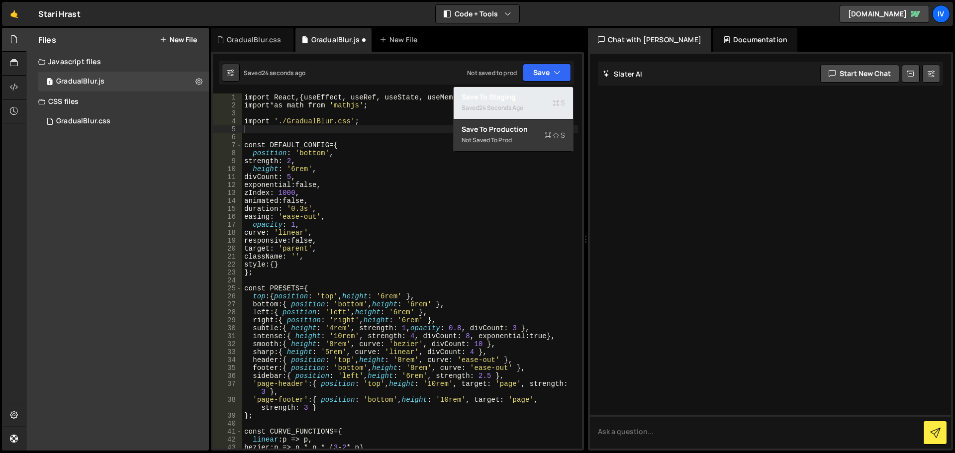
click at [523, 106] on div "24 seconds ago" at bounding box center [501, 107] width 44 height 8
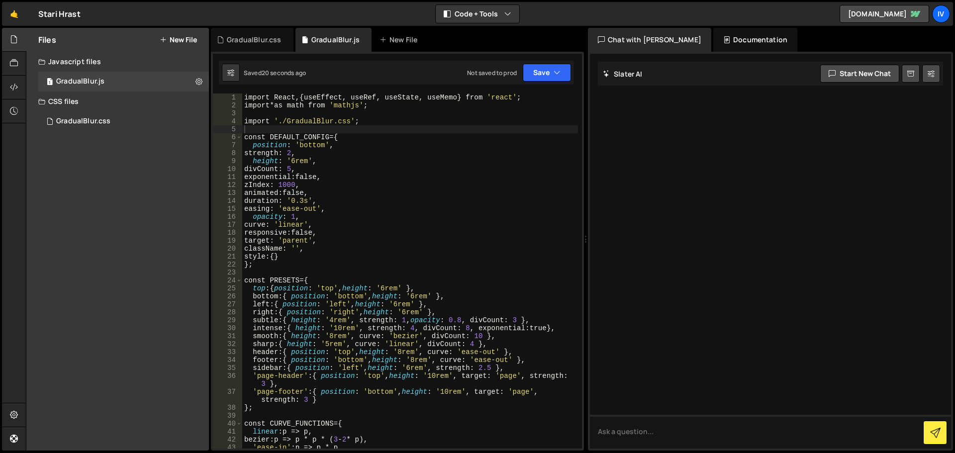
click at [181, 38] on button "New File" at bounding box center [178, 40] width 37 height 8
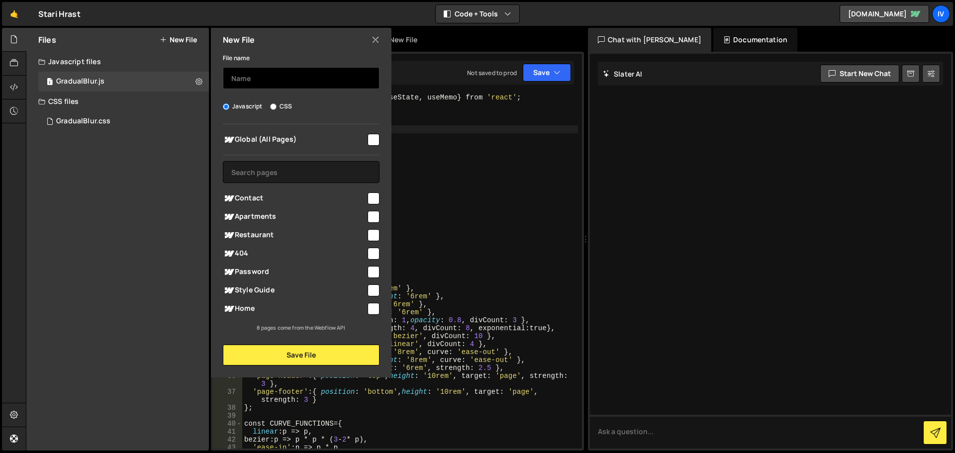
click at [260, 77] on input "text" at bounding box center [301, 78] width 157 height 22
paste input "BlurSection"
type input "BlurSection"
click at [289, 135] on span "Global (All Pages)" at bounding box center [294, 140] width 143 height 12
checkbox input "true"
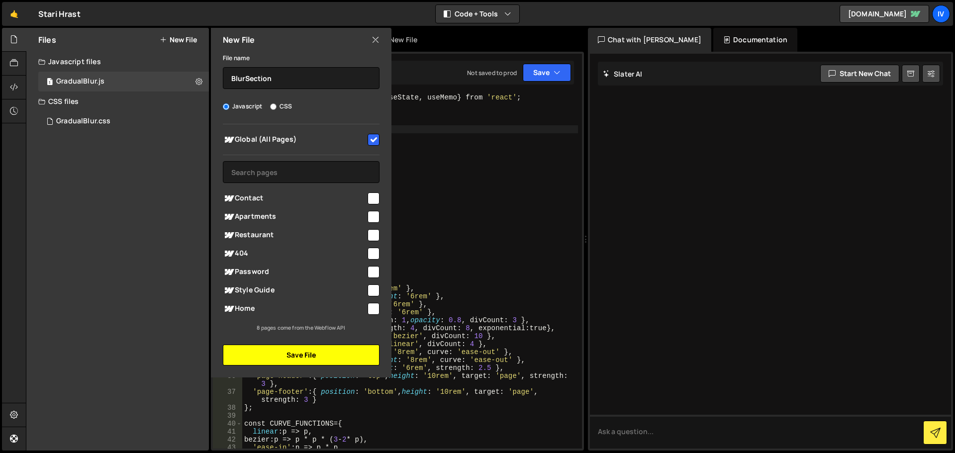
click at [323, 357] on button "Save File" at bounding box center [301, 355] width 157 height 21
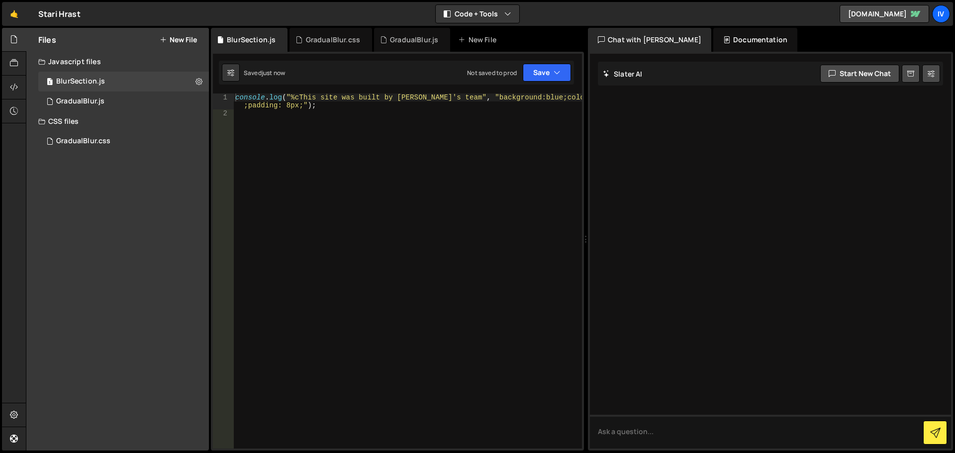
click at [407, 156] on div "console . log ( "%cThis site was built by Ivan's team" , "background:blue;color…" at bounding box center [407, 283] width 349 height 379
type textarea "console.log("%cThis site was built by Ivan's team", "background:blue;color:#fff…"
paste textarea
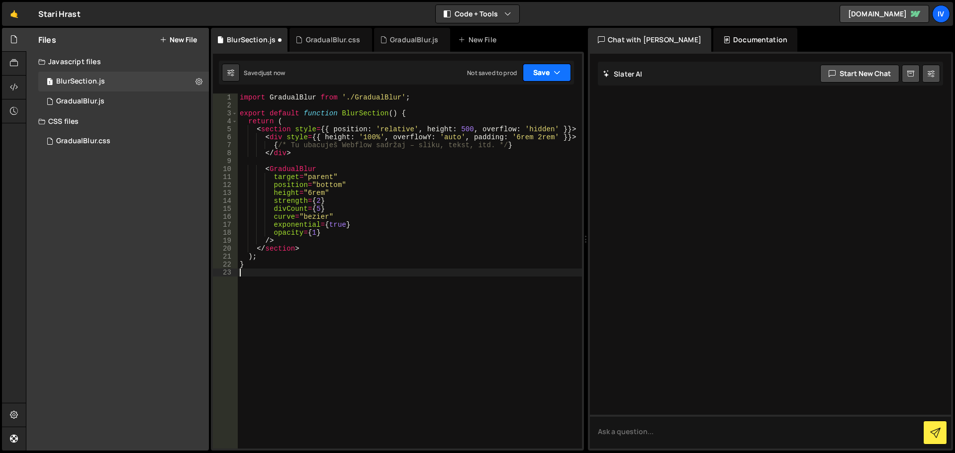
click at [560, 78] on button "Save" at bounding box center [547, 73] width 48 height 18
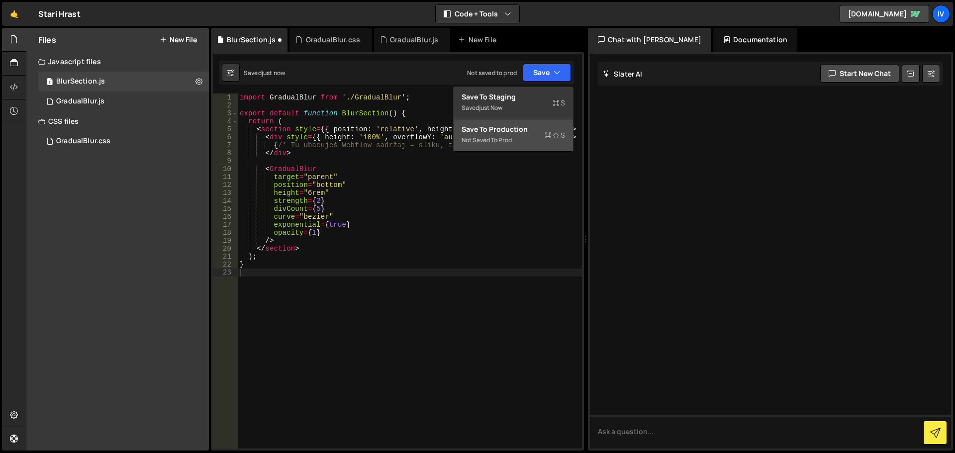
click at [528, 128] on div "Save to Production S" at bounding box center [513, 129] width 103 height 10
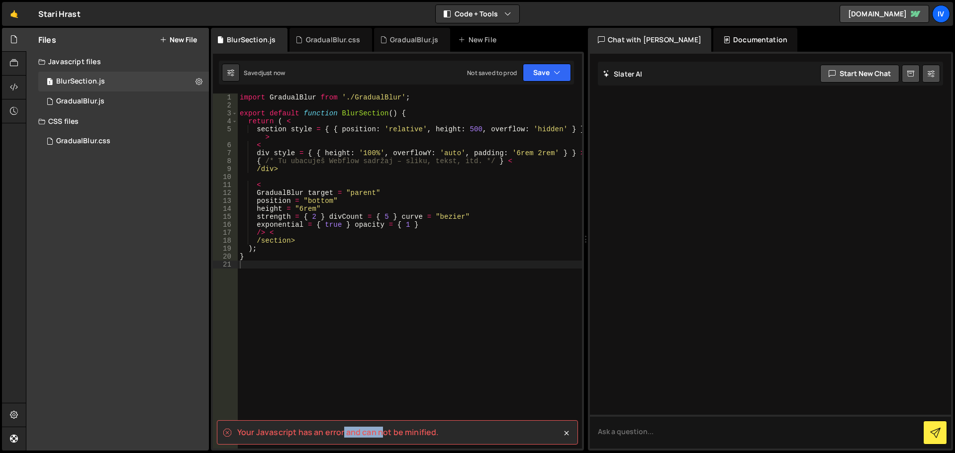
drag, startPoint x: 344, startPoint y: 429, endPoint x: 408, endPoint y: 431, distance: 64.7
click at [396, 431] on spa "Your Javascript has an error and can not be minified." at bounding box center [337, 432] width 201 height 11
drag, startPoint x: 434, startPoint y: 431, endPoint x: 224, endPoint y: 430, distance: 209.9
click at [224, 430] on div "Your Javascript has an error and can not be minified." at bounding box center [330, 432] width 215 height 11
copy spa "Your Javascript has an error and can not be minified"
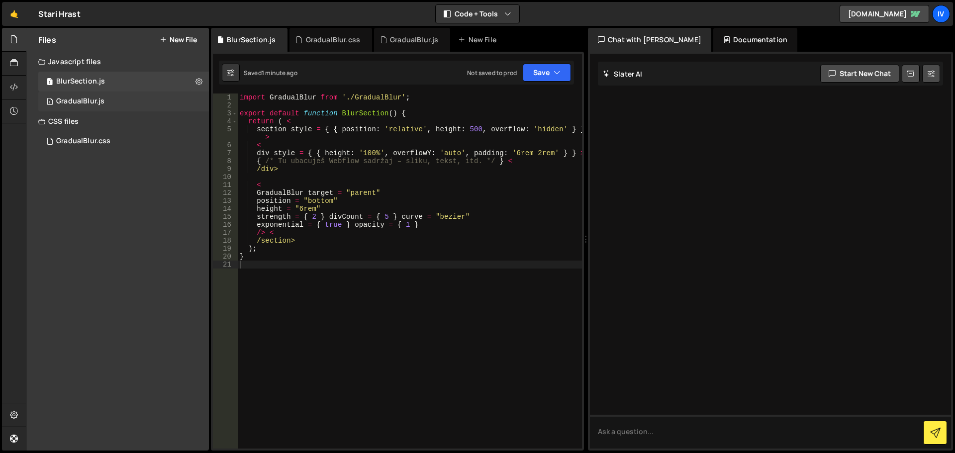
click at [89, 97] on div "GradualBlur.js" at bounding box center [80, 101] width 48 height 9
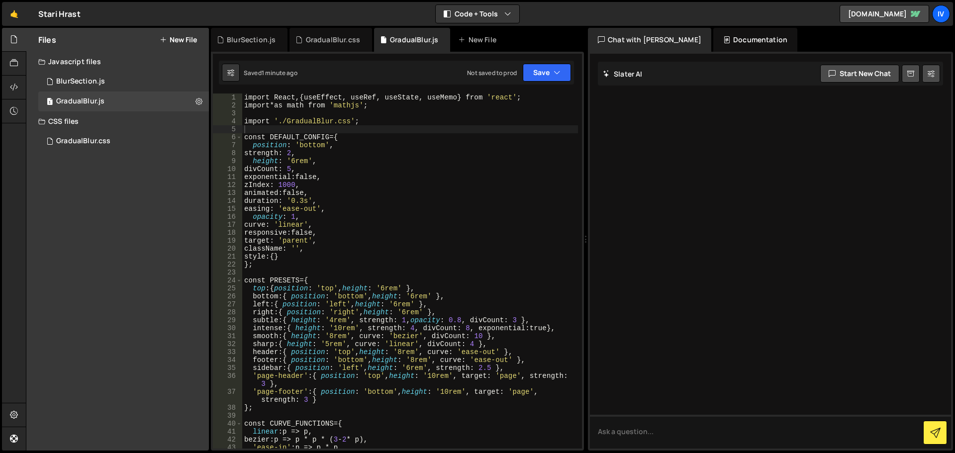
click at [376, 114] on div "import React , { useEffect, useRef, useState, useMemo } from ' react ' ; import…" at bounding box center [410, 279] width 336 height 371
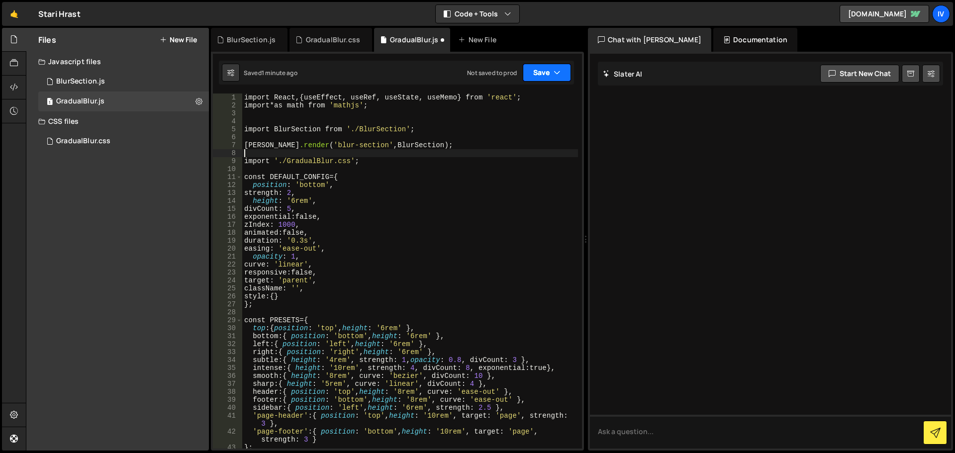
click at [556, 65] on button "Save" at bounding box center [547, 73] width 48 height 18
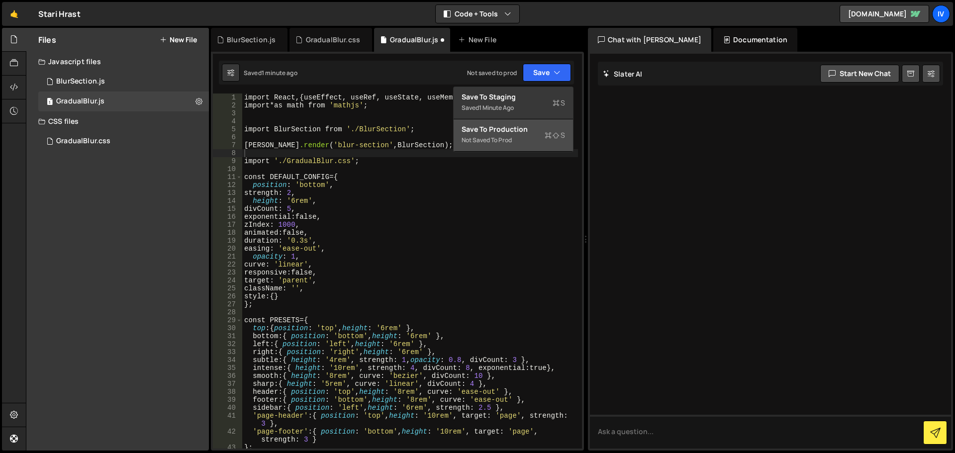
click at [533, 122] on button "Save to Production S Not saved to prod" at bounding box center [513, 135] width 119 height 32
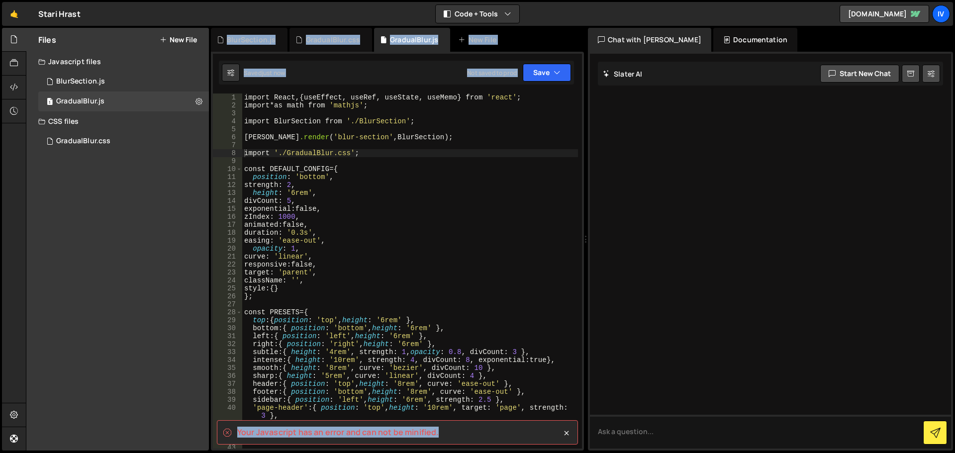
drag, startPoint x: 459, startPoint y: 432, endPoint x: 170, endPoint y: 436, distance: 289.0
click at [170, 436] on div "Files New File Create your first file Get started by starting a Javascript or C…" at bounding box center [490, 239] width 929 height 423
copy div "0 Copy share link Edit File Settings Edit External Scripts Delete File New File…"
click at [293, 436] on spa "Your Javascript has an error and can not be minified." at bounding box center [337, 432] width 201 height 11
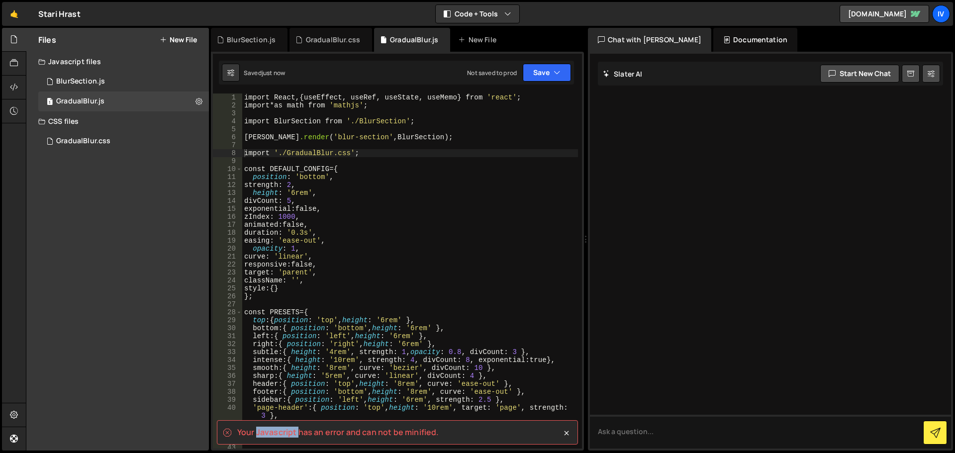
click at [293, 436] on spa "Your Javascript has an error and can not be minified." at bounding box center [337, 432] width 201 height 11
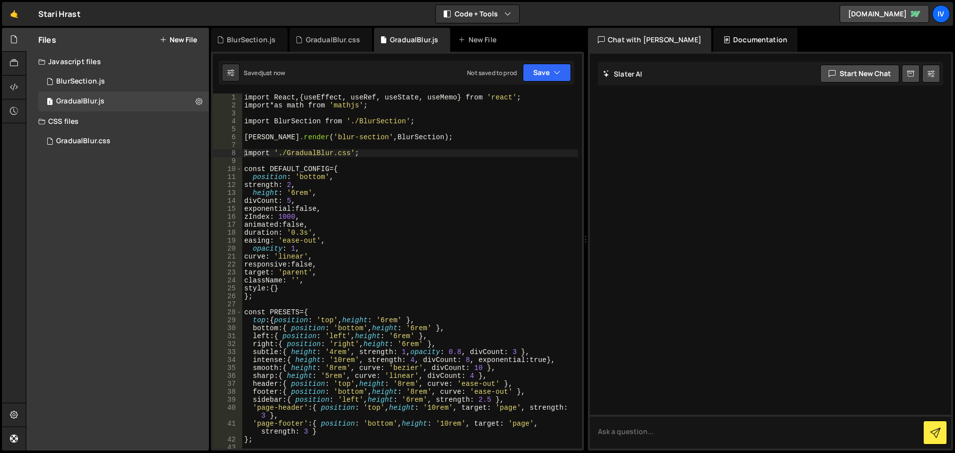
type textarea "};"
click at [293, 436] on div "import React , { useEffect, useRef, useState, useMemo } from ' react ' ; import…" at bounding box center [410, 279] width 336 height 371
click at [559, 65] on button "Save" at bounding box center [547, 73] width 48 height 18
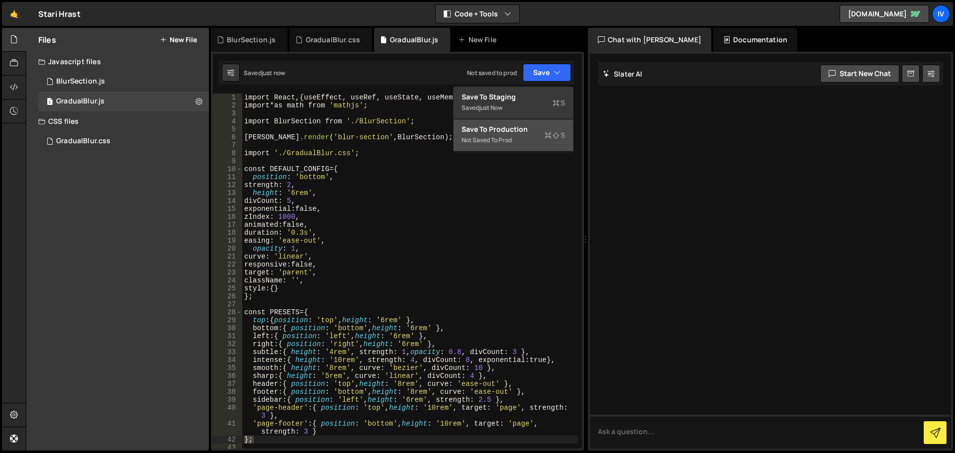
click at [514, 137] on div "Not saved to prod" at bounding box center [513, 140] width 103 height 12
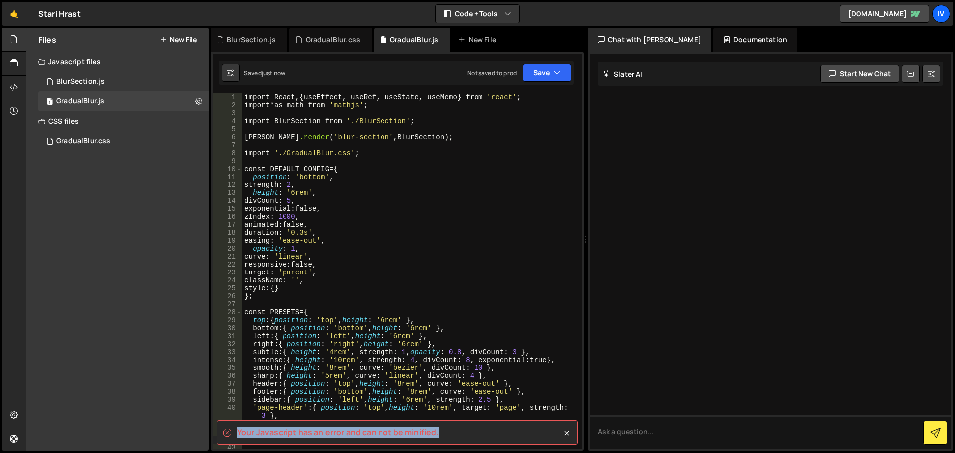
drag, startPoint x: 444, startPoint y: 431, endPoint x: 236, endPoint y: 433, distance: 207.4
click at [236, 433] on div "Your Javascript has an error and can not be minified." at bounding box center [397, 432] width 361 height 24
copy spa "Your Javascript has an error and can not be minified."
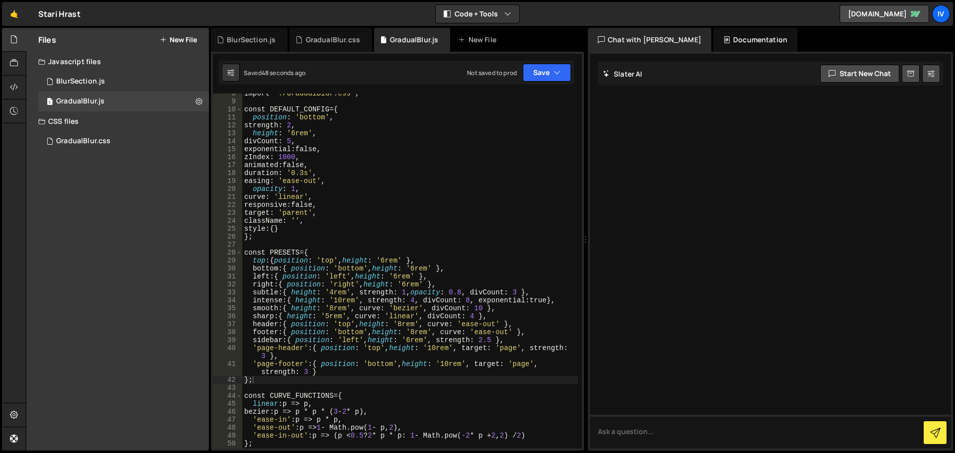
scroll to position [358, 0]
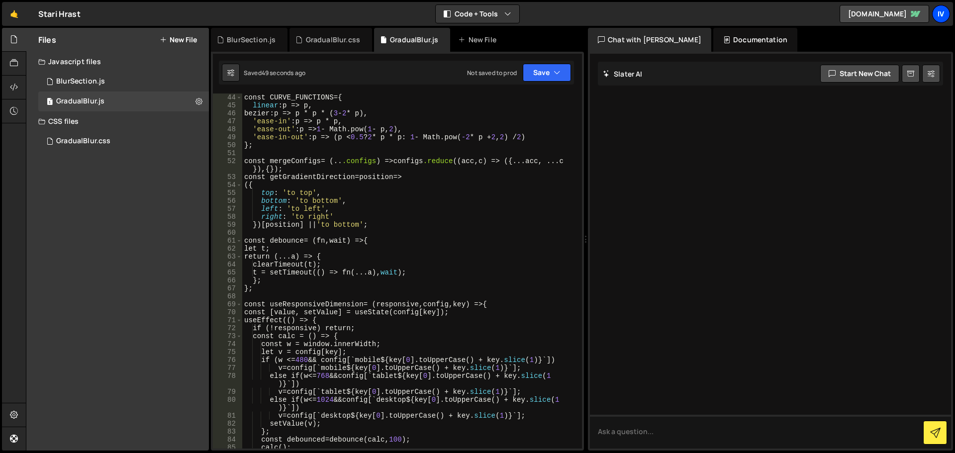
click at [939, 19] on div "Iv" at bounding box center [941, 14] width 18 height 18
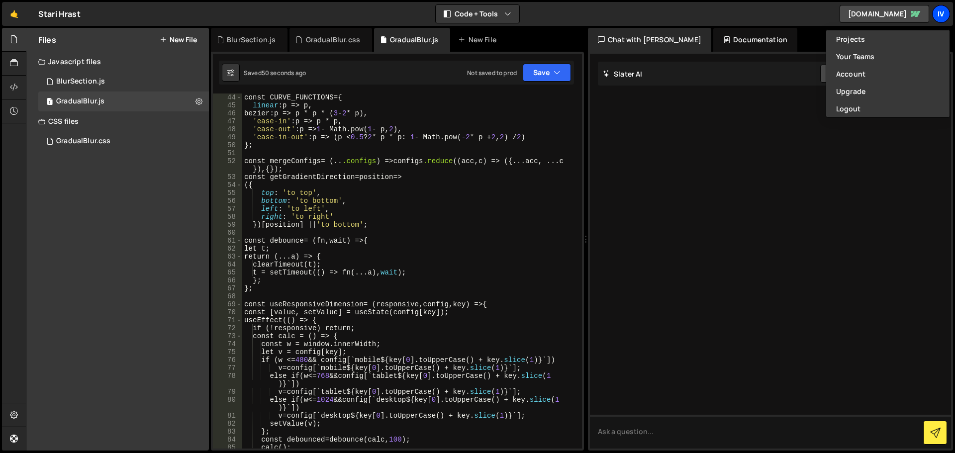
click at [939, 19] on div "Iv" at bounding box center [941, 14] width 18 height 18
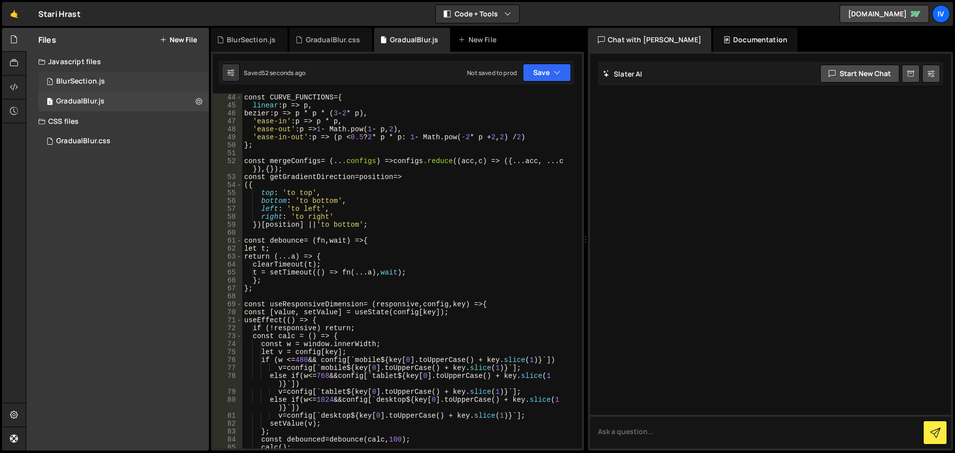
click at [83, 88] on div "1 BlurSection.js 0" at bounding box center [123, 82] width 171 height 20
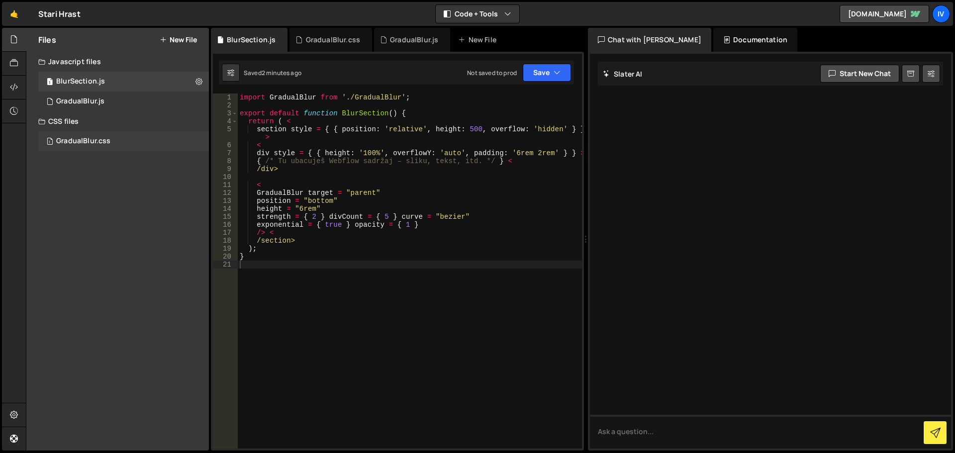
click at [72, 134] on div "1 GradualBlur.css 0" at bounding box center [123, 141] width 171 height 20
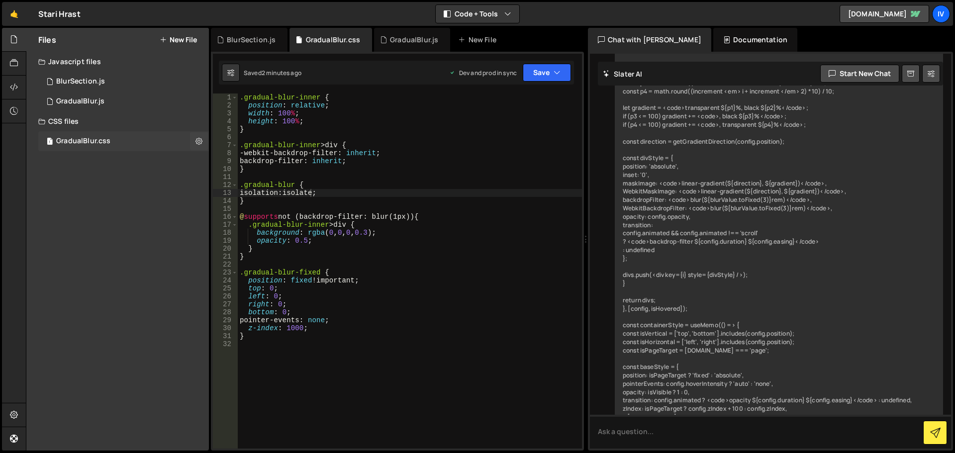
scroll to position [2853, 0]
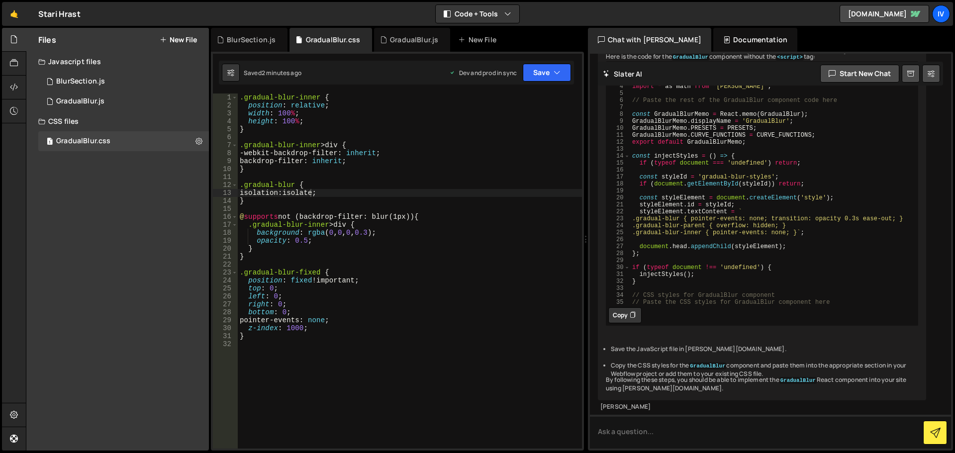
type textarea "left: 0;"
click at [437, 296] on div ".gradual-blur-inner { position : relative ; width : 100 % ; height : 100 % ; } …" at bounding box center [410, 279] width 344 height 371
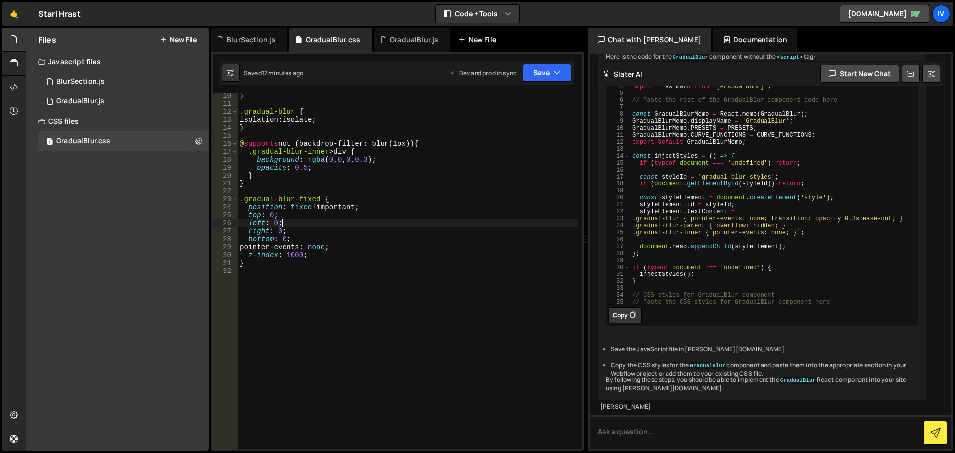
click at [471, 47] on div "New File" at bounding box center [482, 40] width 60 height 24
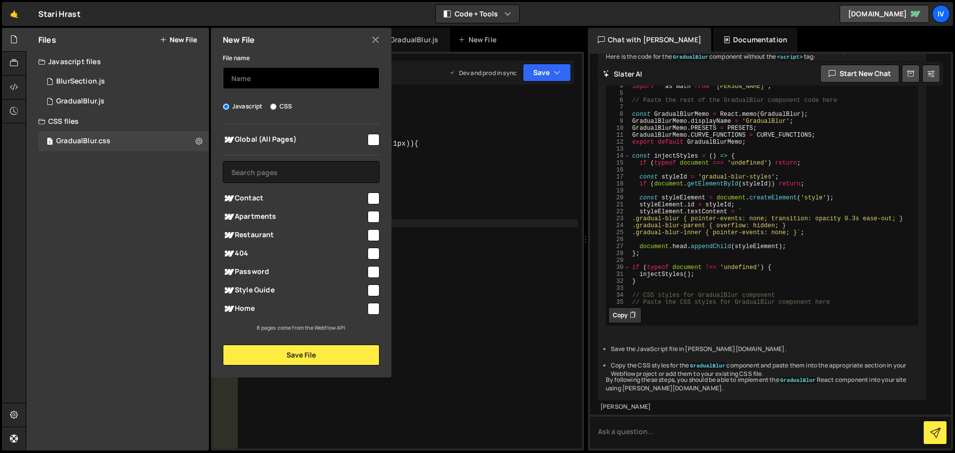
click at [284, 73] on input "text" at bounding box center [301, 78] width 157 height 22
click at [285, 76] on input "text" at bounding box center [301, 78] width 157 height 22
type input "Test"
click at [267, 147] on div "Global (All Pages)" at bounding box center [301, 139] width 157 height 18
click at [271, 106] on input "CSS" at bounding box center [273, 106] width 6 height 6
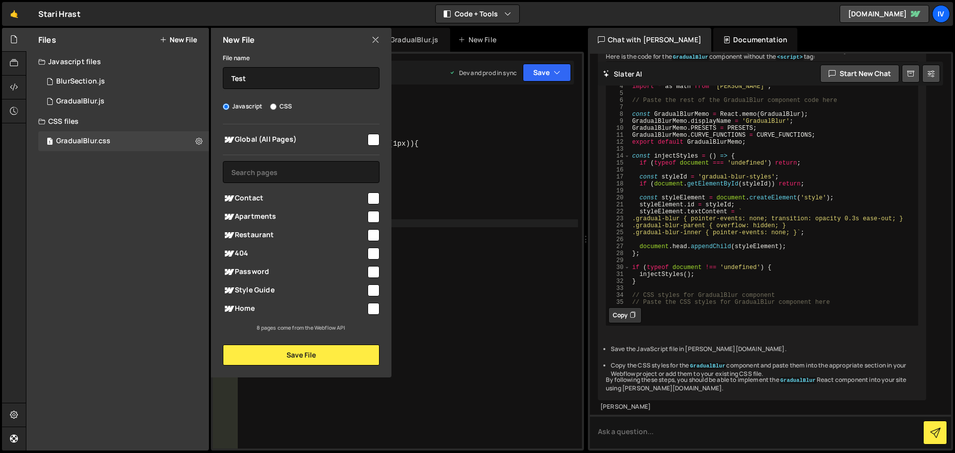
radio input "true"
click at [260, 135] on span "Global (All Pages)" at bounding box center [294, 140] width 143 height 12
checkbox input "true"
click at [320, 346] on button "Save File" at bounding box center [301, 355] width 157 height 21
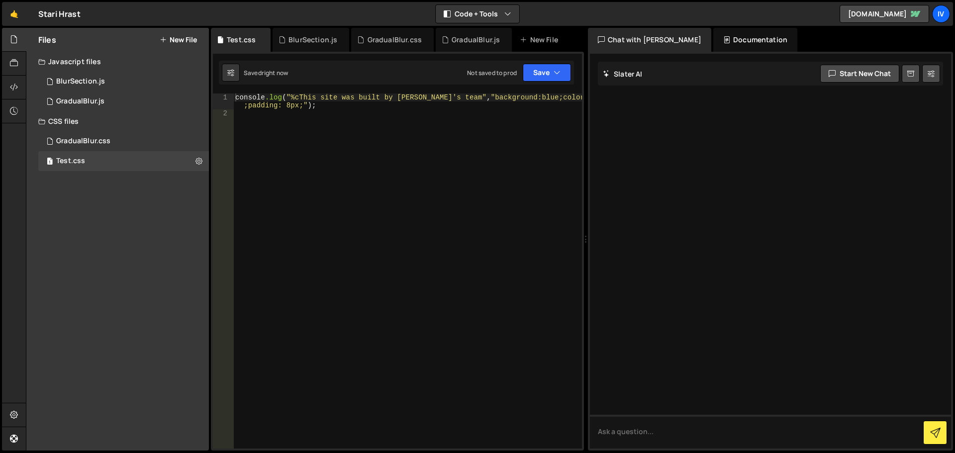
scroll to position [0, 0]
drag, startPoint x: 358, startPoint y: 152, endPoint x: 230, endPoint y: 97, distance: 139.2
click at [230, 97] on div "1 2 console .log ( " %cThis site was built by Ivan's team " , " background:blue…" at bounding box center [397, 271] width 369 height 355
type textarea "s"
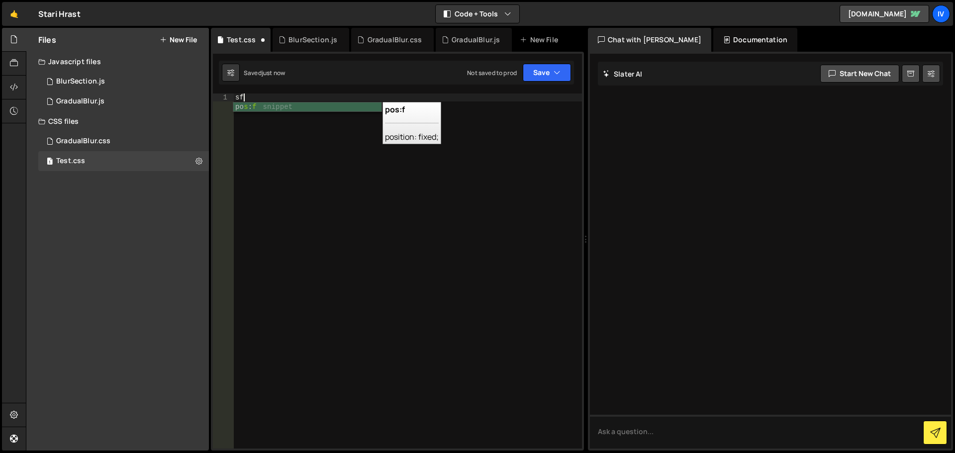
type textarea "s"
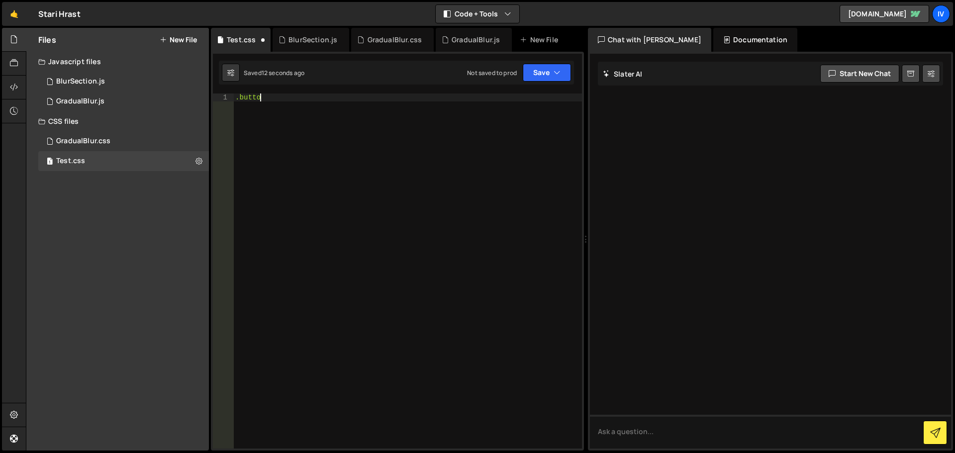
type textarea ".button"
type textarea "{"
click at [397, 38] on div "GradualBlur.css" at bounding box center [395, 40] width 54 height 10
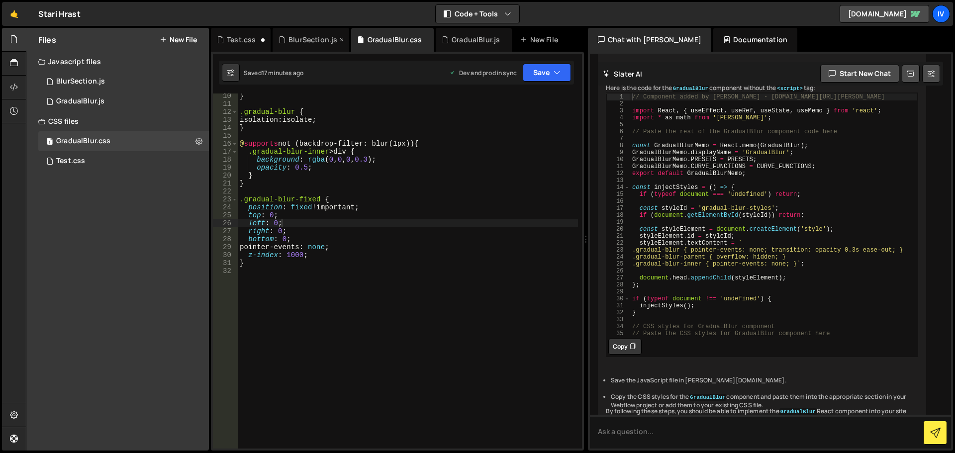
scroll to position [2853, 0]
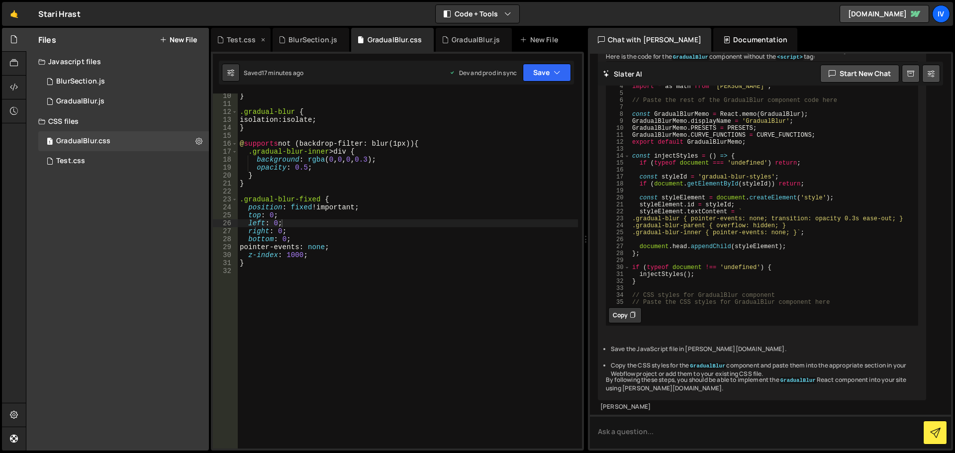
click at [225, 38] on div "Test.css" at bounding box center [238, 40] width 42 height 10
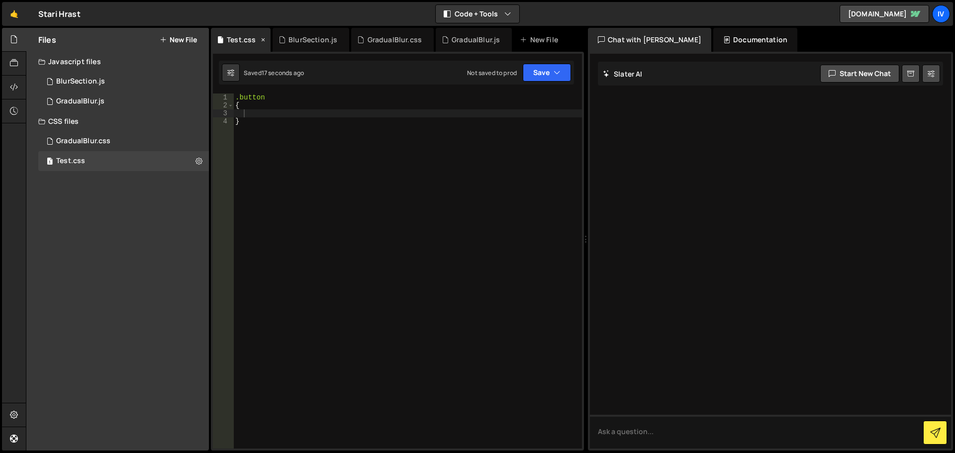
scroll to position [0, 0]
click at [269, 96] on div ".button { }" at bounding box center [407, 279] width 349 height 371
type textarea "{"
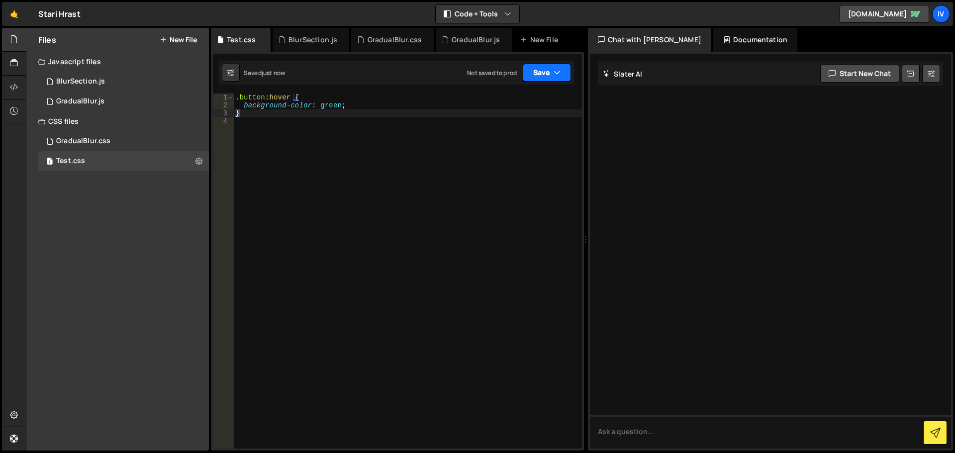
click at [559, 73] on icon "button" at bounding box center [557, 73] width 7 height 10
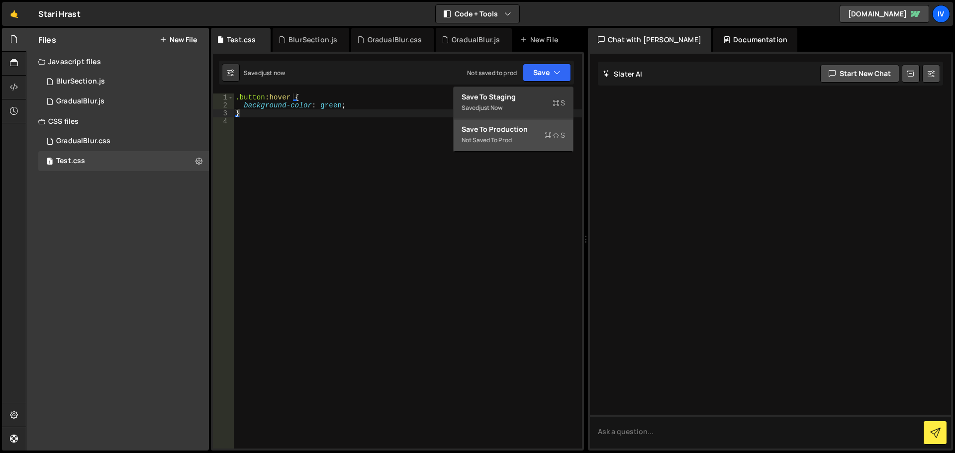
click at [508, 126] on div "Save to Production S" at bounding box center [513, 129] width 103 height 10
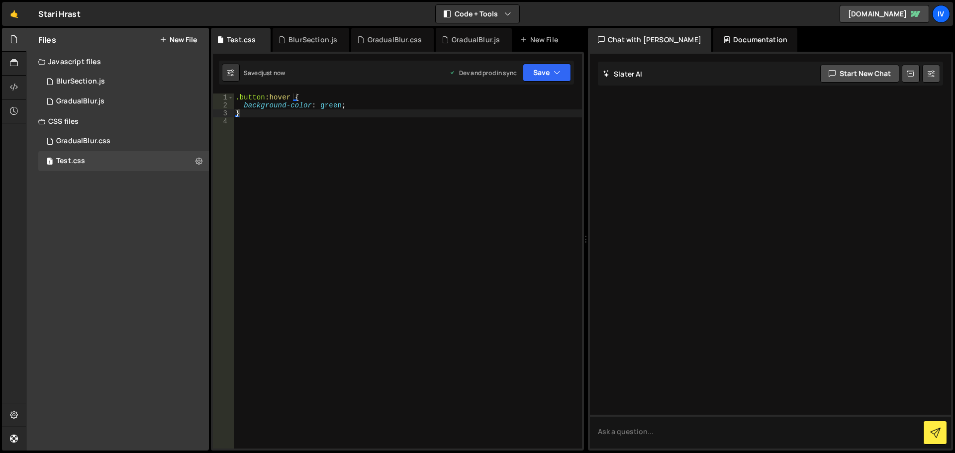
type textarea "background-color: green;"
click at [351, 107] on div ".button :hover { background-color : green ; }" at bounding box center [407, 279] width 349 height 371
type textarea "e"
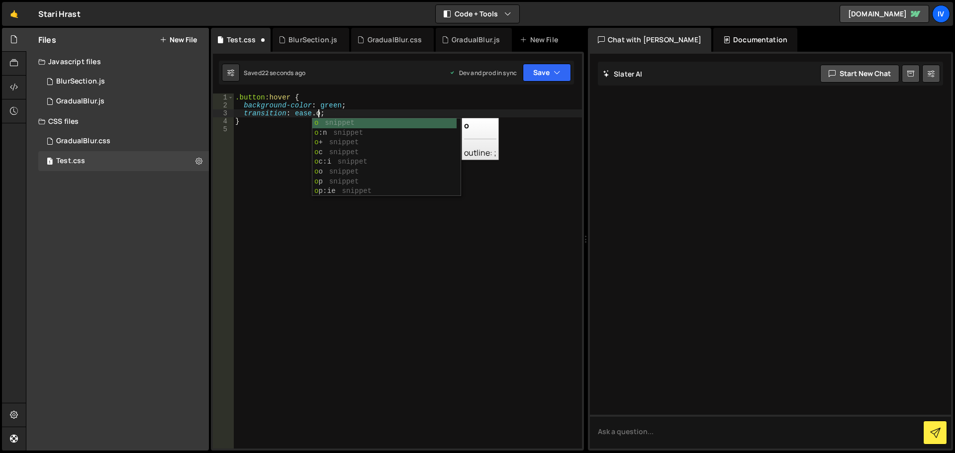
scroll to position [0, 6]
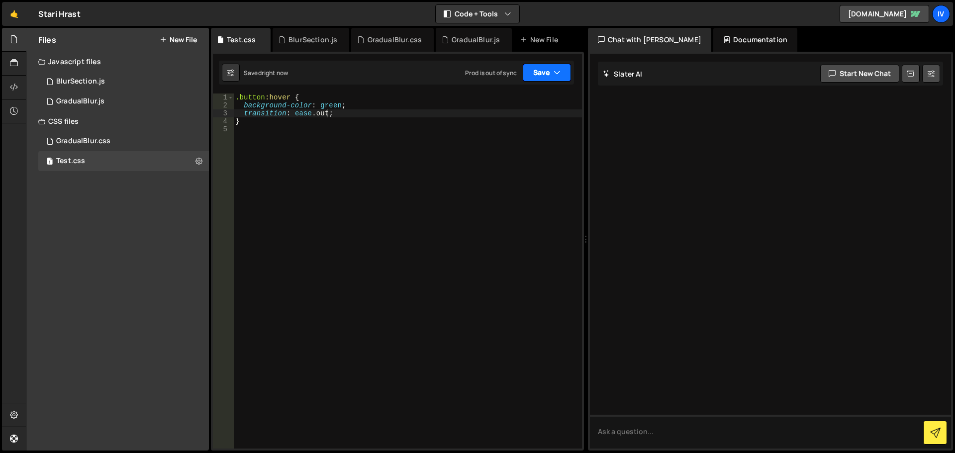
click at [548, 73] on button "Save" at bounding box center [547, 73] width 48 height 18
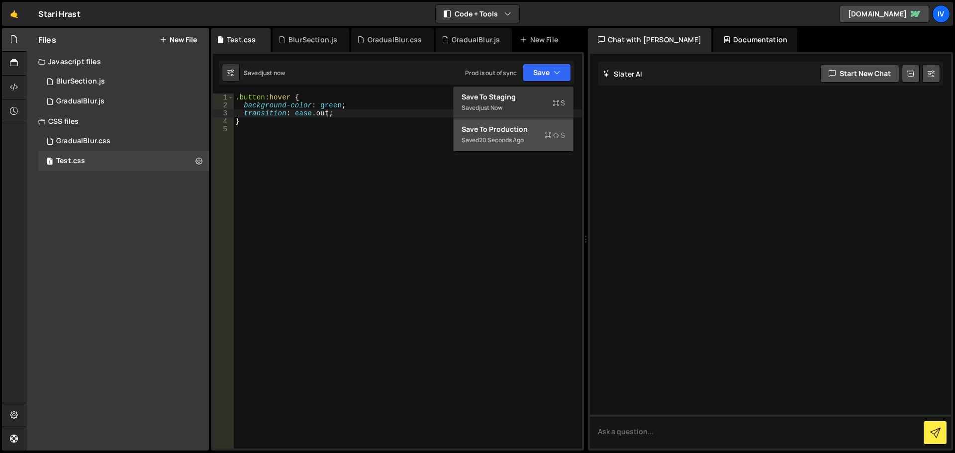
click at [535, 137] on div "Saved 20 seconds ago" at bounding box center [513, 140] width 103 height 12
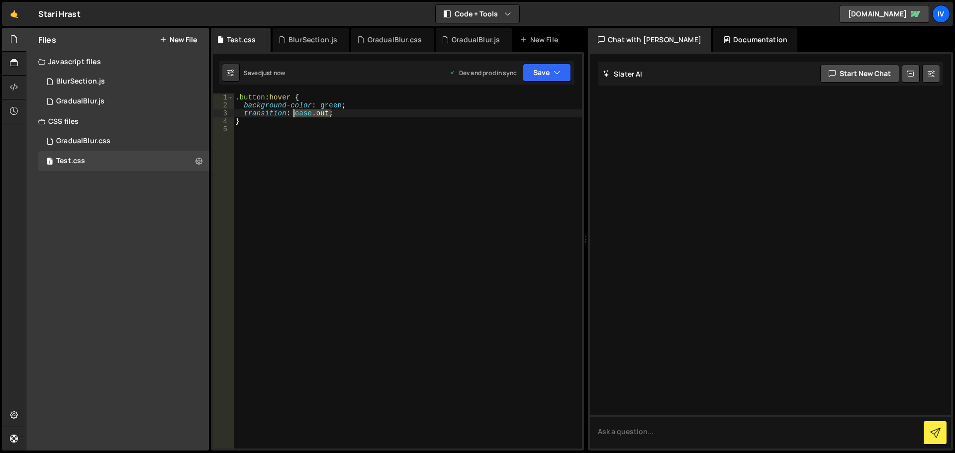
drag, startPoint x: 342, startPoint y: 112, endPoint x: 293, endPoint y: 114, distance: 48.3
click at [293, 114] on div ".button :hover { background-color : green ; transition : ease .out ; }" at bounding box center [407, 279] width 349 height 371
click at [535, 75] on button "Save" at bounding box center [547, 73] width 48 height 18
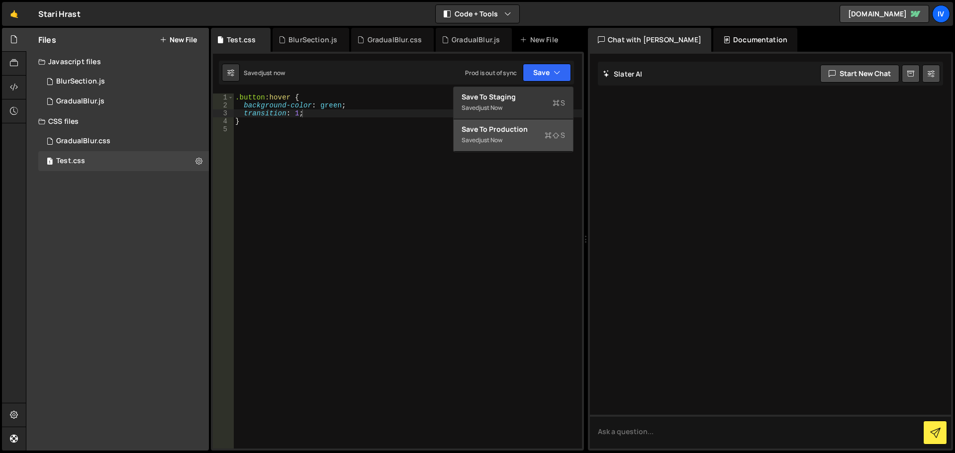
click at [548, 137] on icon at bounding box center [548, 135] width 7 height 10
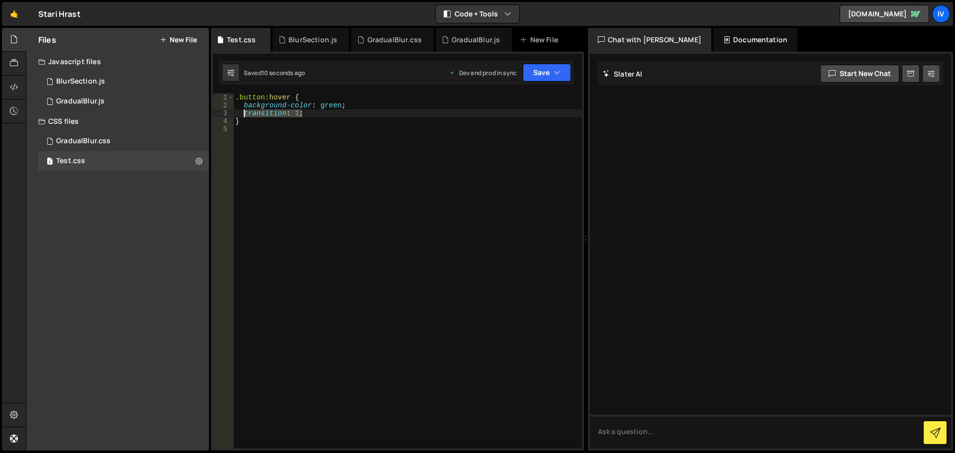
drag, startPoint x: 318, startPoint y: 114, endPoint x: 246, endPoint y: 114, distance: 72.6
click at [246, 114] on div ".button :hover { background-color : green ; transition : 1 ; }" at bounding box center [407, 279] width 349 height 371
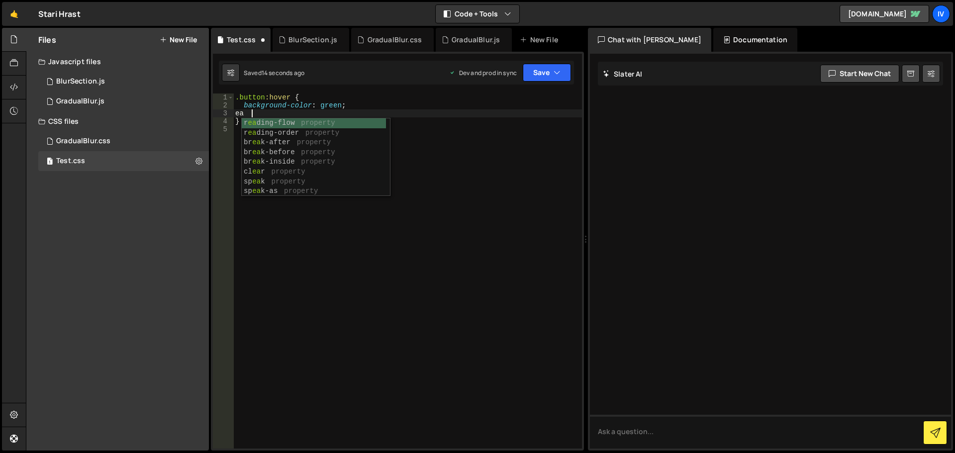
scroll to position [0, 0]
type textarea "e"
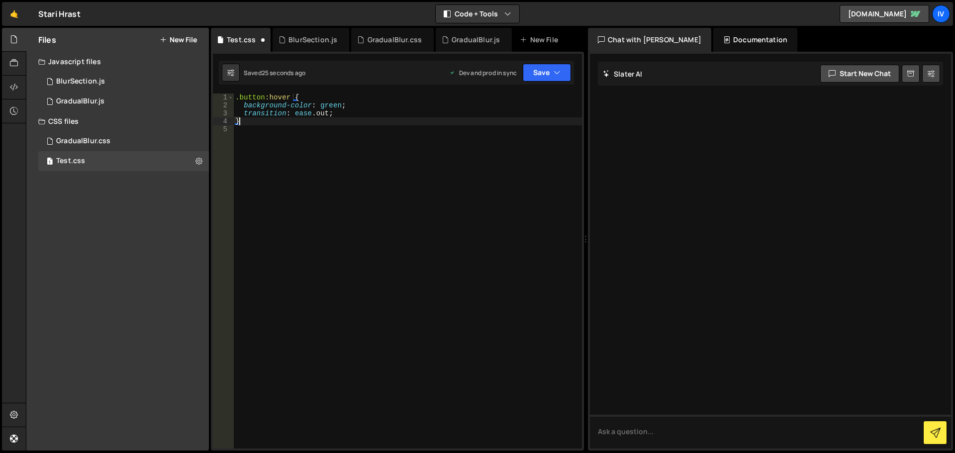
scroll to position [0, 0]
click at [334, 111] on div ".button :hover { background-color : green ; transition : ease .out ; }" at bounding box center [407, 279] width 349 height 371
click at [337, 99] on div ".button :hover { background-color : green ; transition : ease .out ; }" at bounding box center [407, 279] width 349 height 371
drag, startPoint x: 347, startPoint y: 113, endPoint x: 291, endPoint y: 113, distance: 55.7
click at [291, 113] on div ".button :hover { background-color : green ; transition : ease .out ; }" at bounding box center [407, 279] width 349 height 371
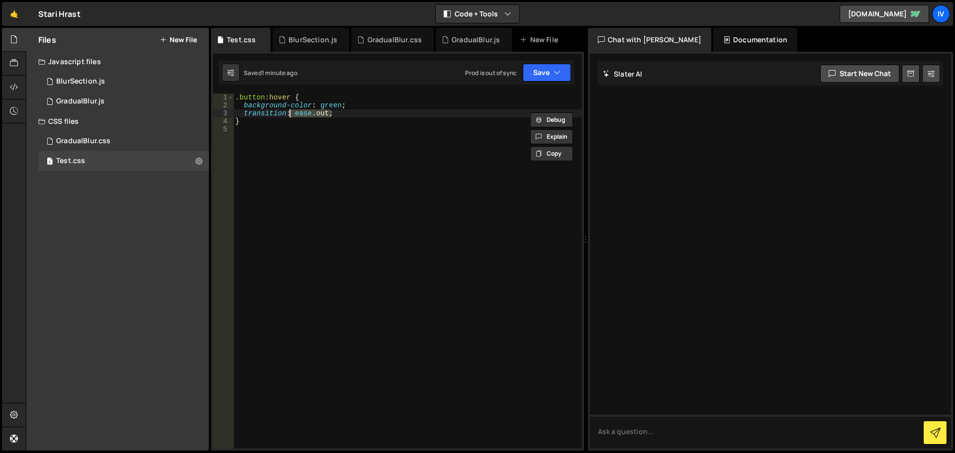
click at [351, 114] on div ".button :hover { background-color : green ; transition : ease .out ; }" at bounding box center [407, 271] width 349 height 355
drag, startPoint x: 403, startPoint y: 112, endPoint x: 365, endPoint y: 117, distance: 39.1
click at [365, 117] on div ".button :hover { background-color : green ; transition : background-color ease …" at bounding box center [407, 279] width 349 height 371
click at [354, 124] on div ".button :hover { background-color : green ; transition : background-color 0.3 e…" at bounding box center [407, 279] width 349 height 371
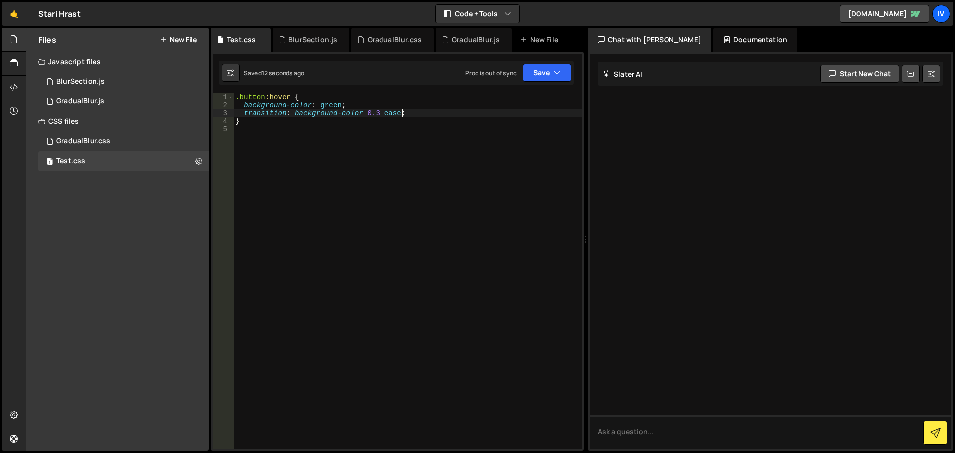
type textarea "}"
type textarea ".button"
type textarea "{"
drag, startPoint x: 426, startPoint y: 111, endPoint x: 201, endPoint y: 113, distance: 224.3
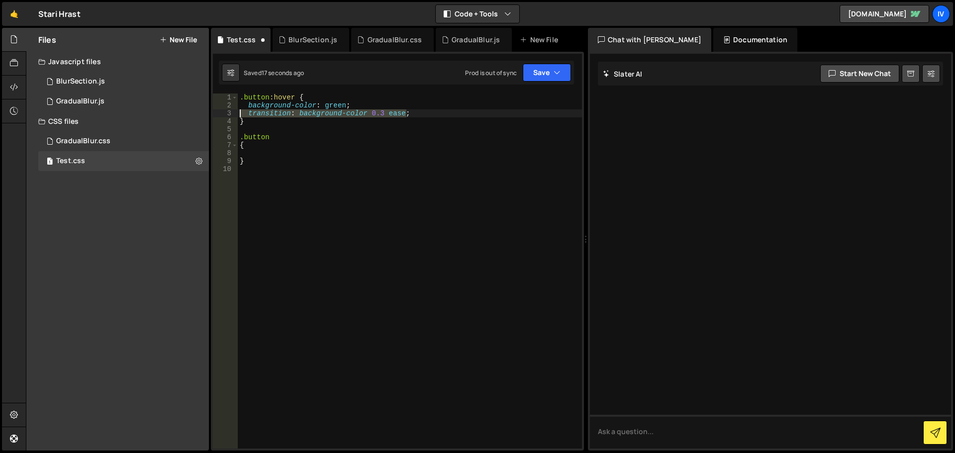
click at [201, 113] on div "Files New File Create your first file Get started by starting a Javascript or C…" at bounding box center [490, 239] width 929 height 423
type textarea "transition: background-color 0.3 ease;"
click at [281, 150] on div ".button :hover { background-color : green ; } .button { }" at bounding box center [410, 279] width 344 height 371
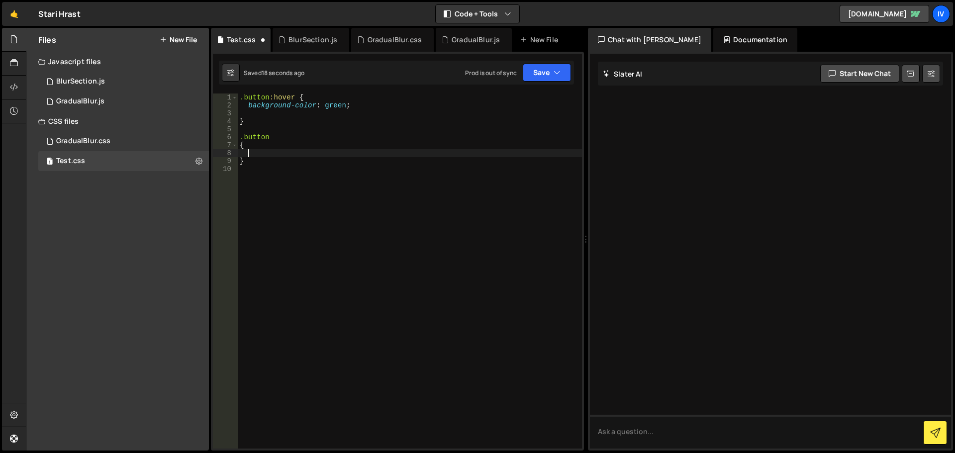
paste textarea "transition: background-color 0.3 ease;"
drag, startPoint x: 359, startPoint y: 145, endPoint x: 292, endPoint y: 146, distance: 67.2
click at [292, 146] on div ".button :hover { background-color : green ; } .button { transition : background…" at bounding box center [407, 279] width 349 height 371
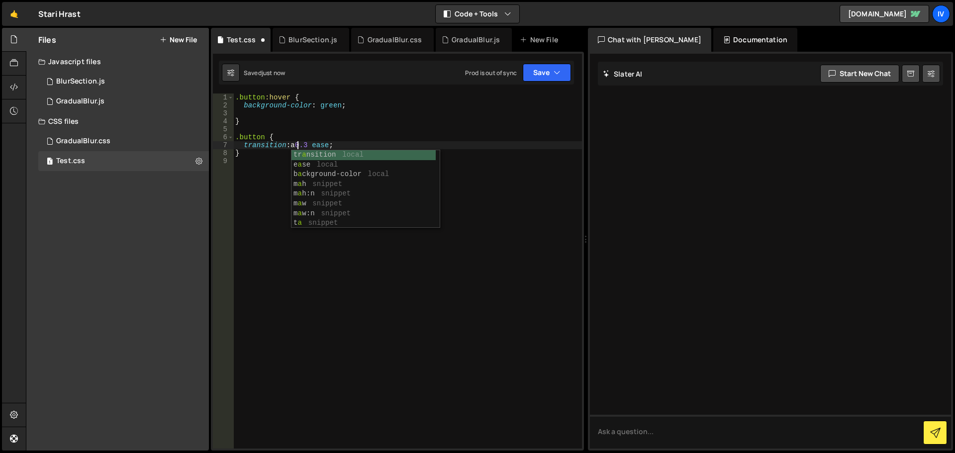
scroll to position [0, 4]
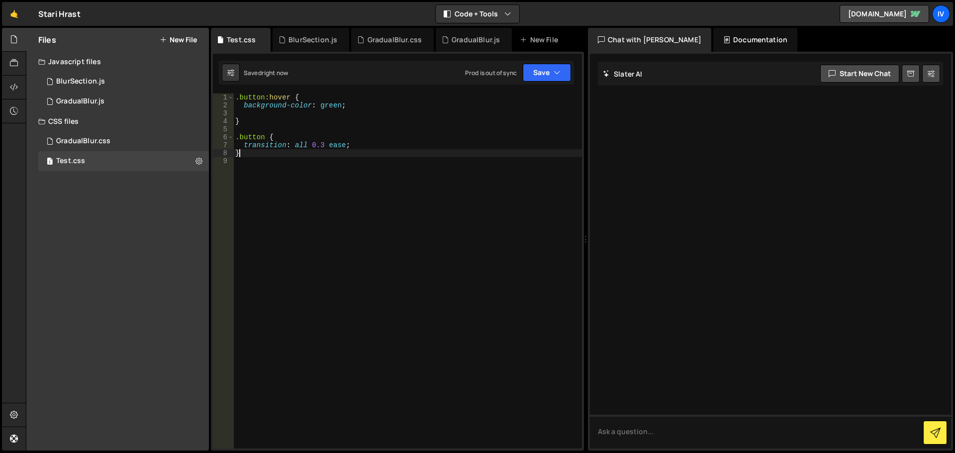
click at [404, 152] on div ".button :hover { background-color : green ; } .button { transition : all 0.3 ea…" at bounding box center [407, 279] width 349 height 371
click at [547, 69] on button "Save" at bounding box center [547, 73] width 48 height 18
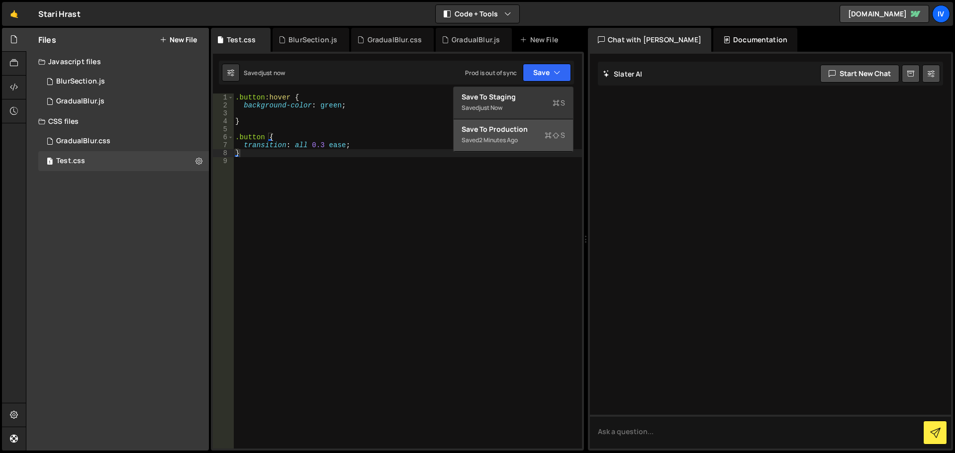
click at [497, 144] on div "2 minutes ago" at bounding box center [498, 140] width 39 height 8
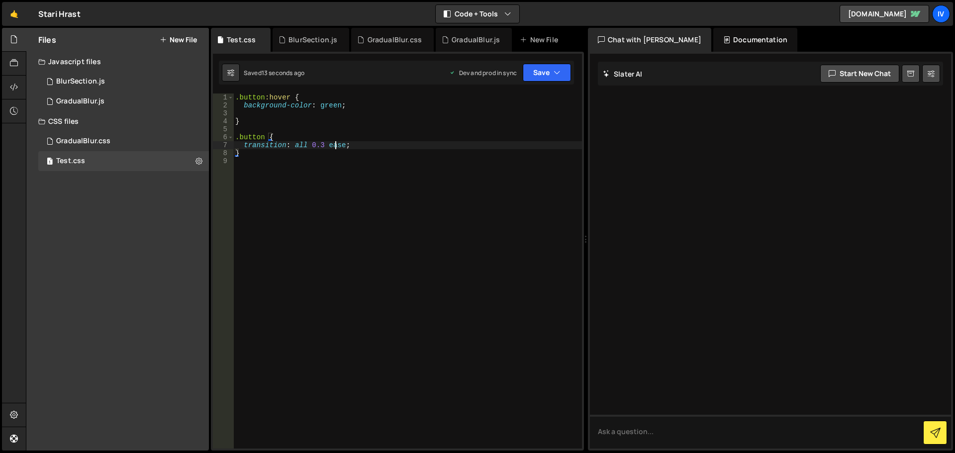
click at [335, 148] on div ".button :hover { background-color : green ; } .button { transition : all 0.3 ea…" at bounding box center [407, 279] width 349 height 371
click at [362, 149] on div ".button :hover { background-color : green ; } .button { transition : all 0.3 ea…" at bounding box center [407, 279] width 349 height 371
click at [363, 102] on div ".button :hover { background-color : green ; } .button { transition : all 0.3 ea…" at bounding box center [407, 279] width 349 height 371
drag, startPoint x: 372, startPoint y: 105, endPoint x: 226, endPoint y: 104, distance: 145.7
click at [226, 104] on div "background-color: green; 1 2 3 4 5 6 7 8 9 .button :hover { background-color : …" at bounding box center [397, 271] width 369 height 355
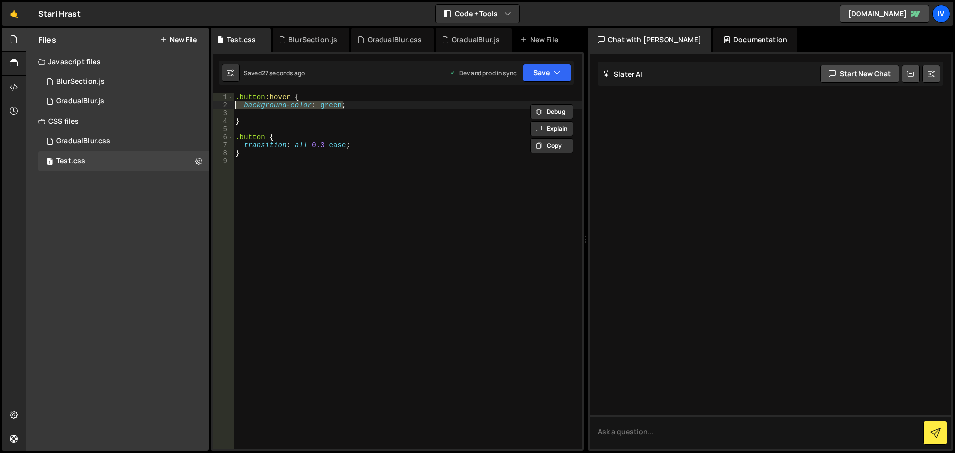
paste textarea "background: linear-gradient(135deg, #ff7e5f, #feb47b)"
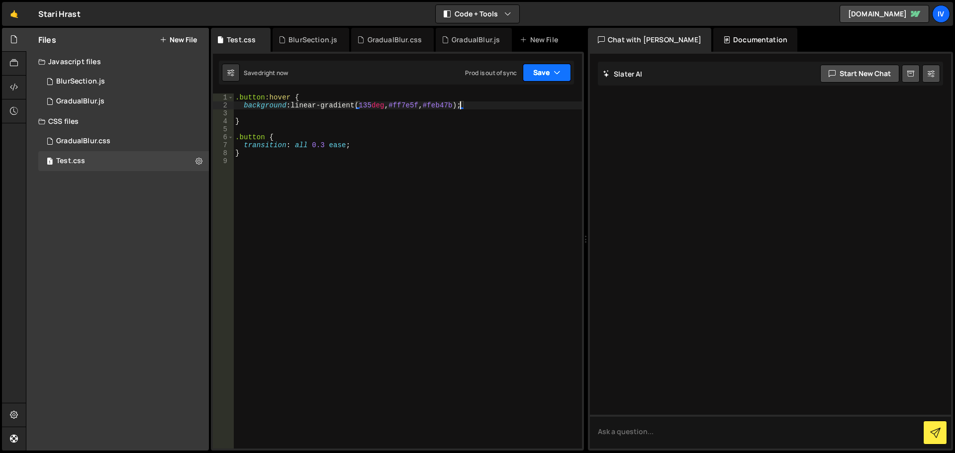
click at [567, 70] on button "Save" at bounding box center [547, 73] width 48 height 18
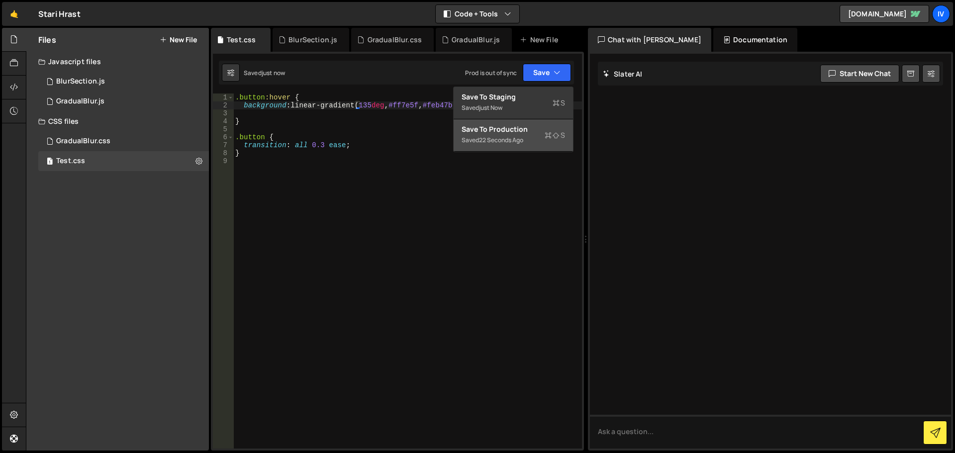
click at [537, 135] on div "Saved 22 seconds ago" at bounding box center [513, 140] width 103 height 12
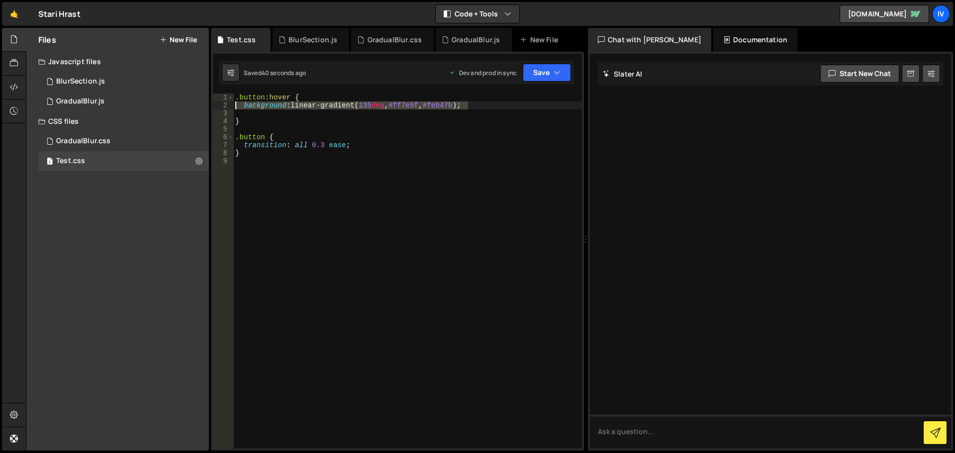
drag, startPoint x: 490, startPoint y: 107, endPoint x: 220, endPoint y: 107, distance: 269.6
click at [220, 107] on div "background: linear-gradient(135deg, #ff7e5f, #feb47b); 1 2 3 4 5 6 7 8 9 .butto…" at bounding box center [397, 271] width 369 height 355
paste textarea "-color: rgba(255, 255, 255, 0.2"
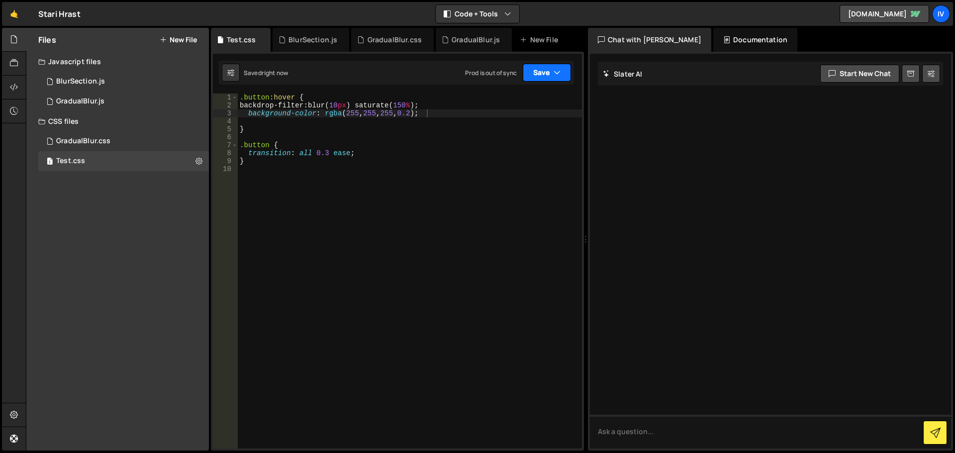
click at [539, 75] on button "Save" at bounding box center [547, 73] width 48 height 18
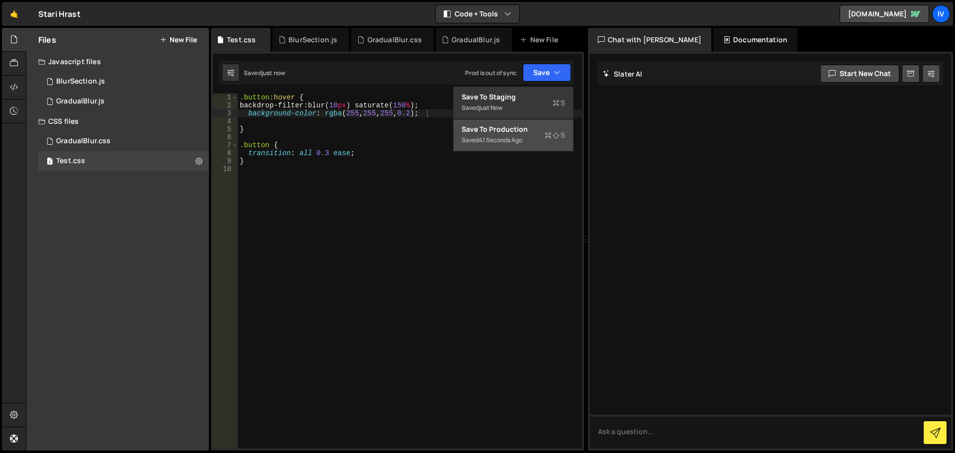
click at [544, 132] on div "Save to Production S" at bounding box center [513, 129] width 103 height 10
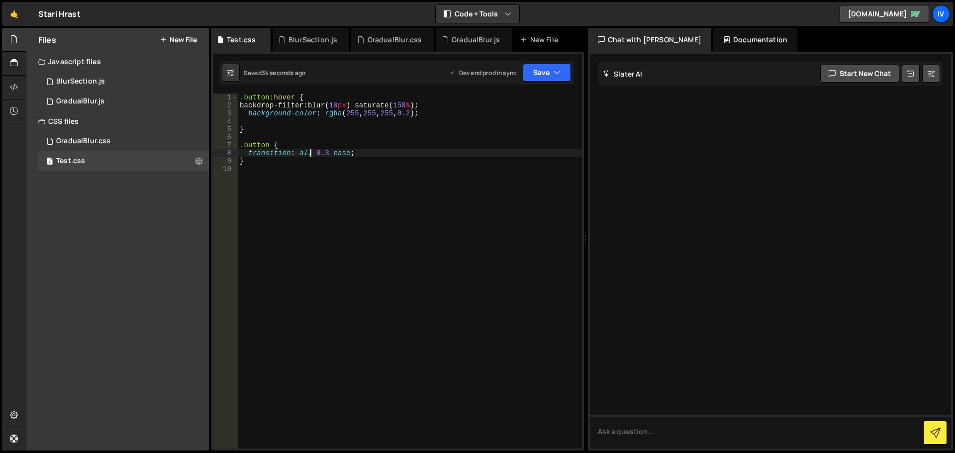
click at [308, 155] on div ".button :hover { backdrop-filter : blur( 10 px ) saturate( 150 % ) ; background…" at bounding box center [410, 279] width 344 height 371
click at [324, 153] on div ".button :hover { backdrop-filter : blur( 10 px ) saturate( 150 % ) ; background…" at bounding box center [410, 279] width 344 height 371
drag, startPoint x: 544, startPoint y: 74, endPoint x: 553, endPoint y: 92, distance: 20.5
click at [544, 73] on button "Save" at bounding box center [547, 73] width 48 height 18
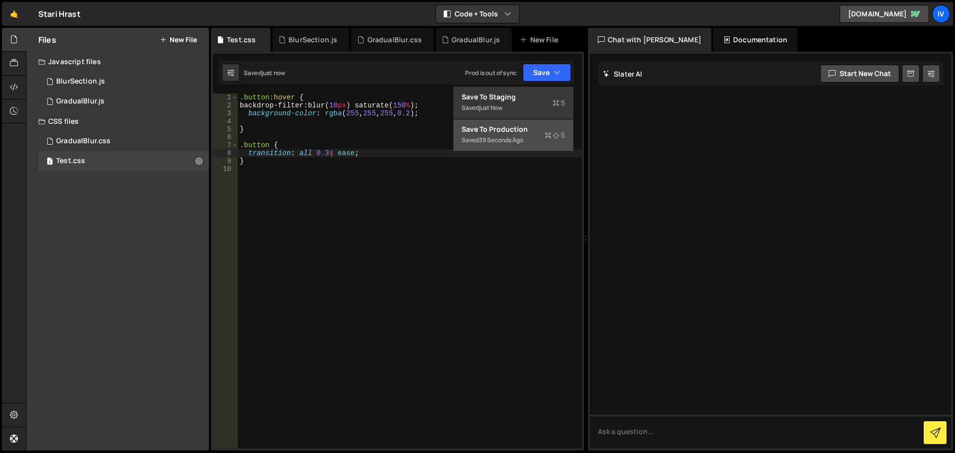
click at [553, 122] on button "Save to Production S Saved 39 seconds ago" at bounding box center [513, 135] width 119 height 32
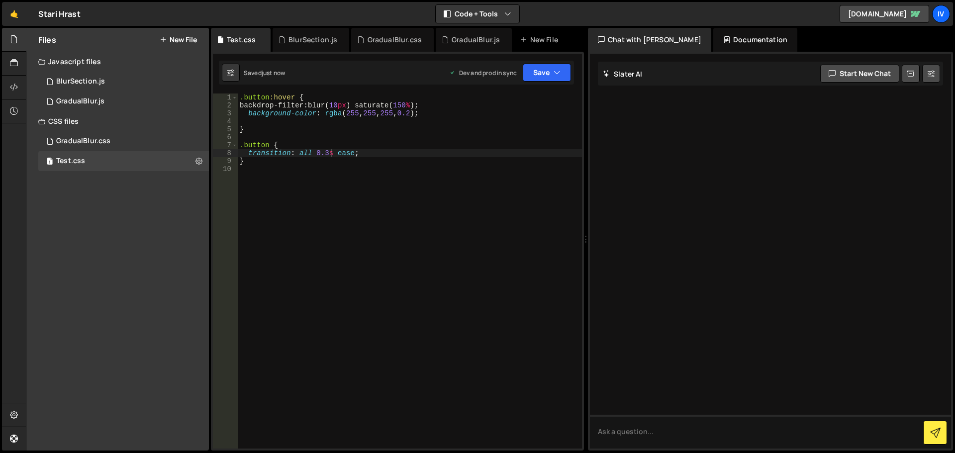
drag, startPoint x: 293, startPoint y: 101, endPoint x: 299, endPoint y: 102, distance: 5.6
click at [293, 101] on div ".button :hover { backdrop-filter : blur( 10 px ) saturate( 150 % ) ; background…" at bounding box center [410, 279] width 344 height 371
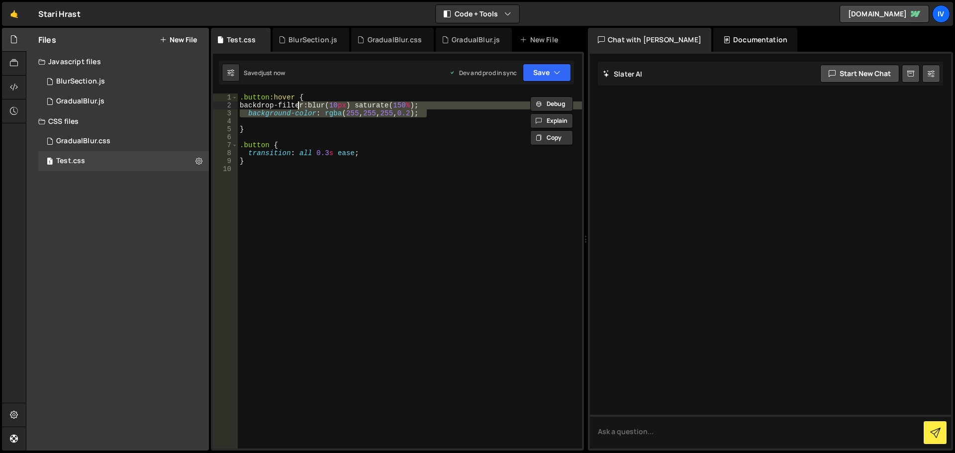
drag, startPoint x: 432, startPoint y: 114, endPoint x: 350, endPoint y: 106, distance: 82.5
click at [317, 106] on div ".button :hover { backdrop-filter : blur( 10 px ) saturate( 150 % ) ; background…" at bounding box center [410, 279] width 344 height 371
click at [392, 101] on div ".button :hover { backdrop-filter : blur( 10 px ) saturate( 150 % ) ; background…" at bounding box center [410, 279] width 344 height 371
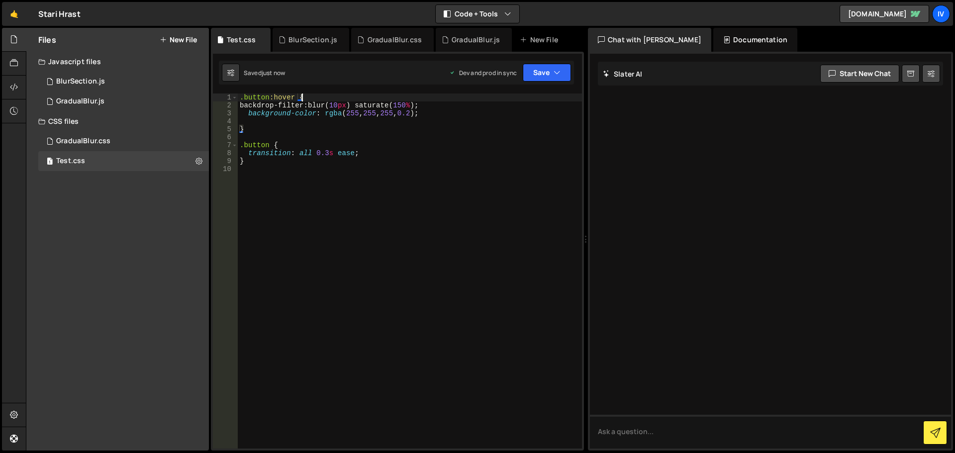
scroll to position [0, 4]
drag, startPoint x: 434, startPoint y: 107, endPoint x: 212, endPoint y: 106, distance: 221.3
click at [212, 106] on div "1 2 console . log ( "%cThis site was built by Ivan's team" , "background:blue;c…" at bounding box center [397, 251] width 373 height 399
type textarea "backdrop-filter: blur(10px) saturate(150%);"
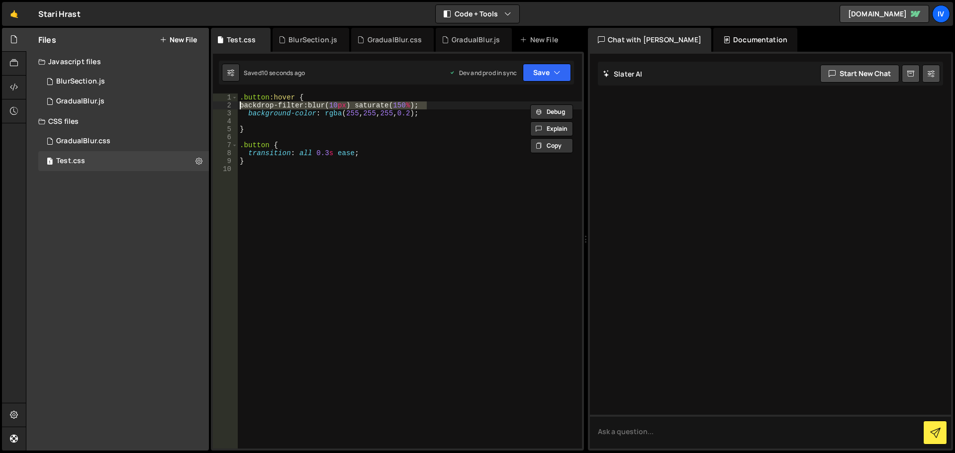
scroll to position [0, 0]
drag, startPoint x: 435, startPoint y: 112, endPoint x: 321, endPoint y: 117, distance: 114.0
click at [321, 117] on div ".button :hover { background-color : rgba ( 255 , 255 , 255 , 0.2 ) ; } .button …" at bounding box center [410, 279] width 344 height 371
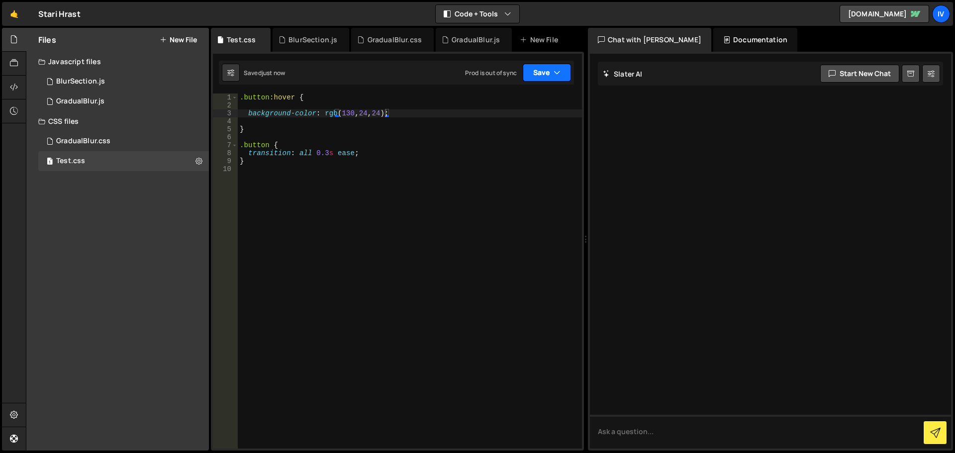
click at [545, 75] on button "Save" at bounding box center [547, 73] width 48 height 18
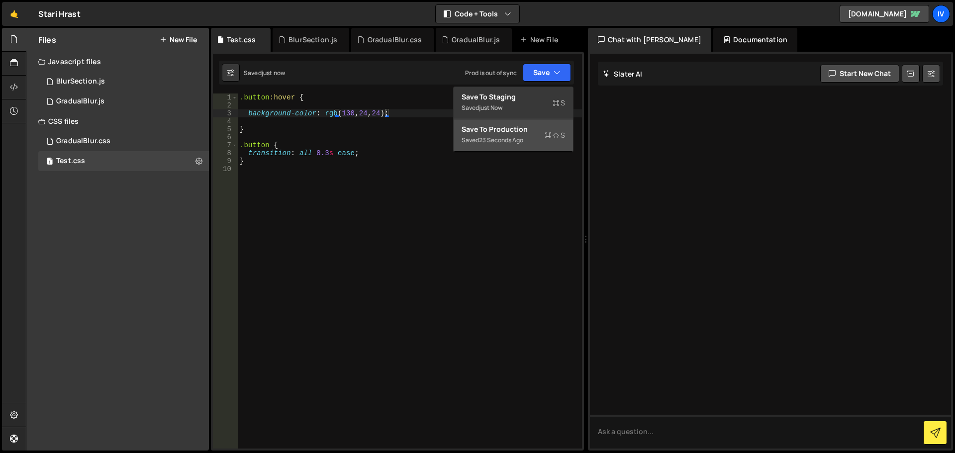
click at [550, 136] on icon at bounding box center [548, 135] width 7 height 10
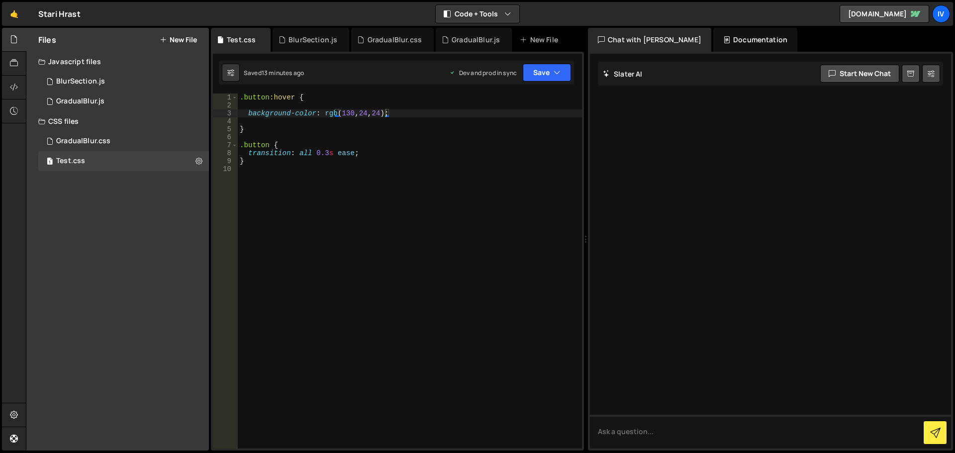
type textarea "transition: all 0.3s ease;"
click at [374, 154] on div ".button :hover { background-color : rgb ( 130 , 24 , 24 ) ; } .button { transit…" at bounding box center [410, 279] width 344 height 371
click at [313, 41] on div "BlurSection.js" at bounding box center [312, 40] width 49 height 10
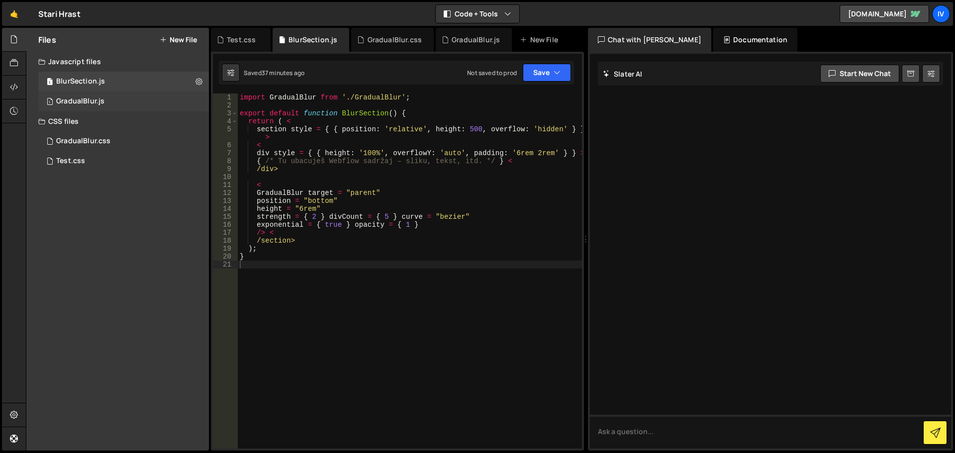
click at [131, 99] on div "1 GradualBlur.js 0" at bounding box center [123, 102] width 171 height 20
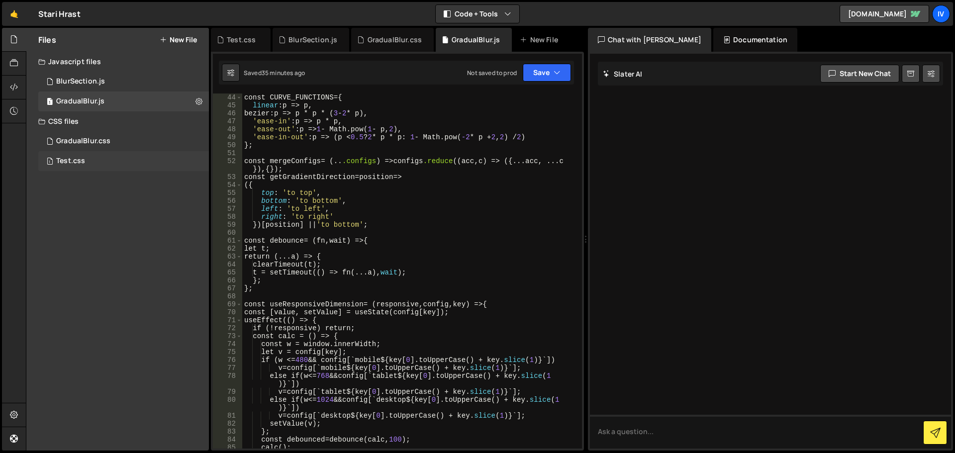
click at [130, 170] on div "1 Test.css 0" at bounding box center [123, 161] width 171 height 20
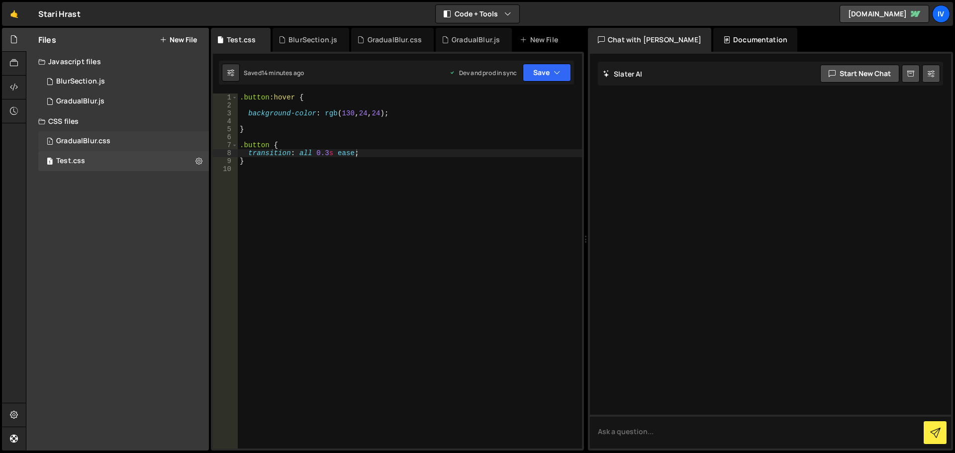
click at [134, 141] on div "1 GradualBlur.css 0" at bounding box center [123, 141] width 171 height 20
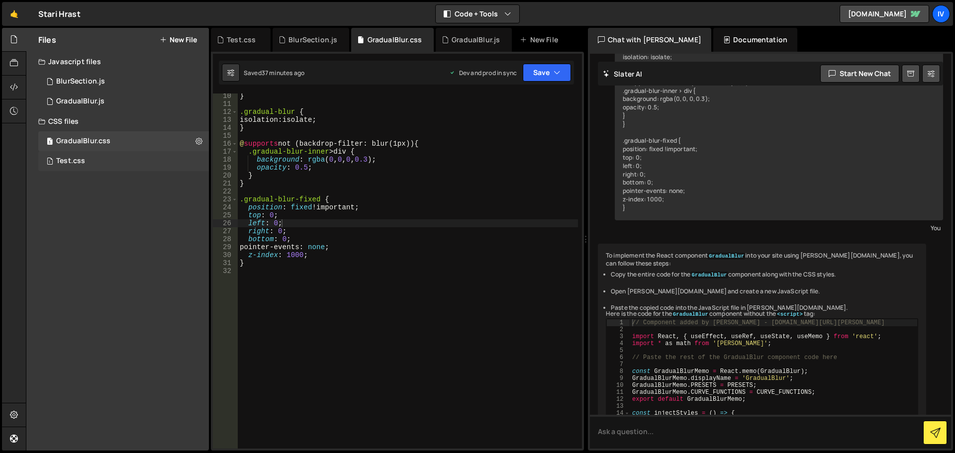
scroll to position [2853, 0]
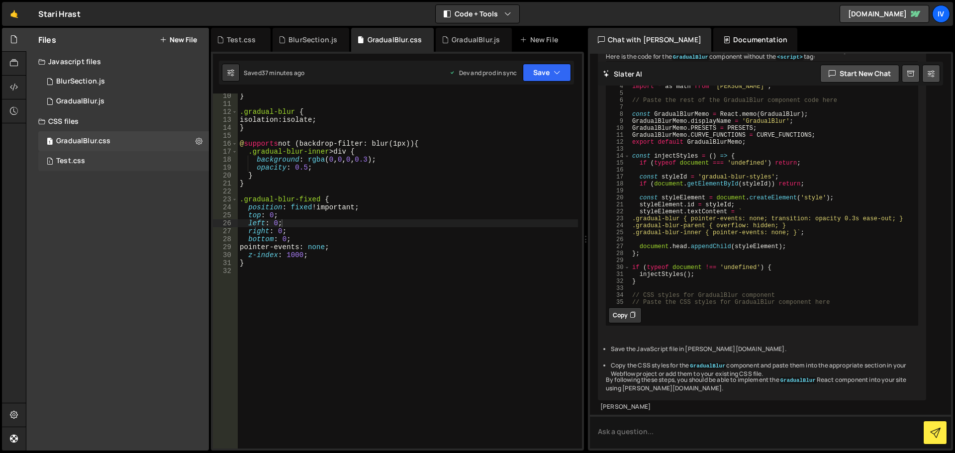
click at [139, 154] on div "1 Test.css 0" at bounding box center [123, 161] width 171 height 20
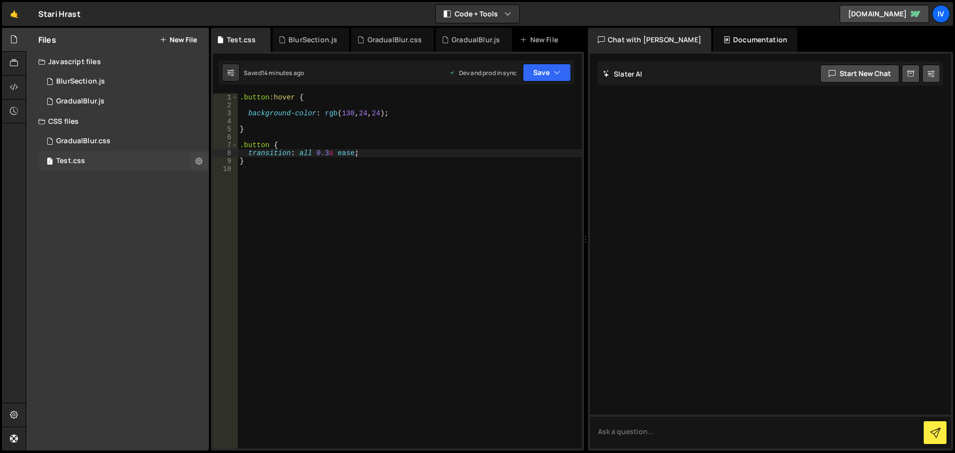
scroll to position [0, 0]
click at [201, 158] on icon at bounding box center [198, 160] width 7 height 9
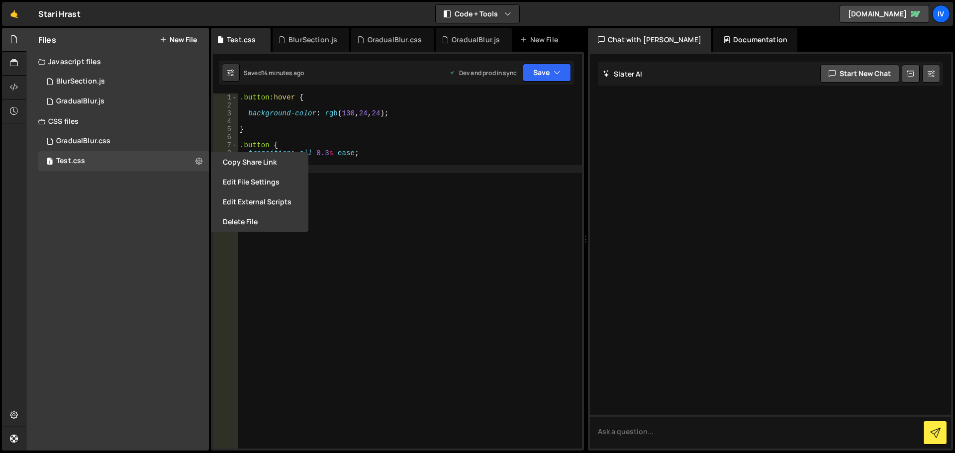
click at [395, 167] on div ".button :hover { background-color : rgb ( 130 , 24 , 24 ) ; } .button { transit…" at bounding box center [410, 279] width 344 height 371
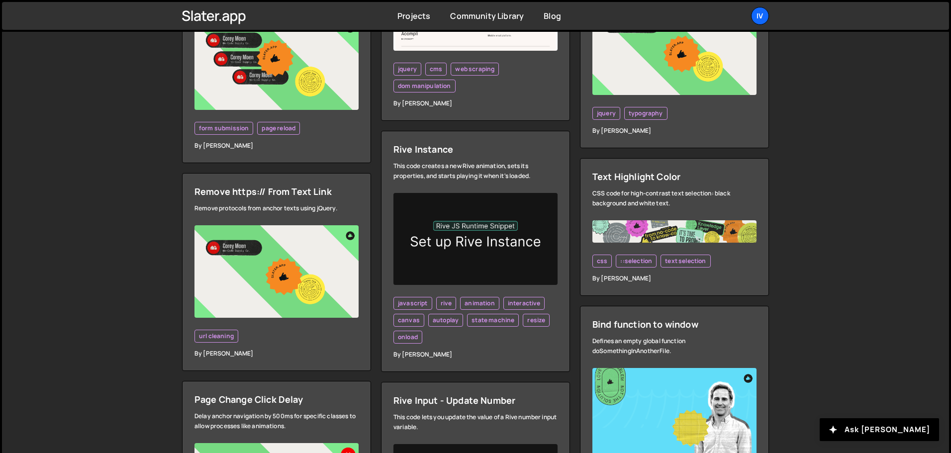
scroll to position [398, 0]
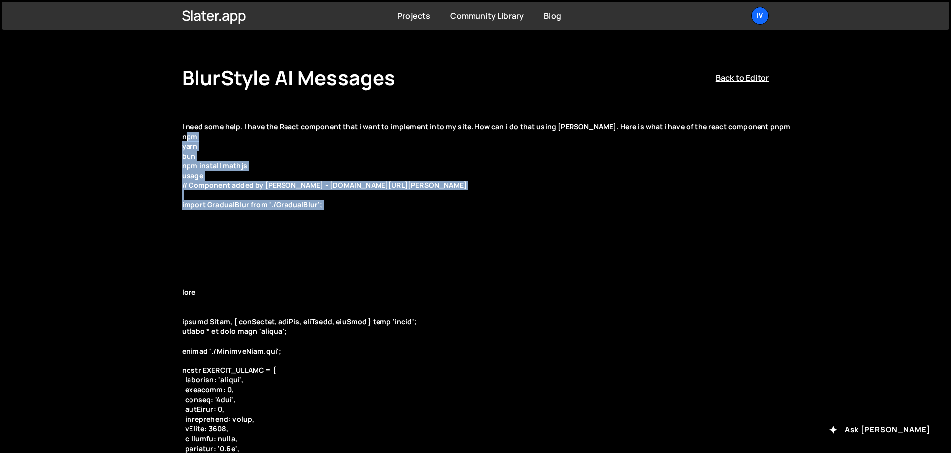
drag, startPoint x: 254, startPoint y: 220, endPoint x: 220, endPoint y: 148, distance: 79.7
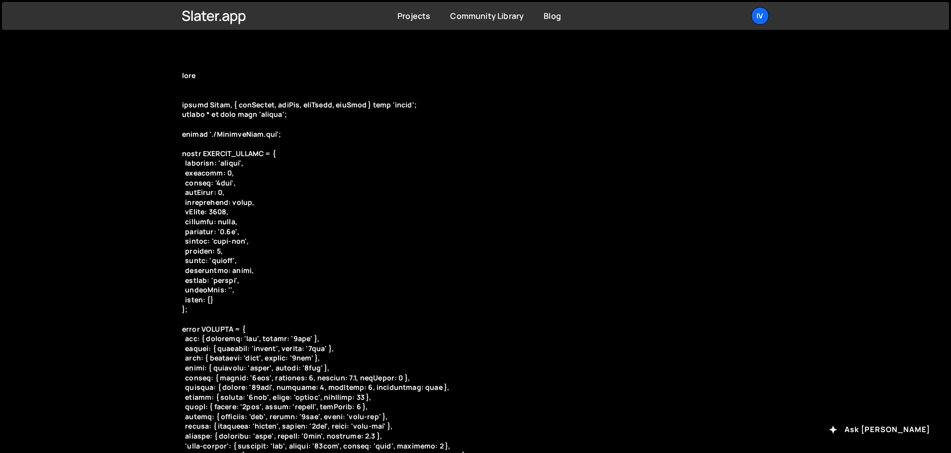
scroll to position [298, 0]
